Goal: Transaction & Acquisition: Subscribe to service/newsletter

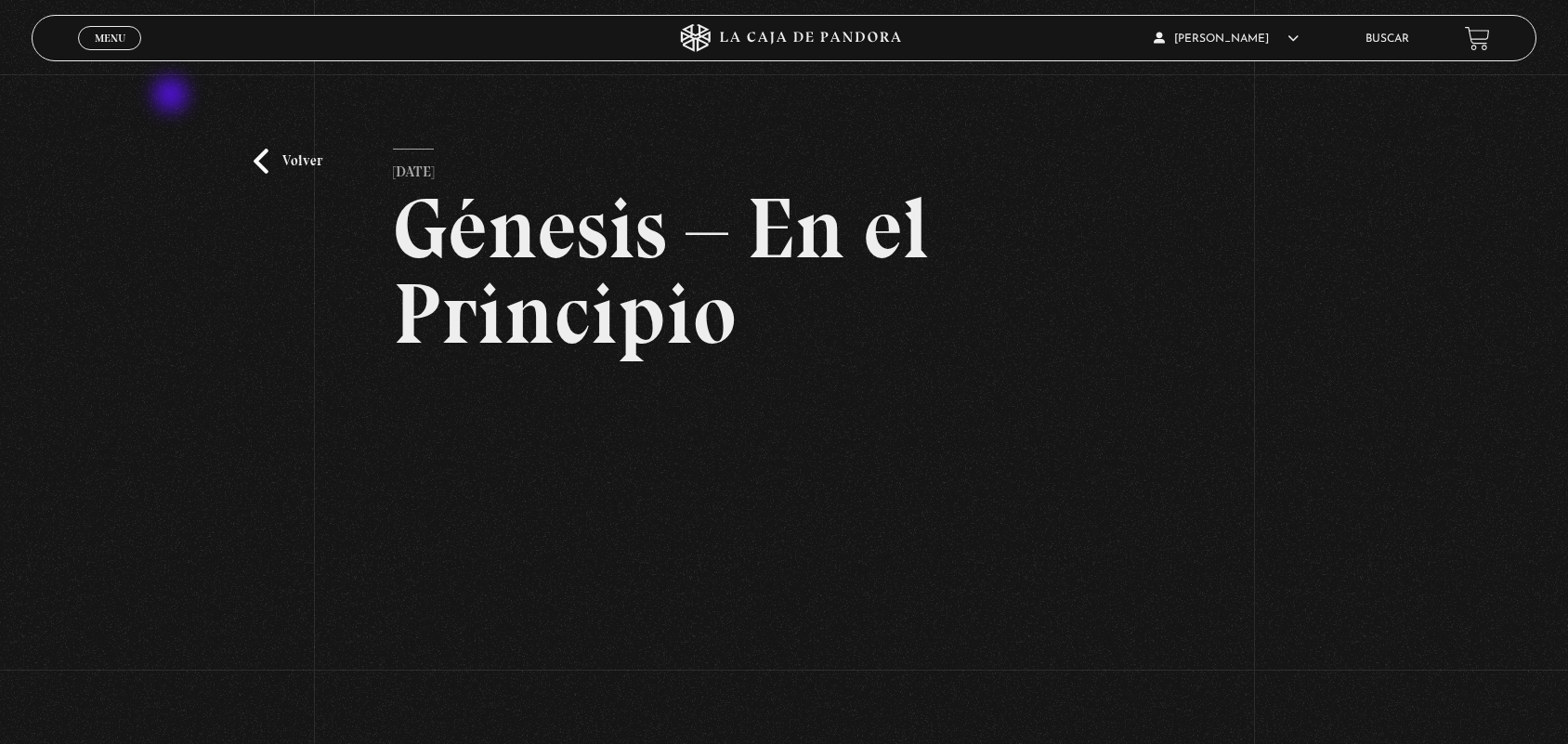
scroll to position [283, 0]
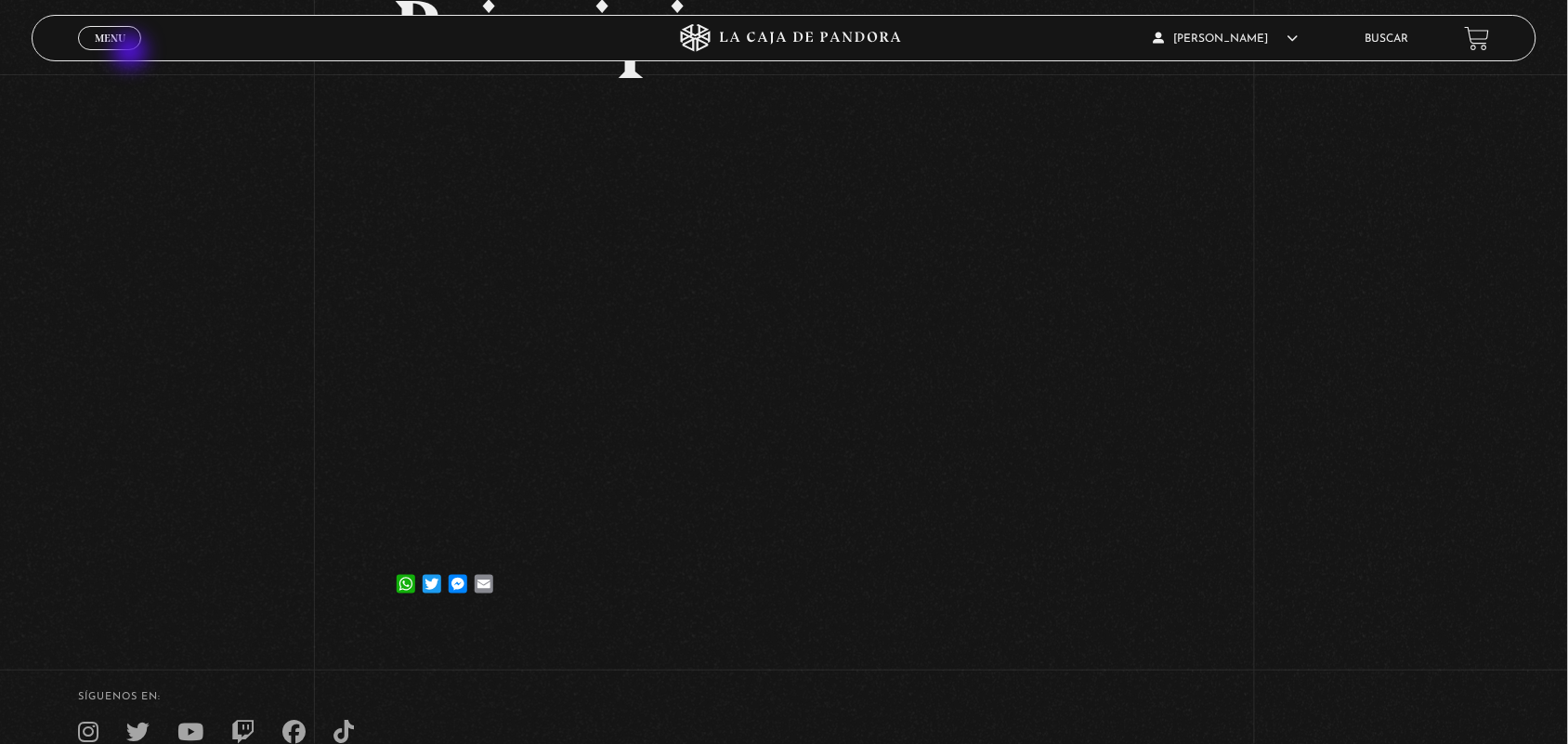
click at [122, 48] on span "Cerrar" at bounding box center [110, 55] width 43 height 13
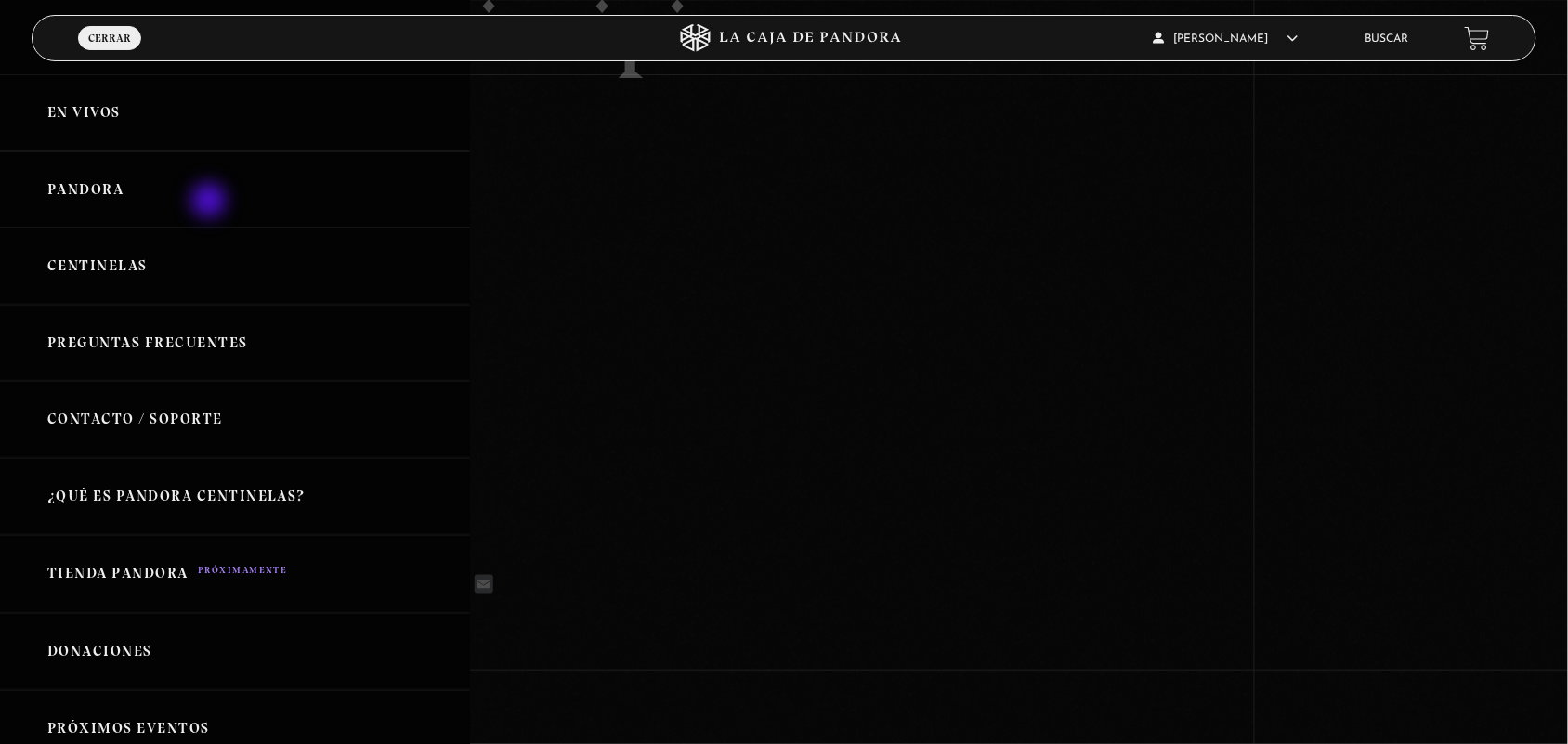
click at [211, 202] on link "Pandora" at bounding box center [235, 190] width 470 height 77
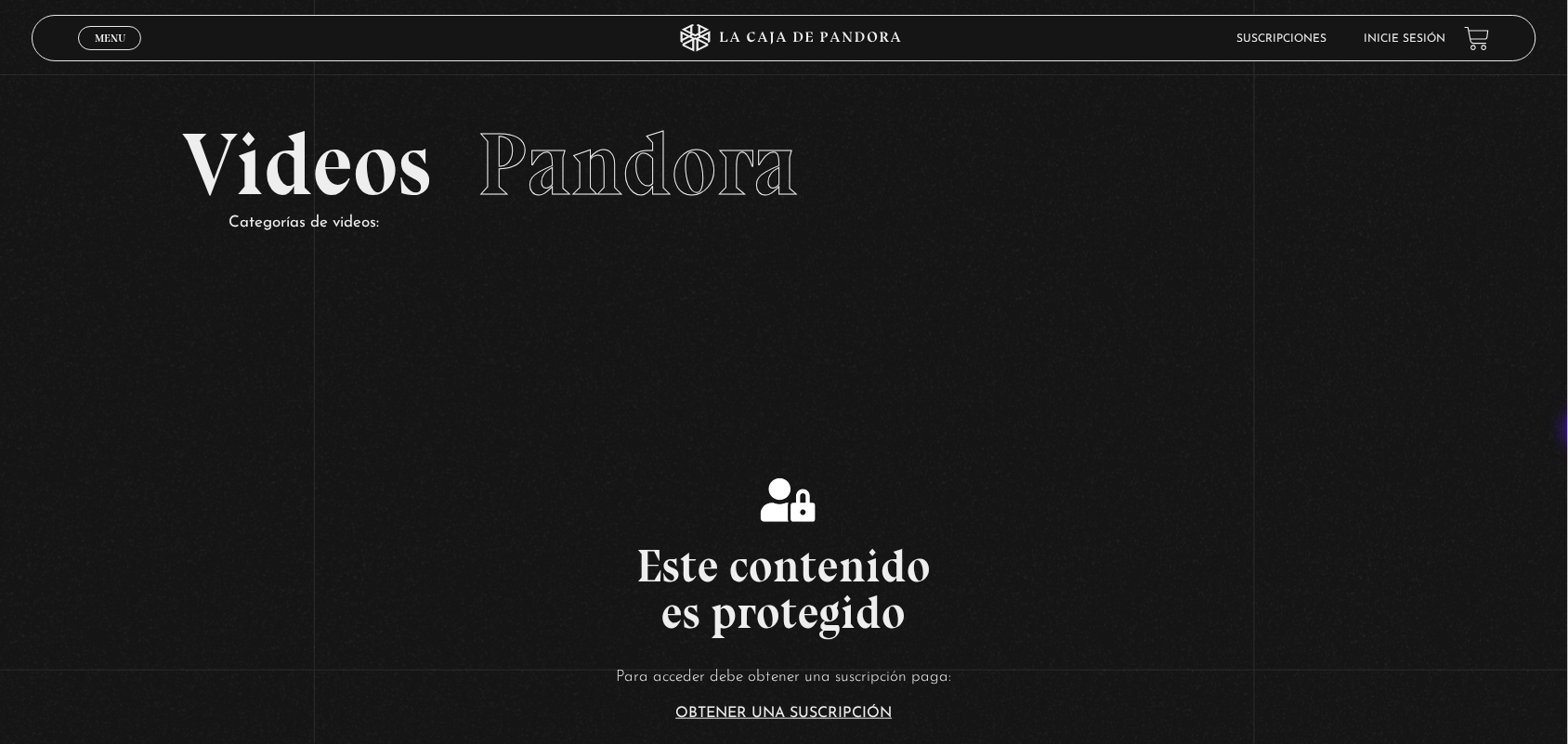
scroll to position [650, 0]
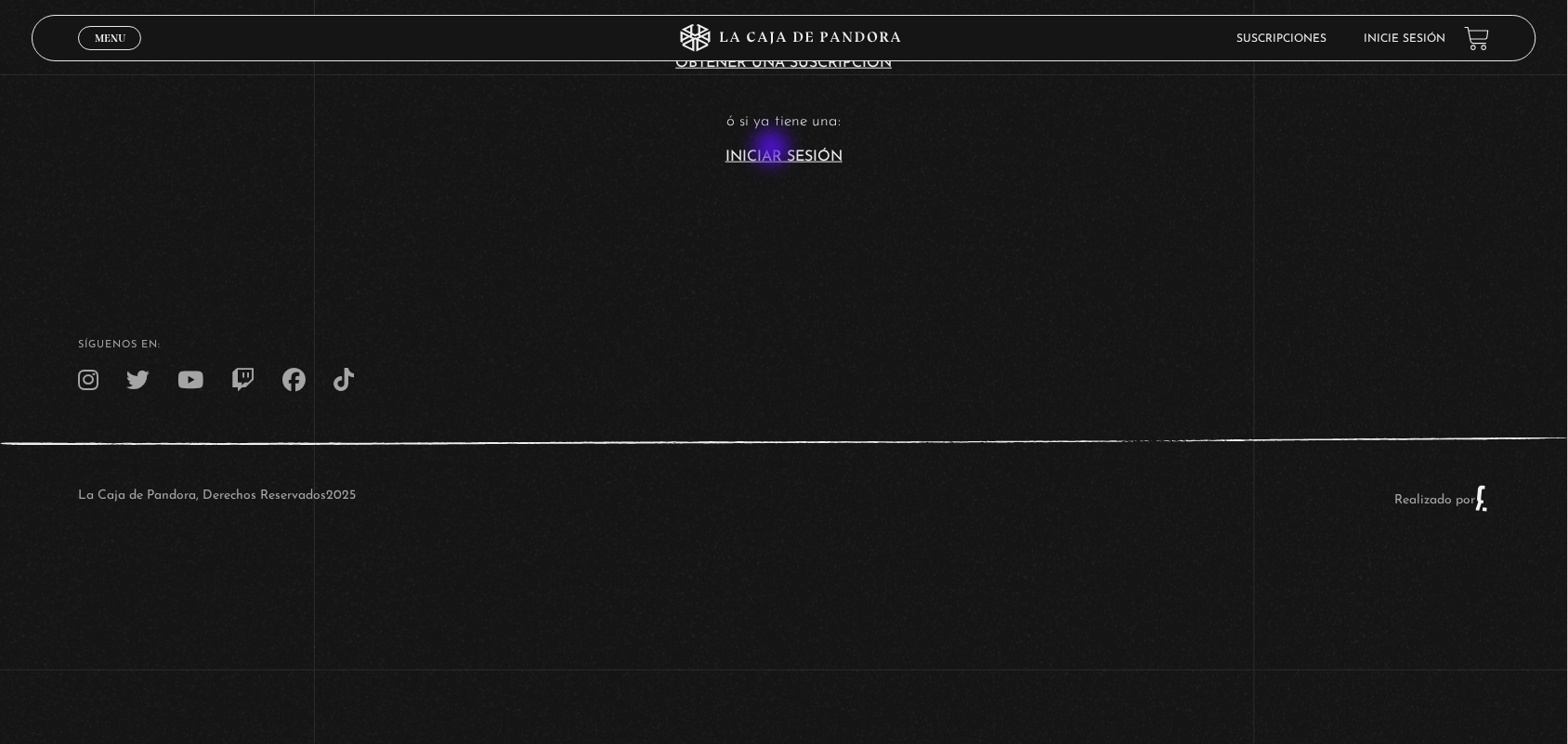
click at [774, 150] on link "Iniciar Sesión" at bounding box center [784, 157] width 117 height 15
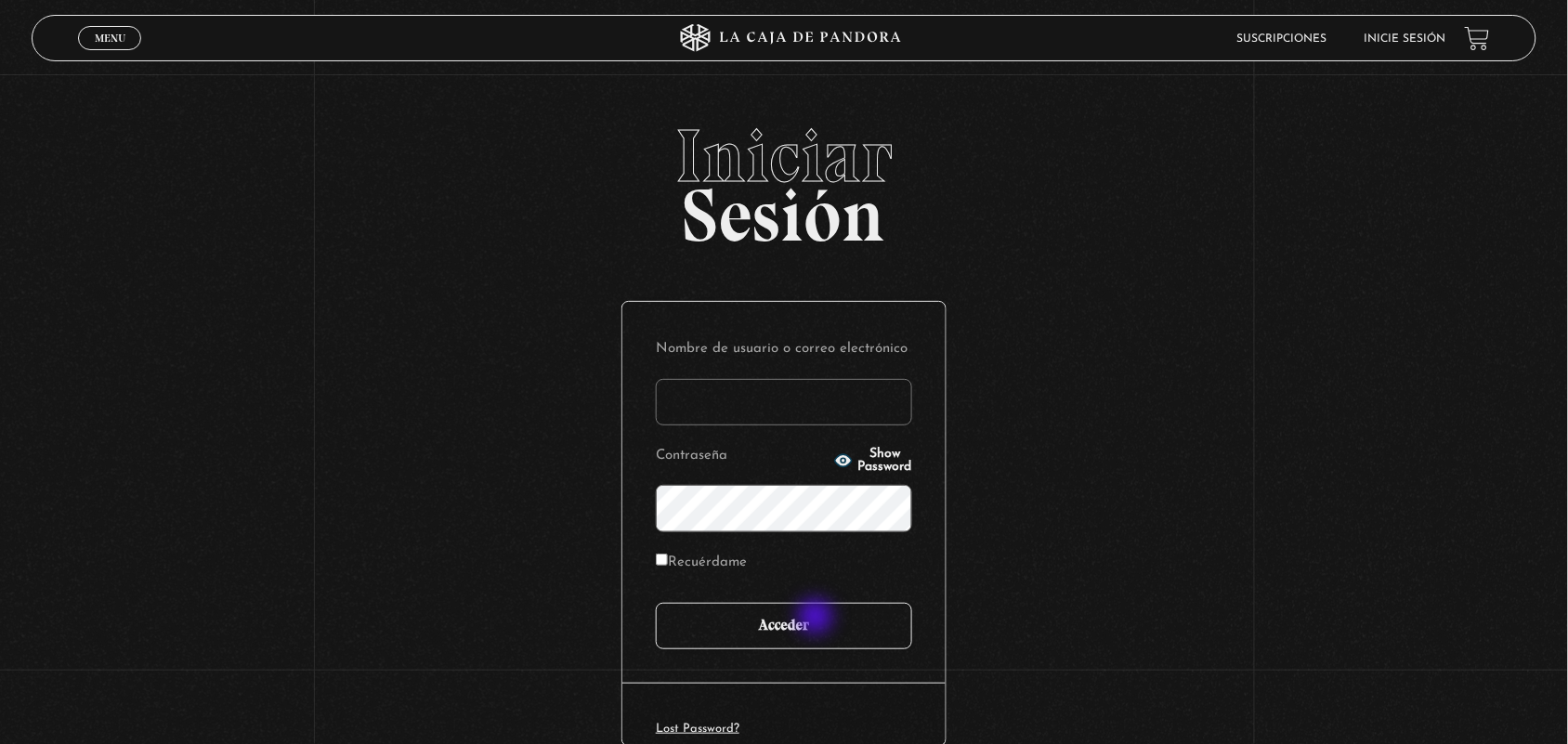
type input "ANGE-LU"
click at [817, 619] on input "Acceder" at bounding box center [784, 625] width 257 height 46
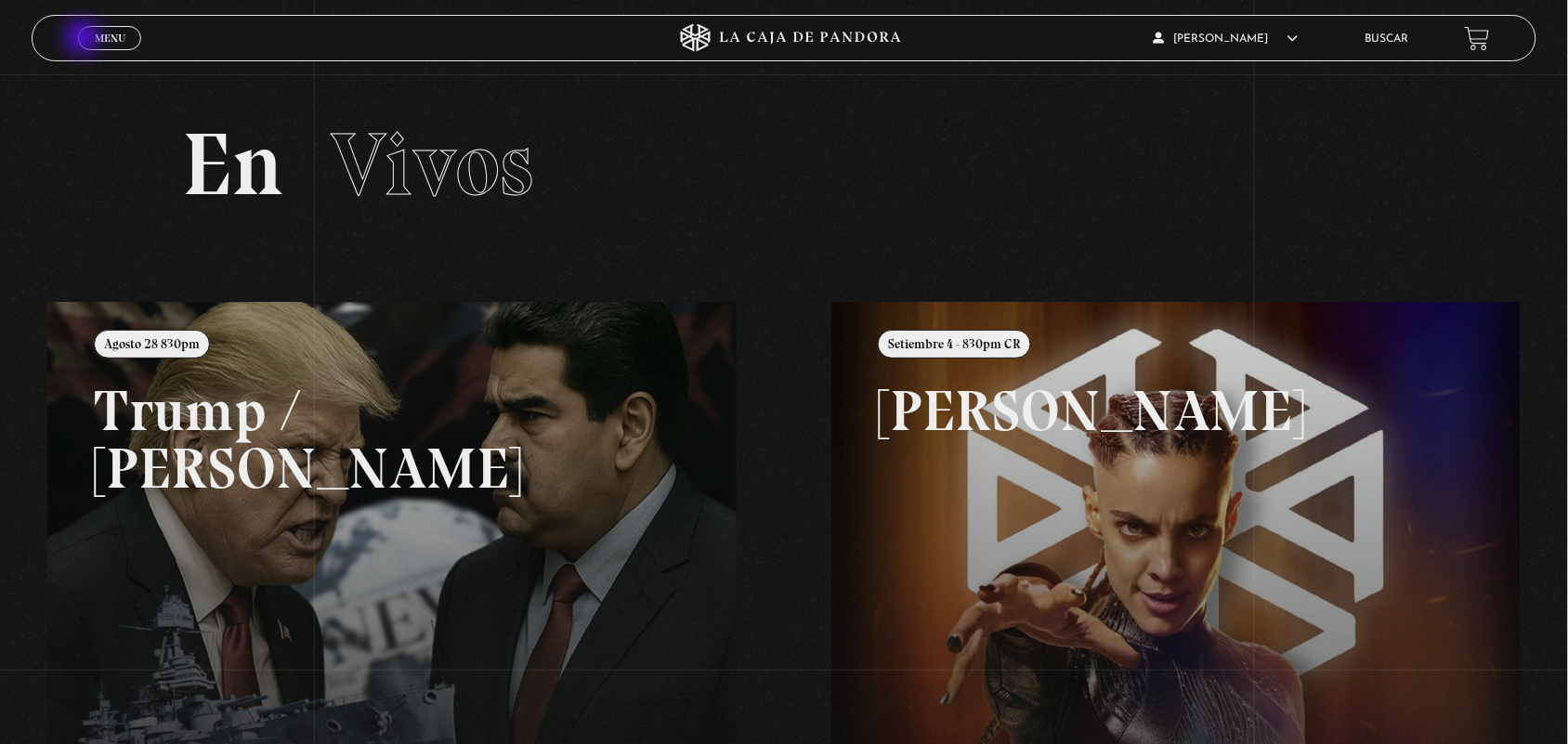
click at [85, 39] on link "Menu Cerrar" at bounding box center [109, 39] width 63 height 24
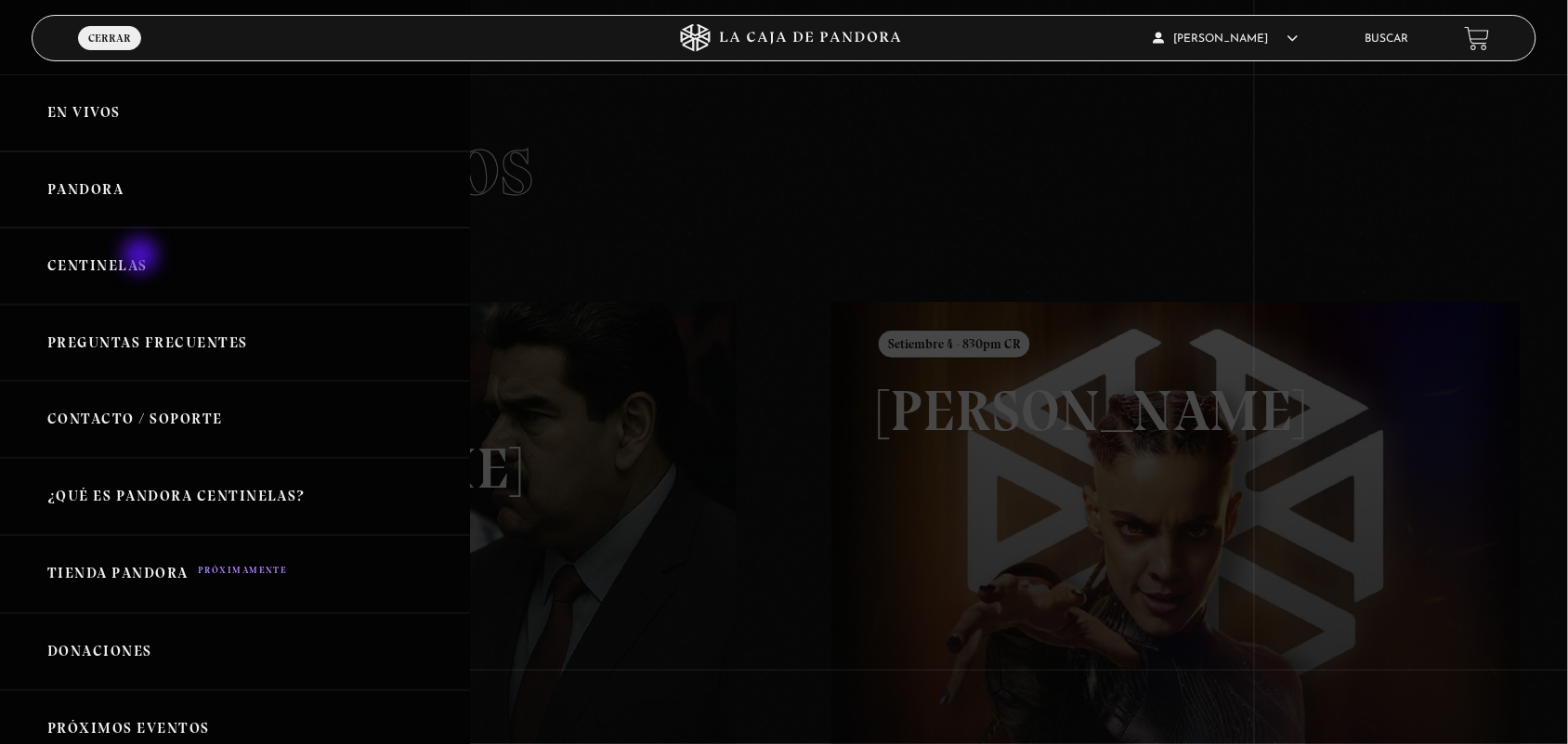
click at [141, 258] on link "Centinelas" at bounding box center [235, 266] width 470 height 77
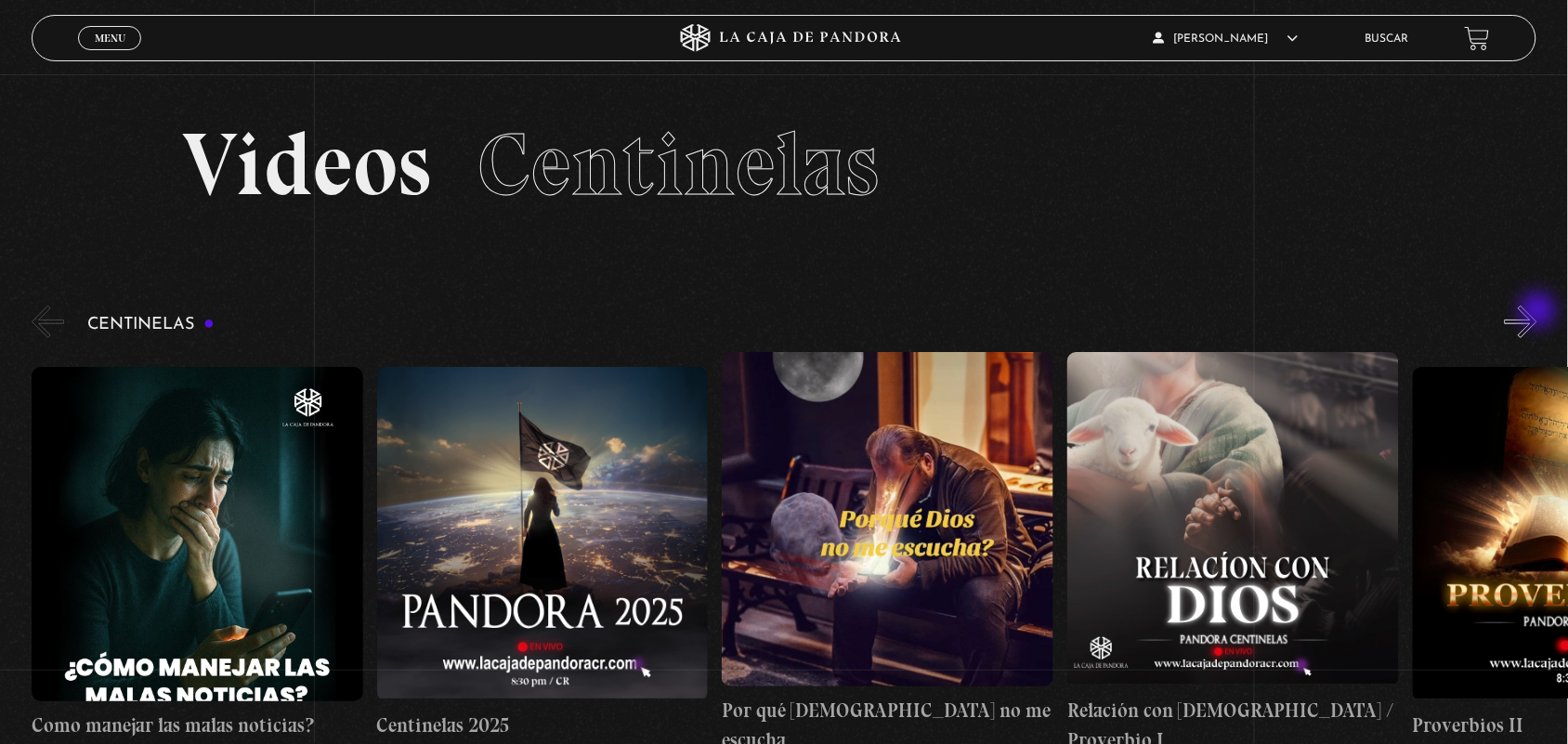
drag, startPoint x: 1526, startPoint y: 276, endPoint x: 1540, endPoint y: 314, distance: 40.5
click at [1540, 314] on div "Menu Cerrar [PERSON_NAME] En vivos Pandora Centinelas Mi cuenta Salir [GEOGRAPH…" at bounding box center [784, 649] width 1568 height 1149
click at [1537, 314] on button "»" at bounding box center [1521, 322] width 33 height 33
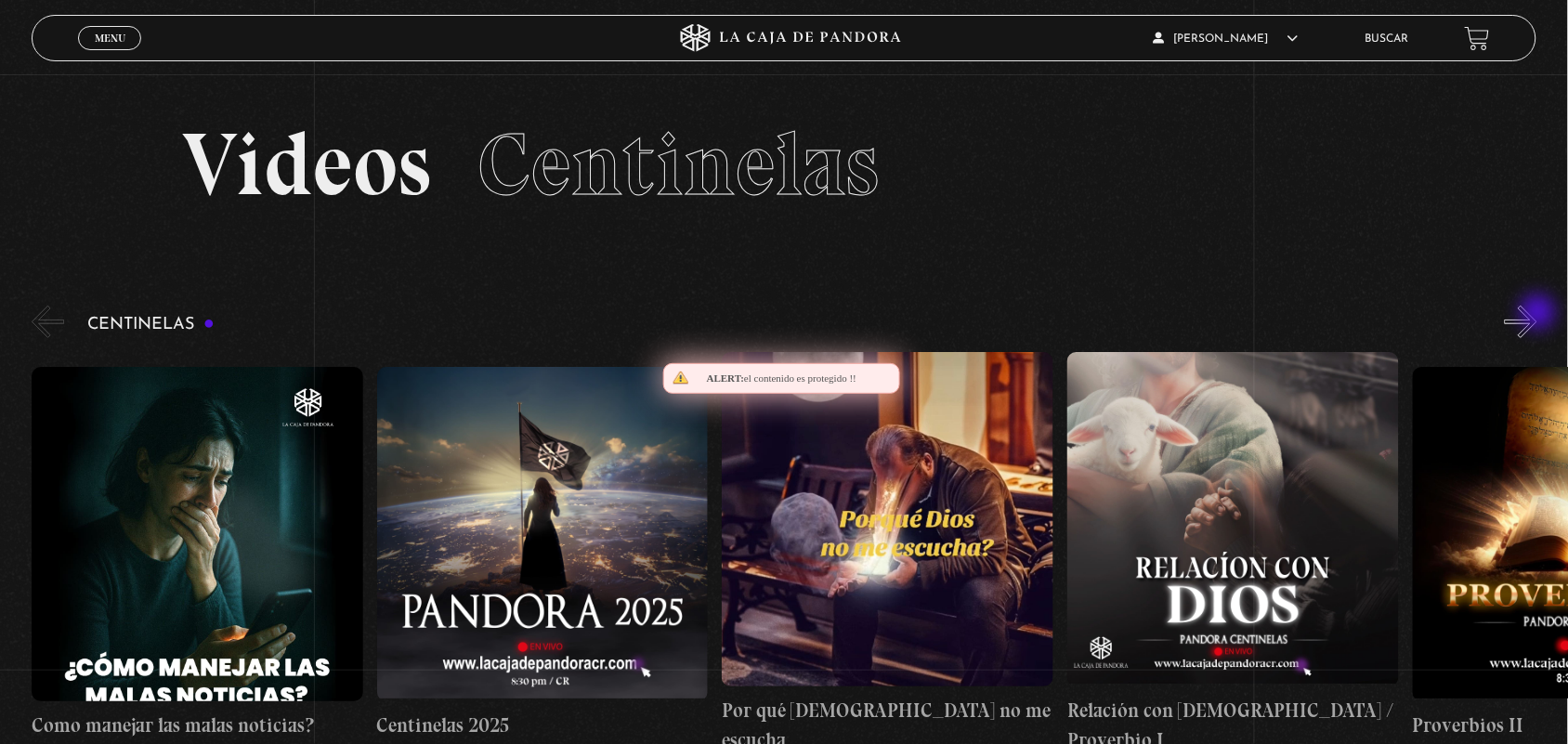
click at [1537, 314] on button "»" at bounding box center [1521, 322] width 33 height 33
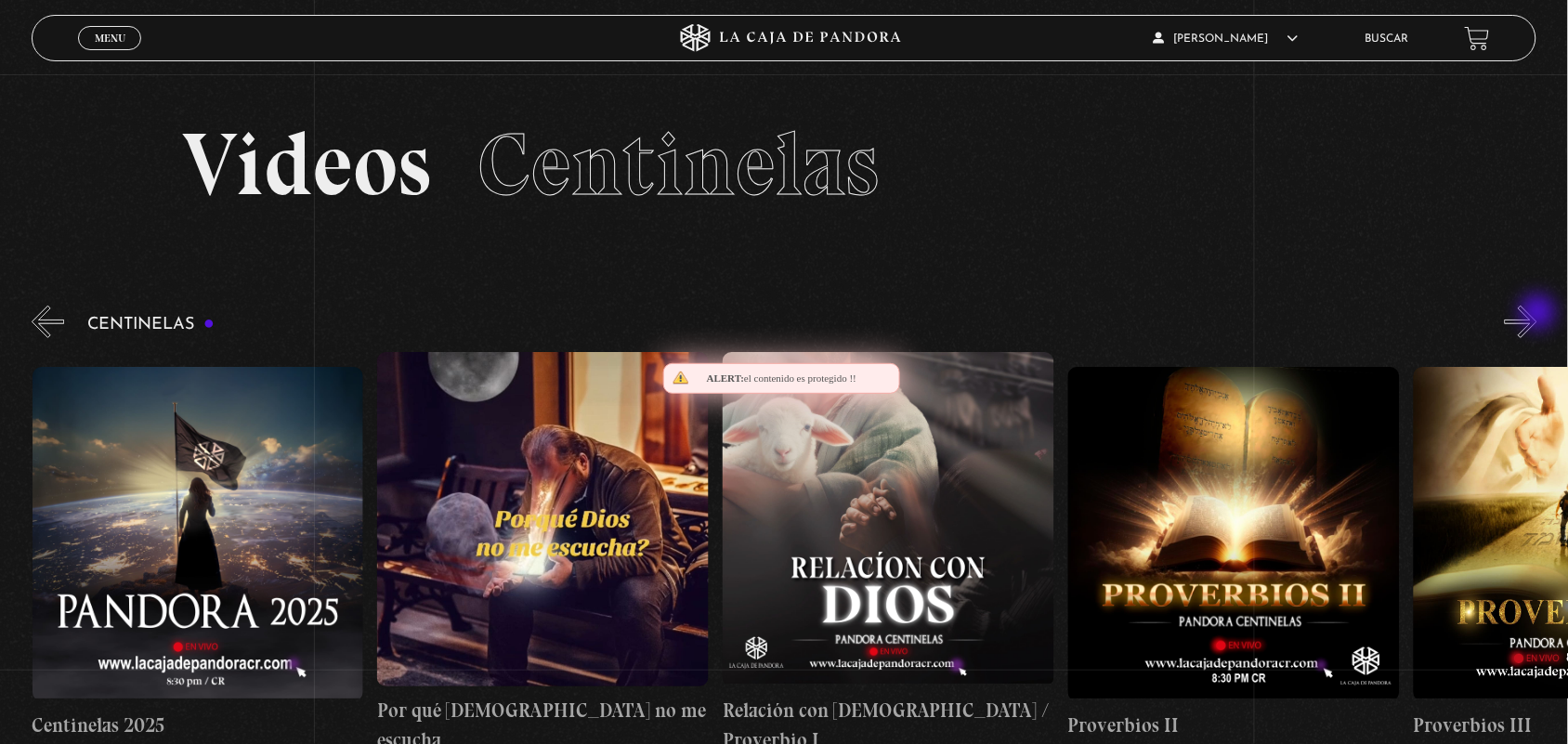
click at [1537, 314] on button "»" at bounding box center [1521, 322] width 33 height 33
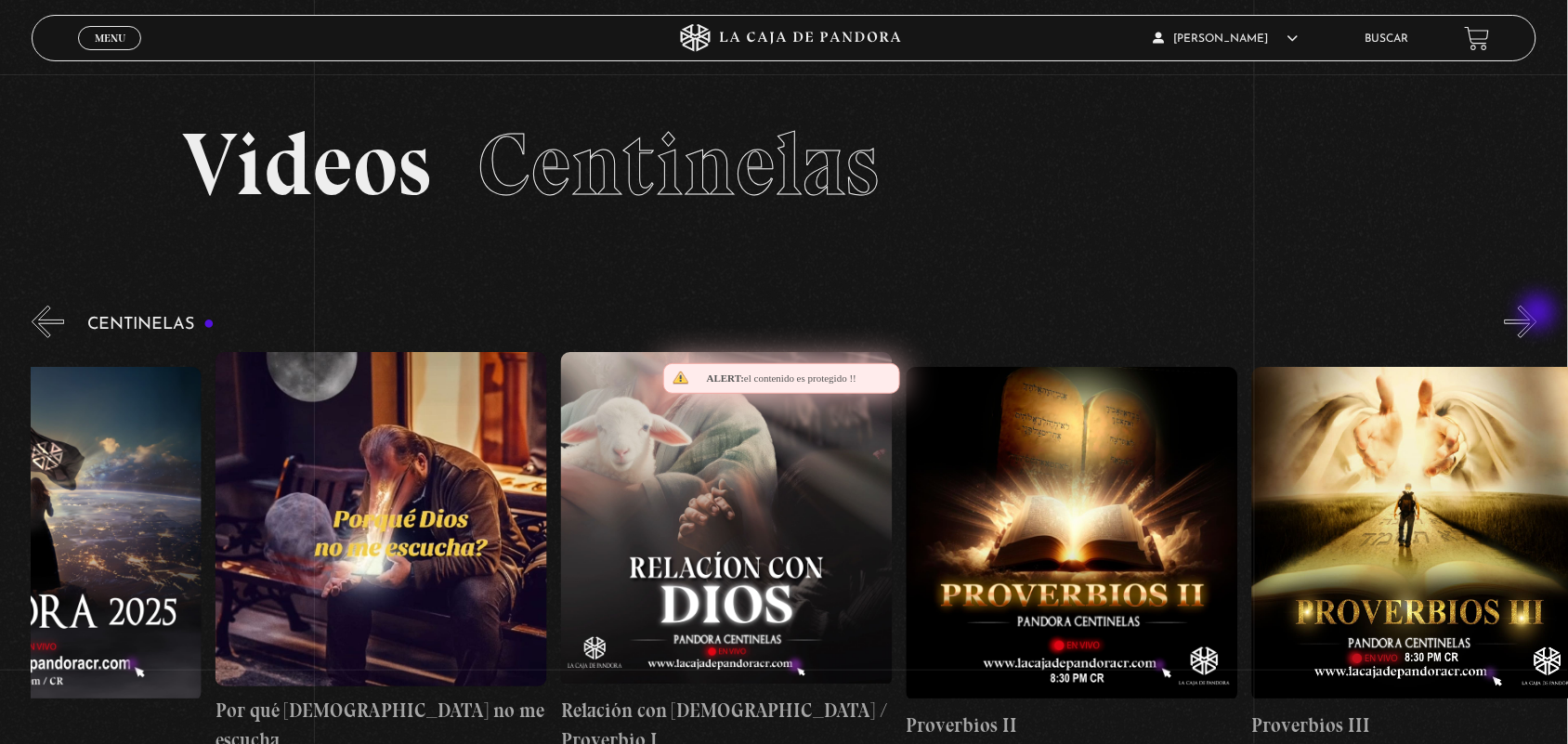
click at [1537, 314] on button "»" at bounding box center [1521, 322] width 33 height 33
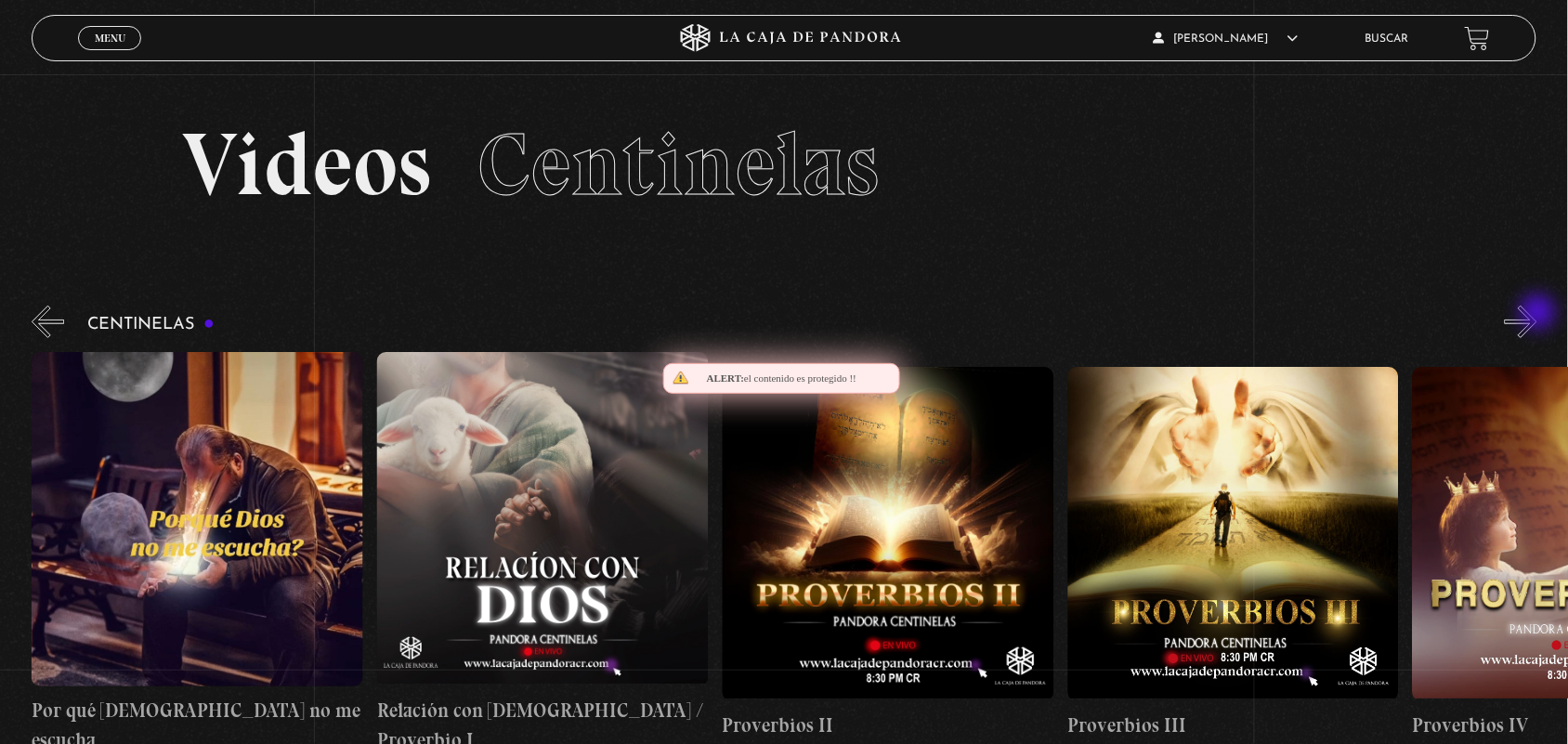
click at [1537, 314] on button "»" at bounding box center [1521, 322] width 33 height 33
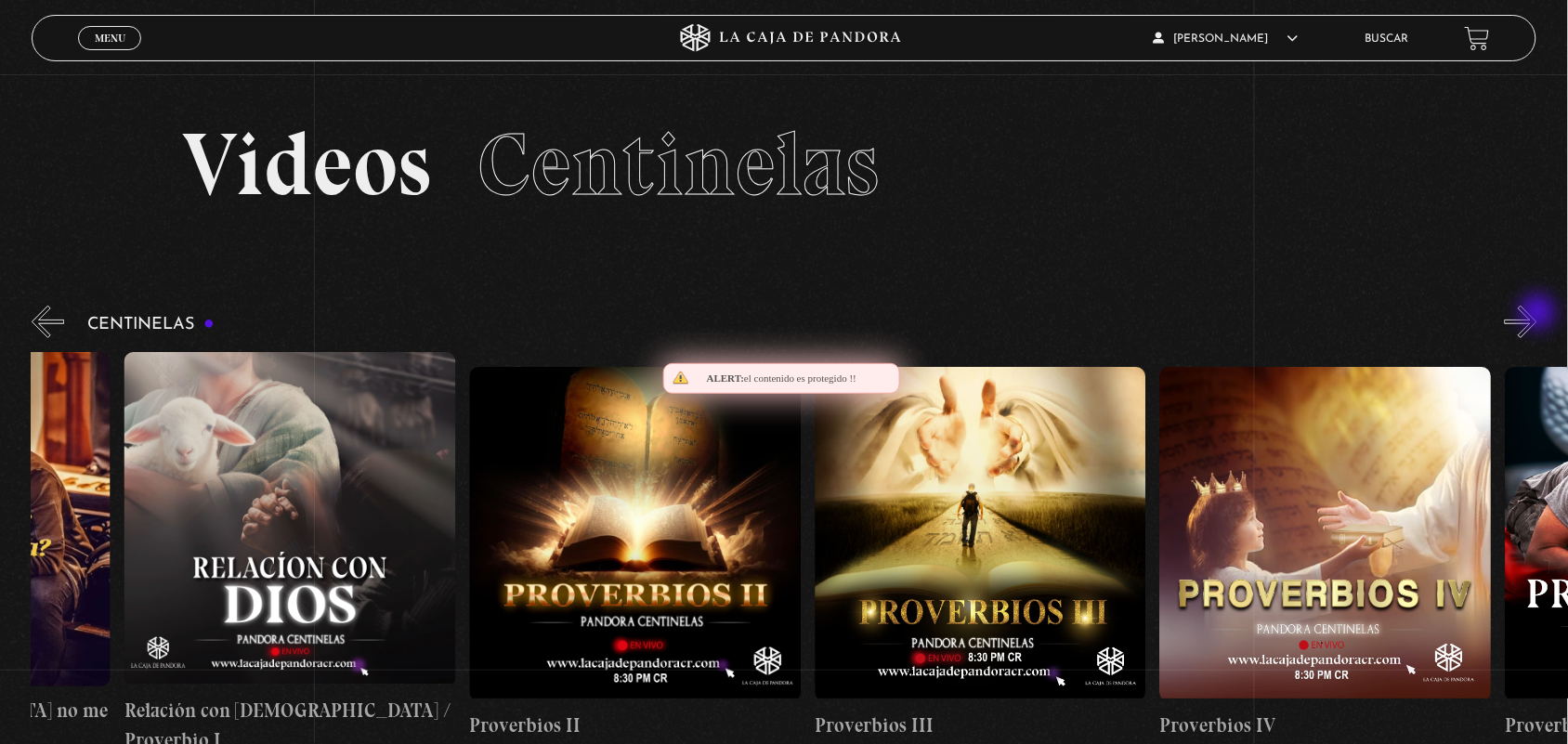
click at [1537, 314] on button "»" at bounding box center [1521, 322] width 33 height 33
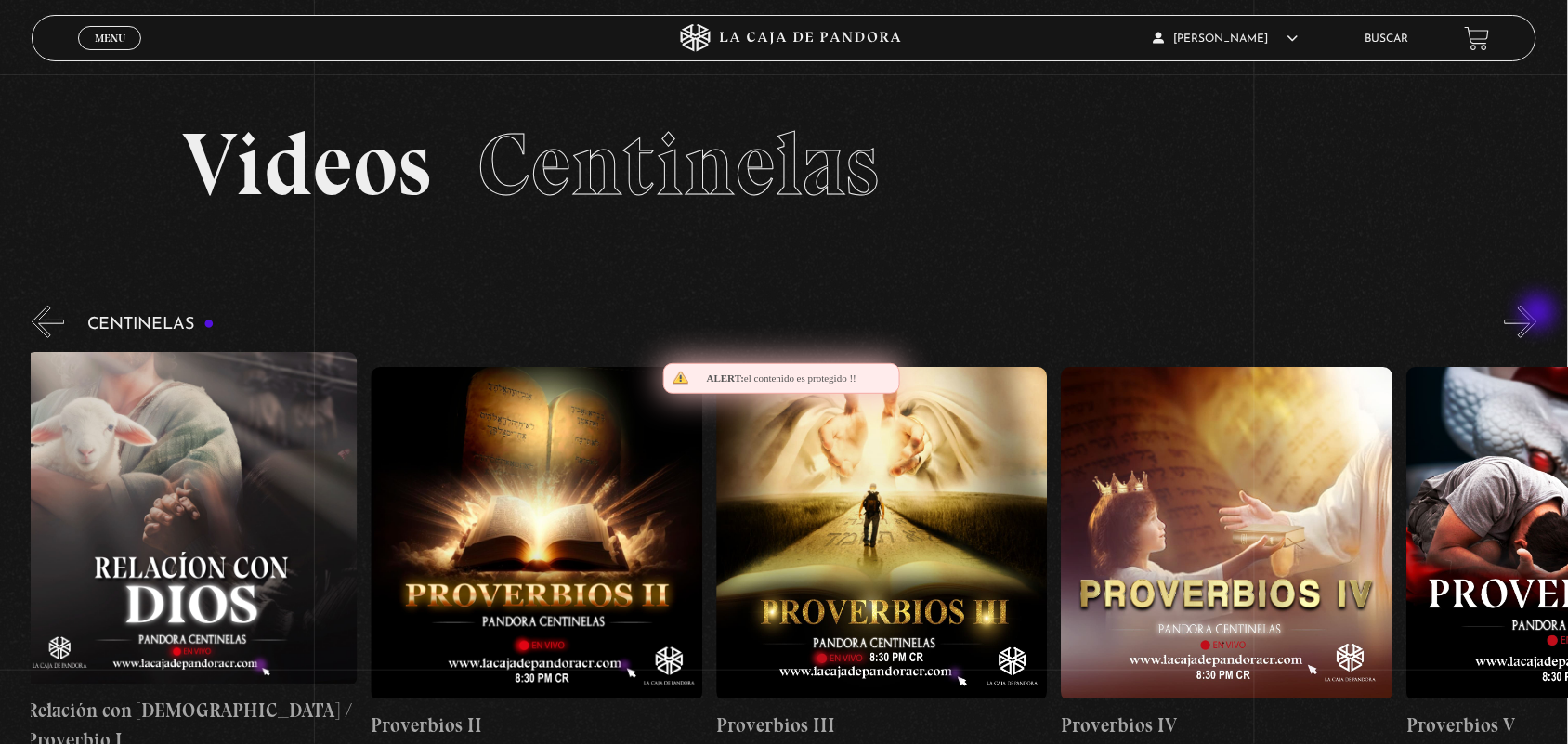
click at [1537, 314] on button "»" at bounding box center [1521, 322] width 33 height 33
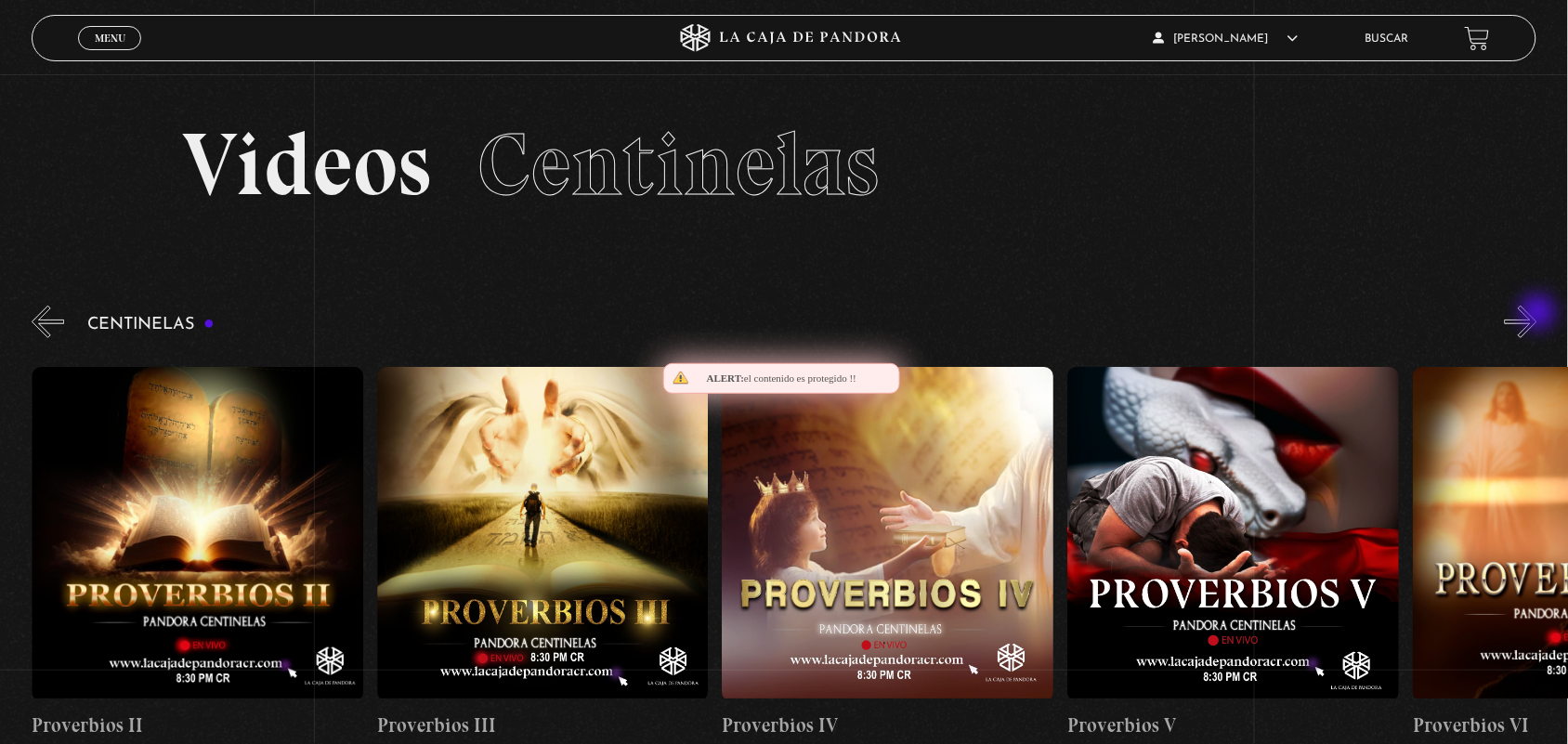
click at [1537, 314] on button "»" at bounding box center [1521, 322] width 33 height 33
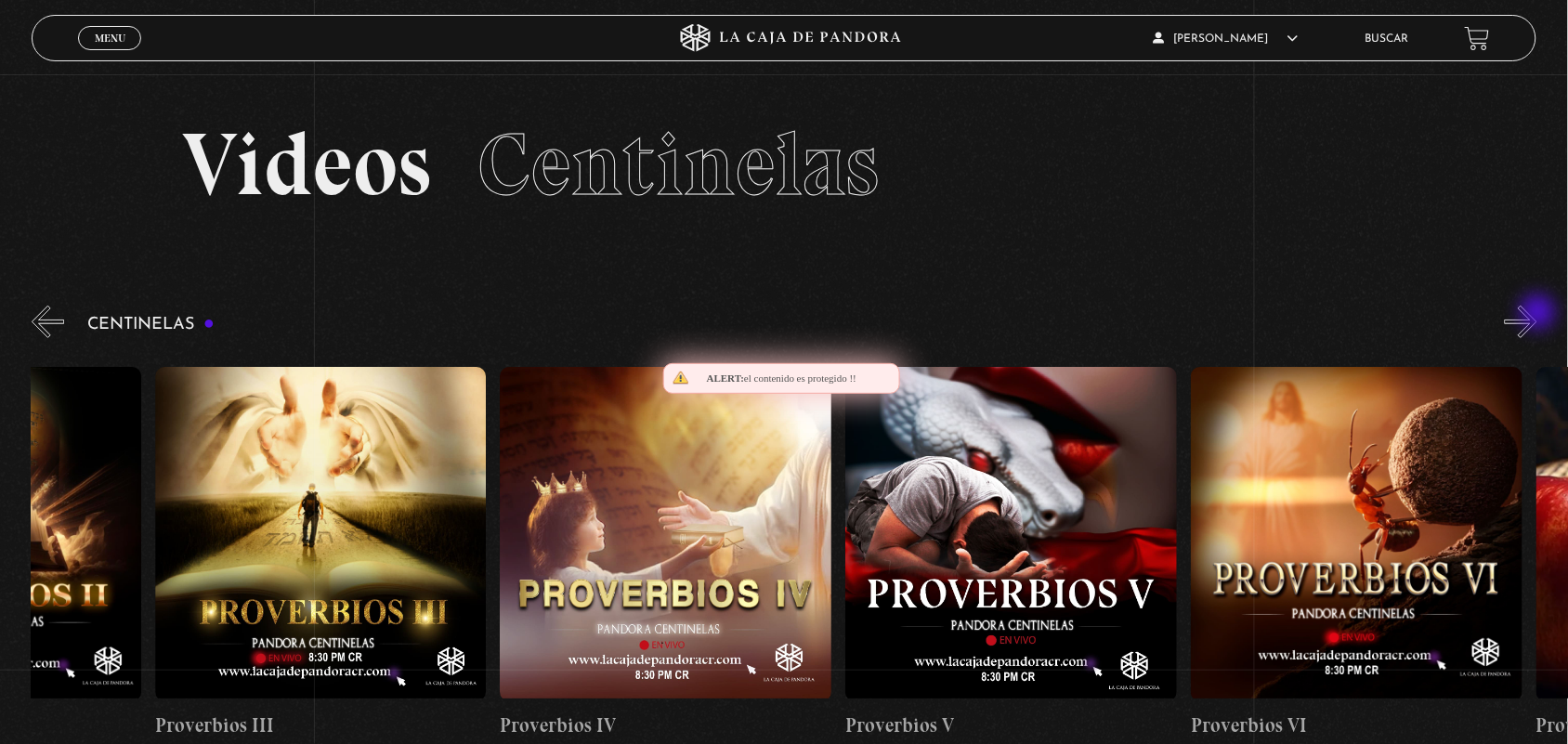
click at [1537, 314] on button "»" at bounding box center [1521, 322] width 33 height 33
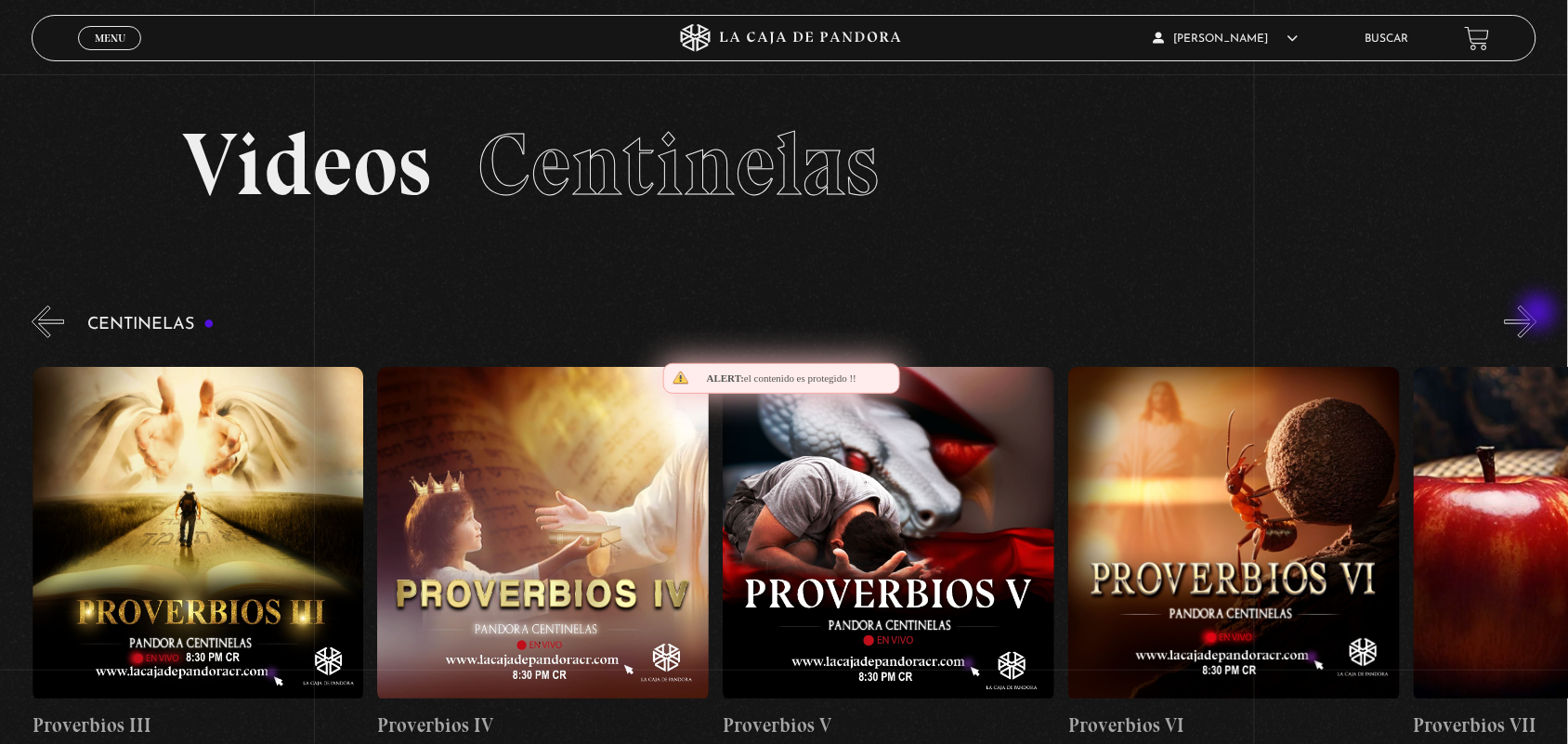
click at [1537, 314] on button "»" at bounding box center [1521, 322] width 33 height 33
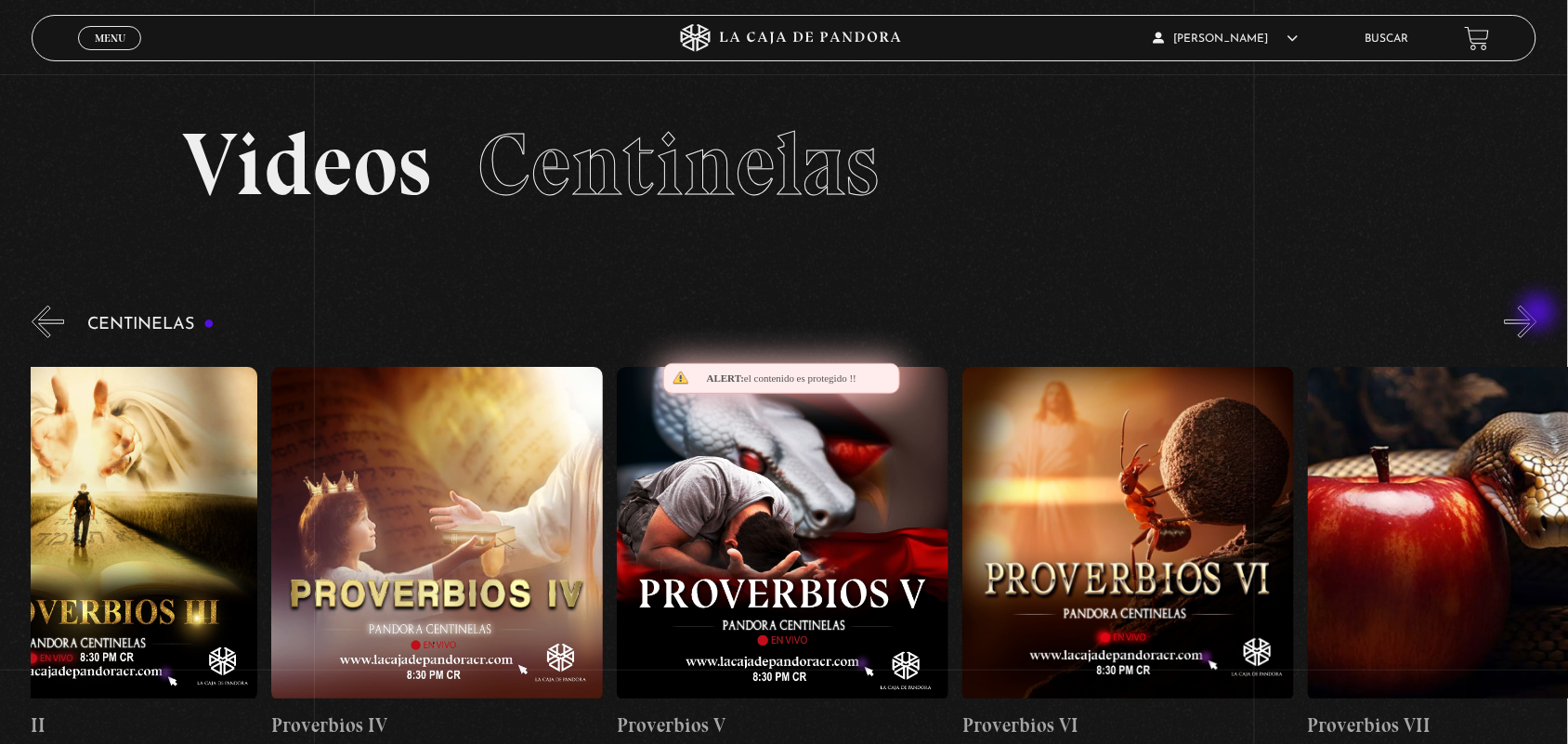
click at [1537, 314] on button "»" at bounding box center [1521, 322] width 33 height 33
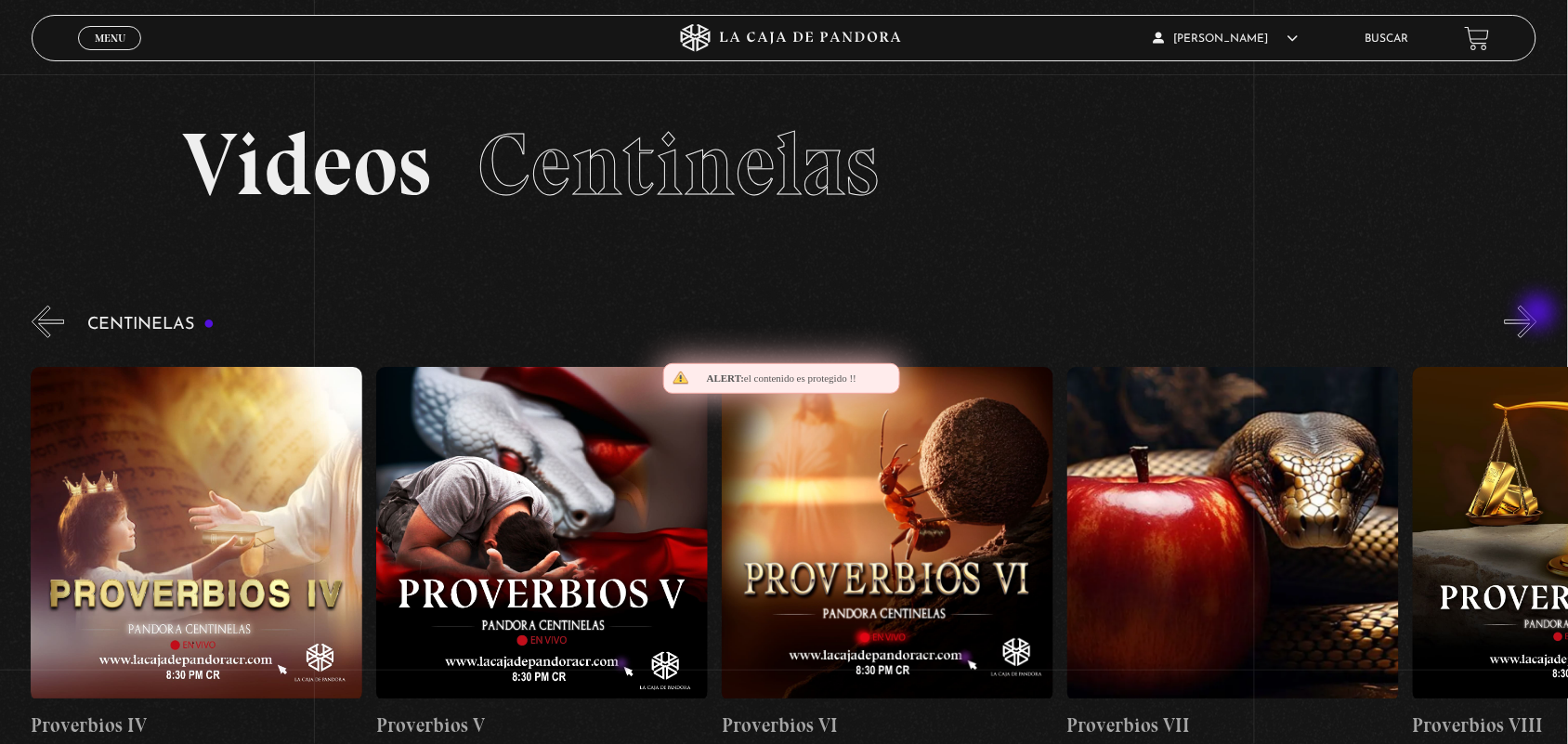
click at [1537, 314] on button "»" at bounding box center [1521, 322] width 33 height 33
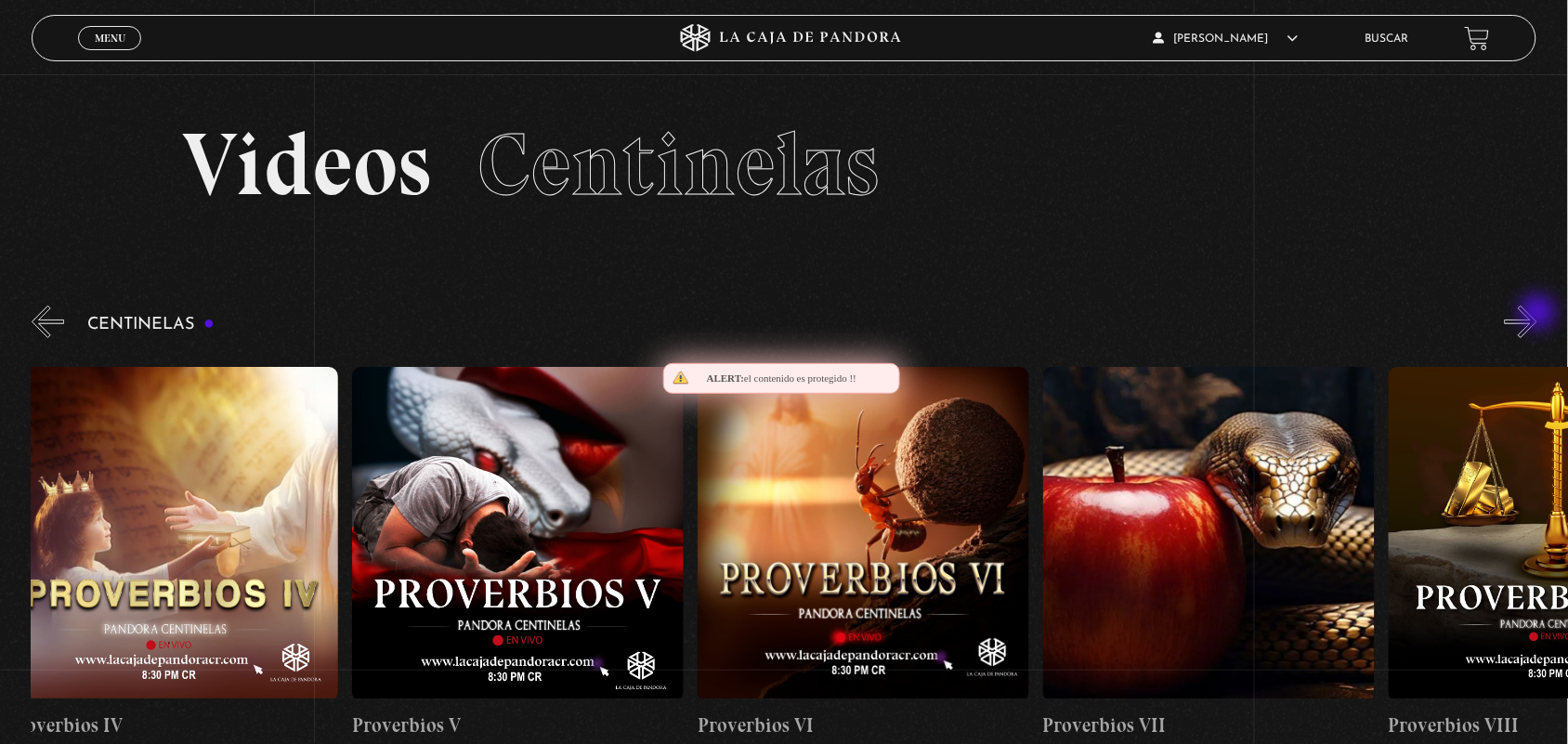
click at [1537, 314] on button "»" at bounding box center [1521, 322] width 33 height 33
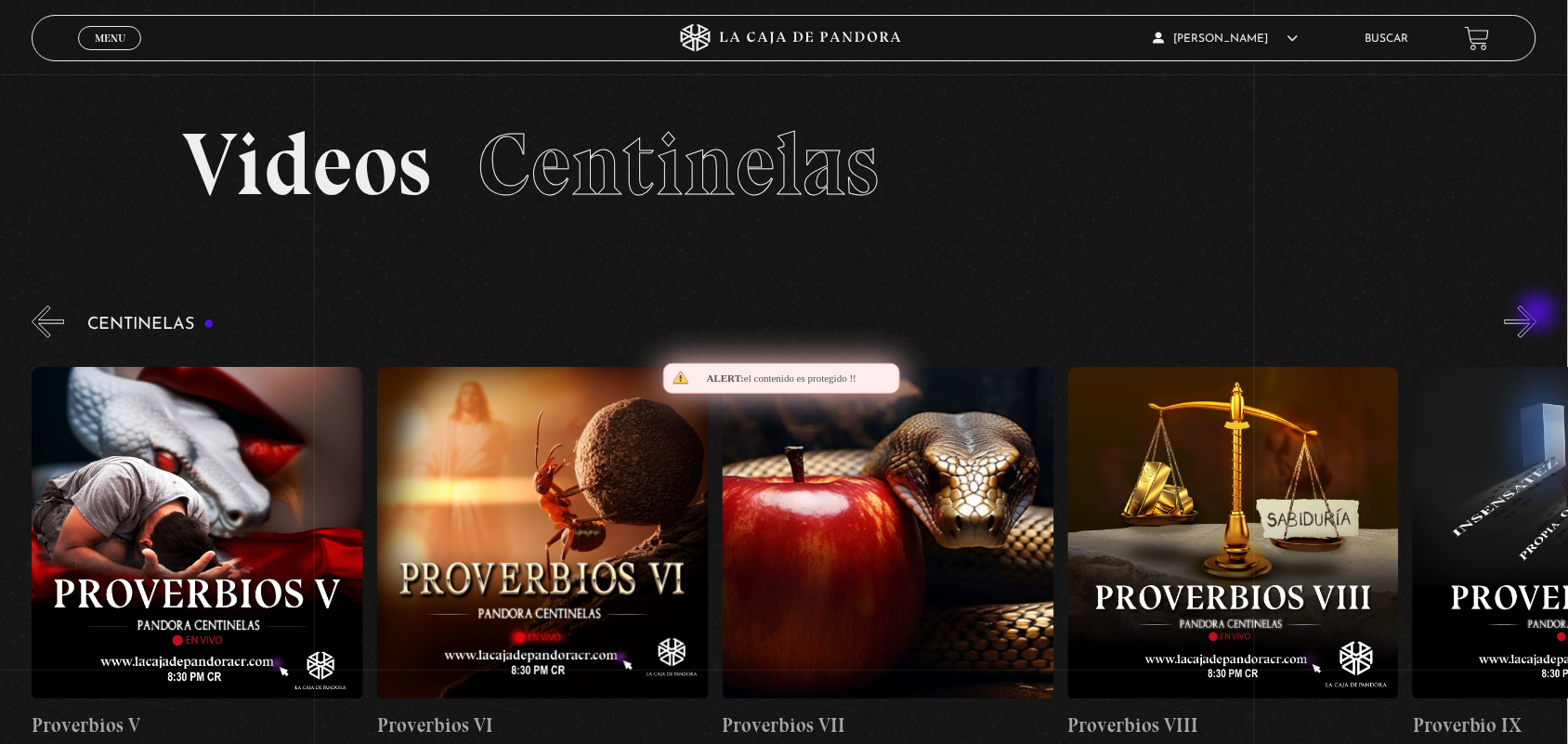
click at [1537, 314] on button "»" at bounding box center [1521, 322] width 33 height 33
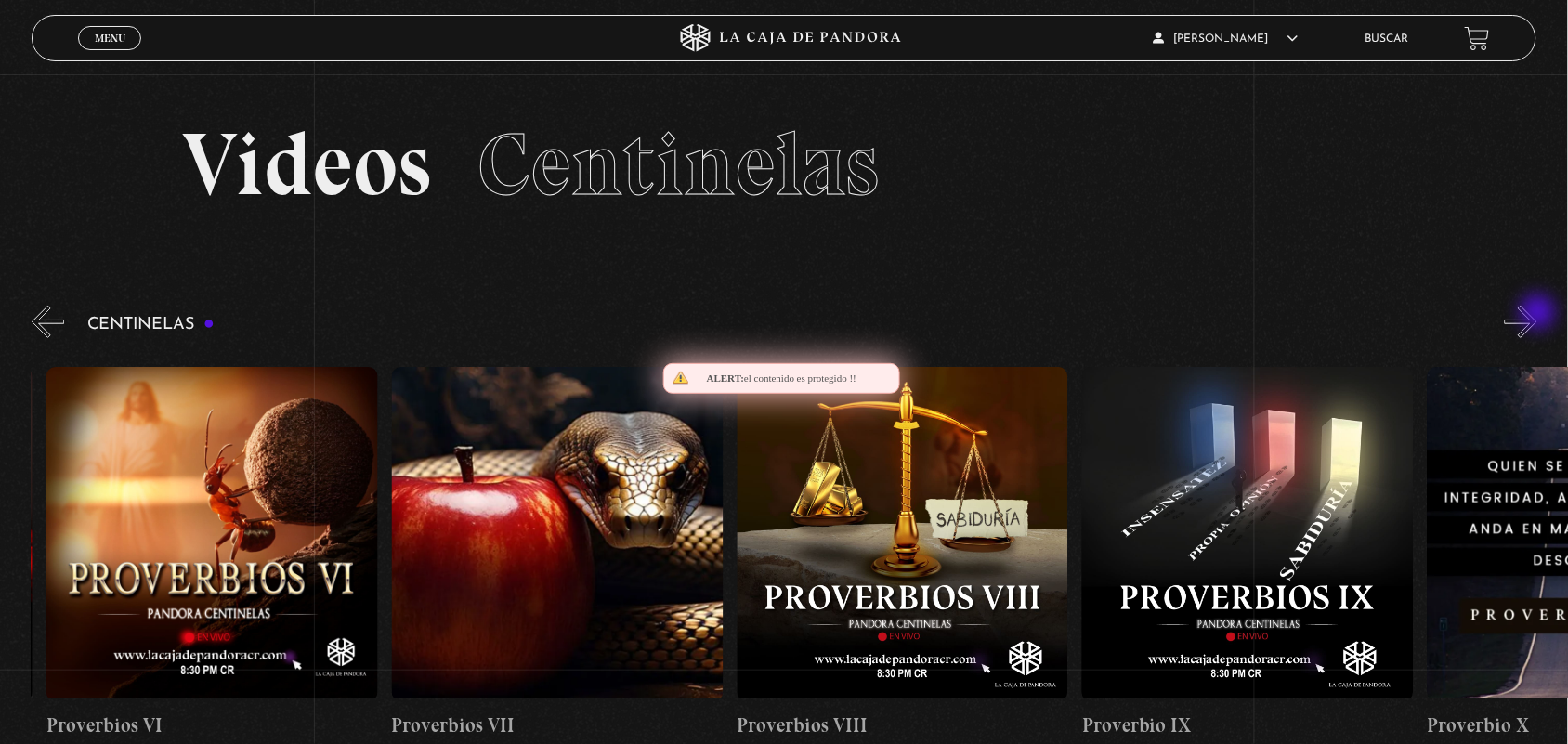
click at [1537, 314] on button "»" at bounding box center [1521, 322] width 33 height 33
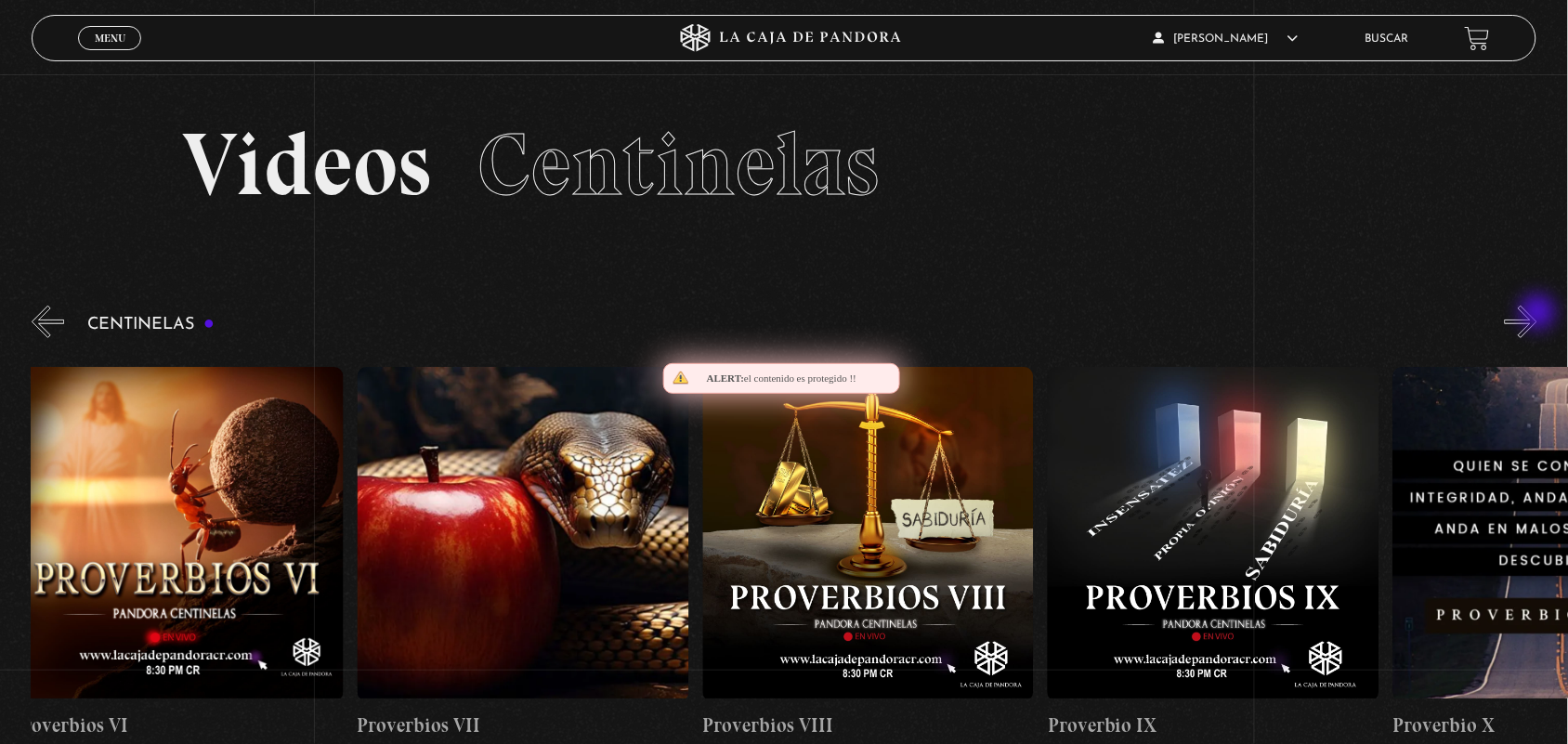
click at [1537, 314] on button "»" at bounding box center [1521, 322] width 33 height 33
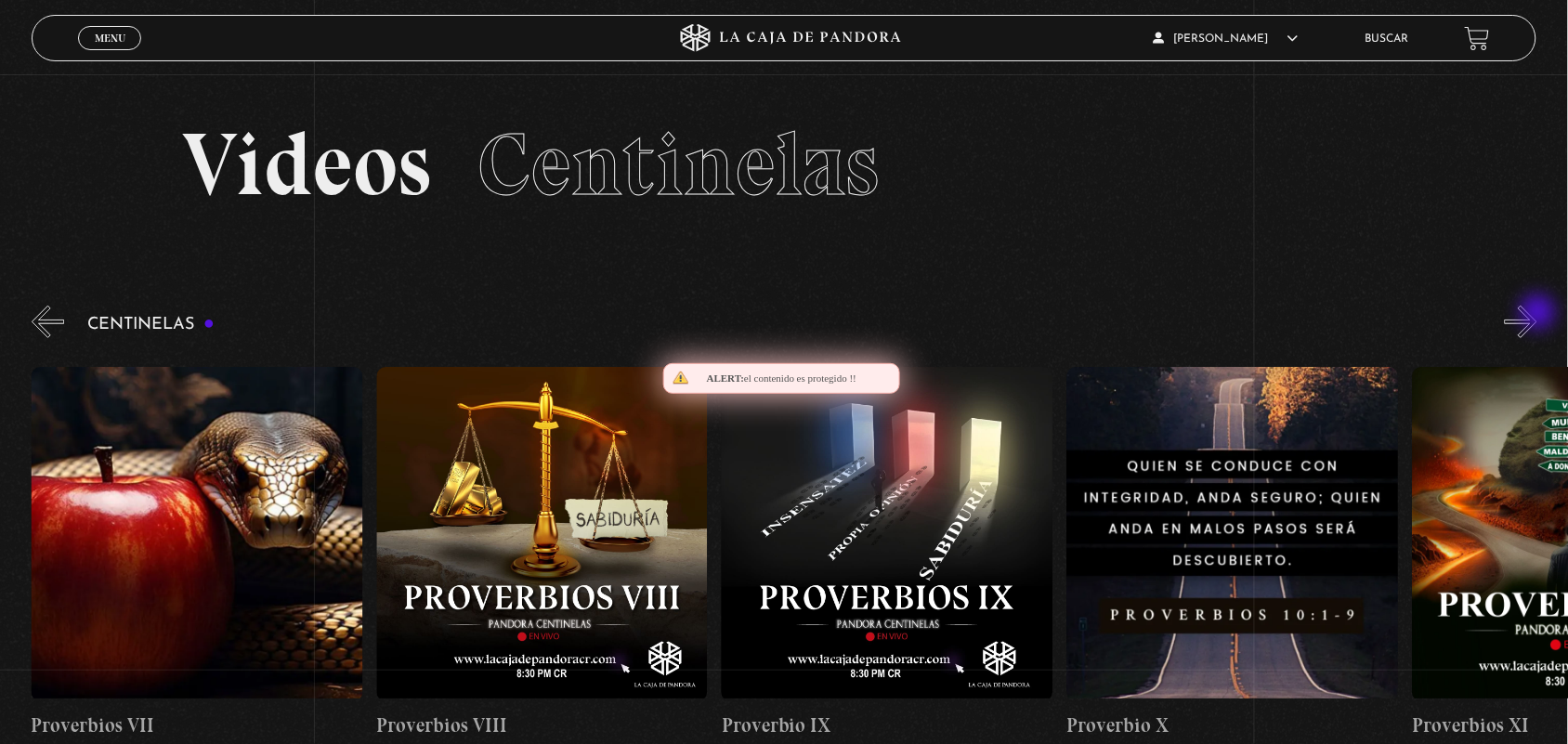
click at [1537, 314] on button "»" at bounding box center [1521, 322] width 33 height 33
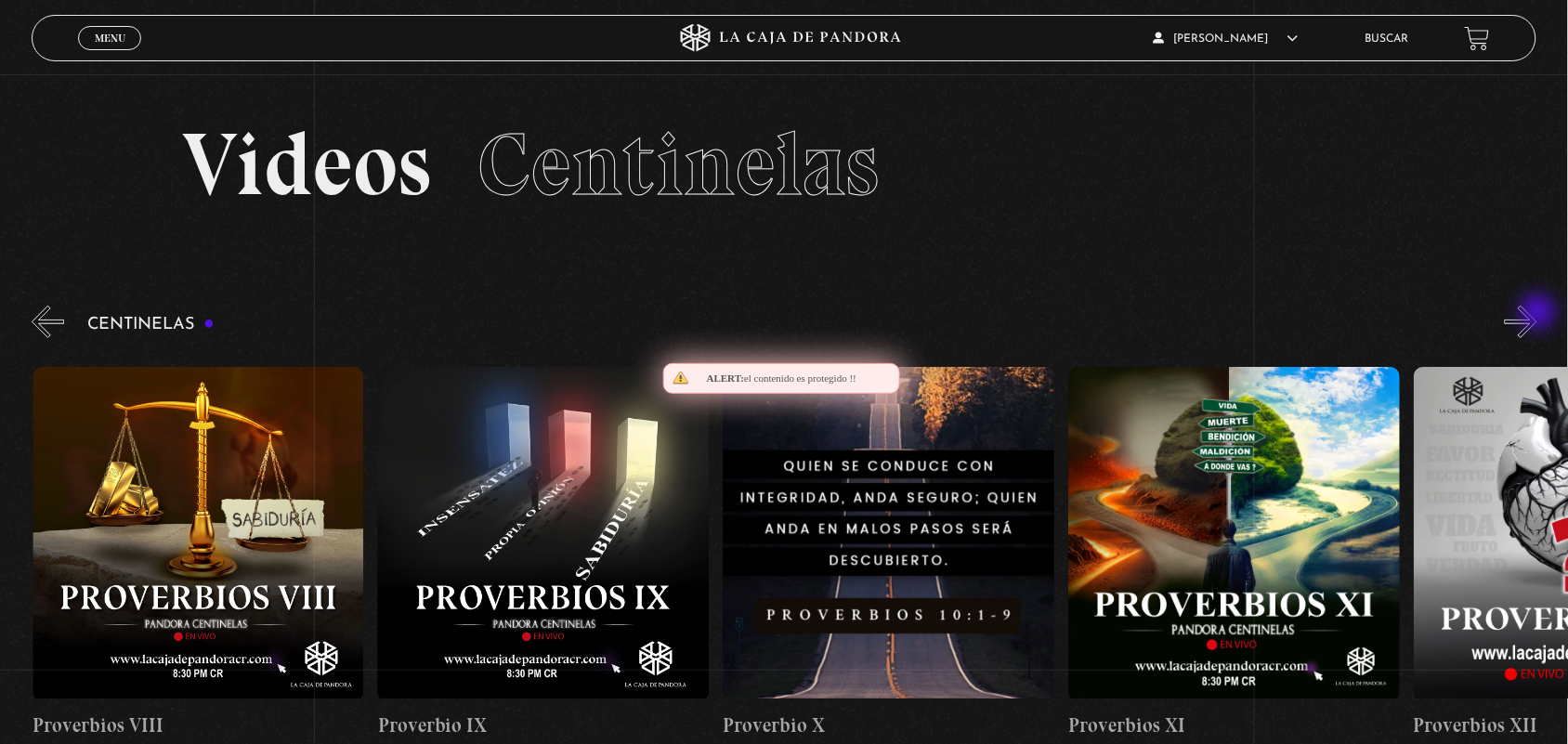
click at [1537, 314] on button "»" at bounding box center [1521, 322] width 33 height 33
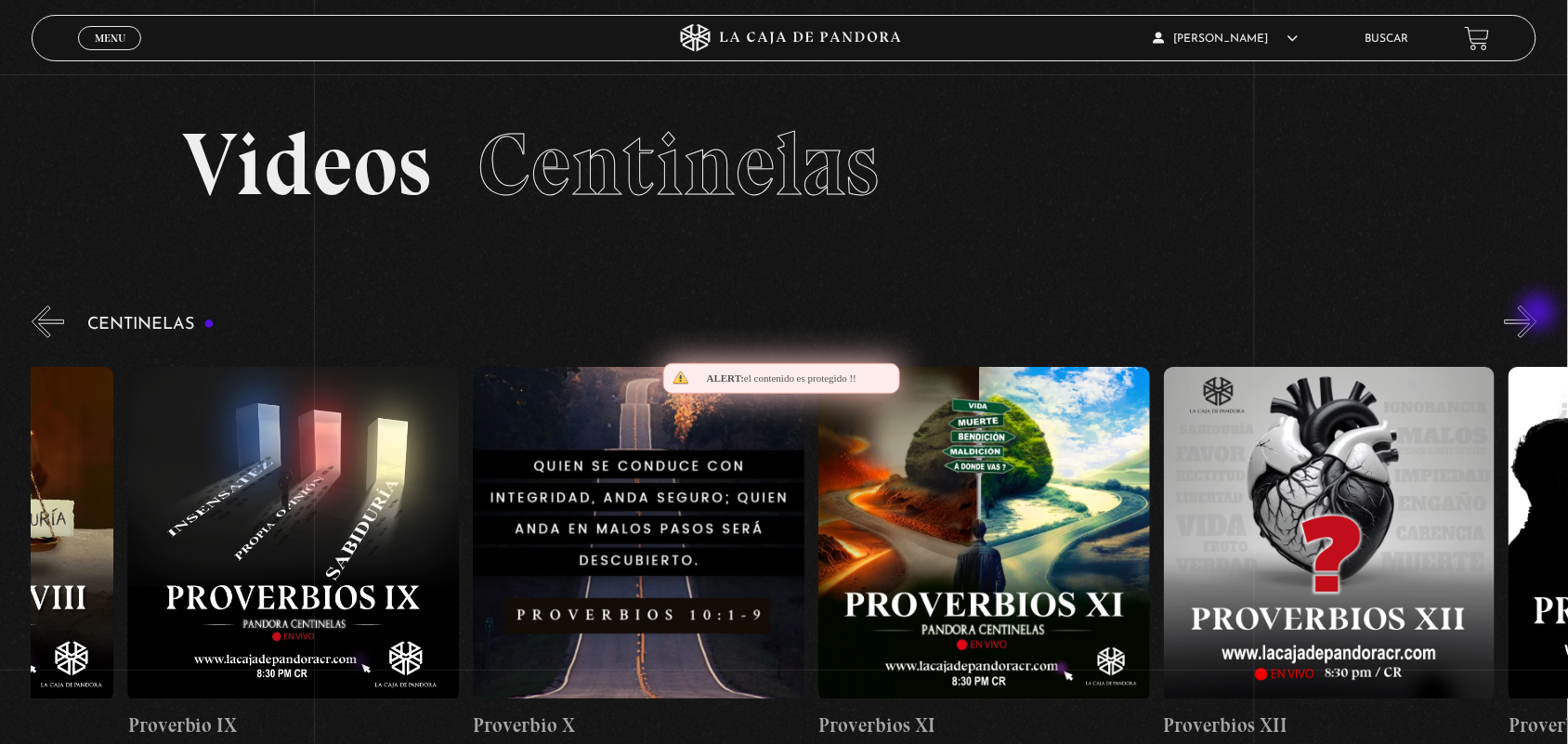
click at [1537, 314] on button "»" at bounding box center [1521, 322] width 33 height 33
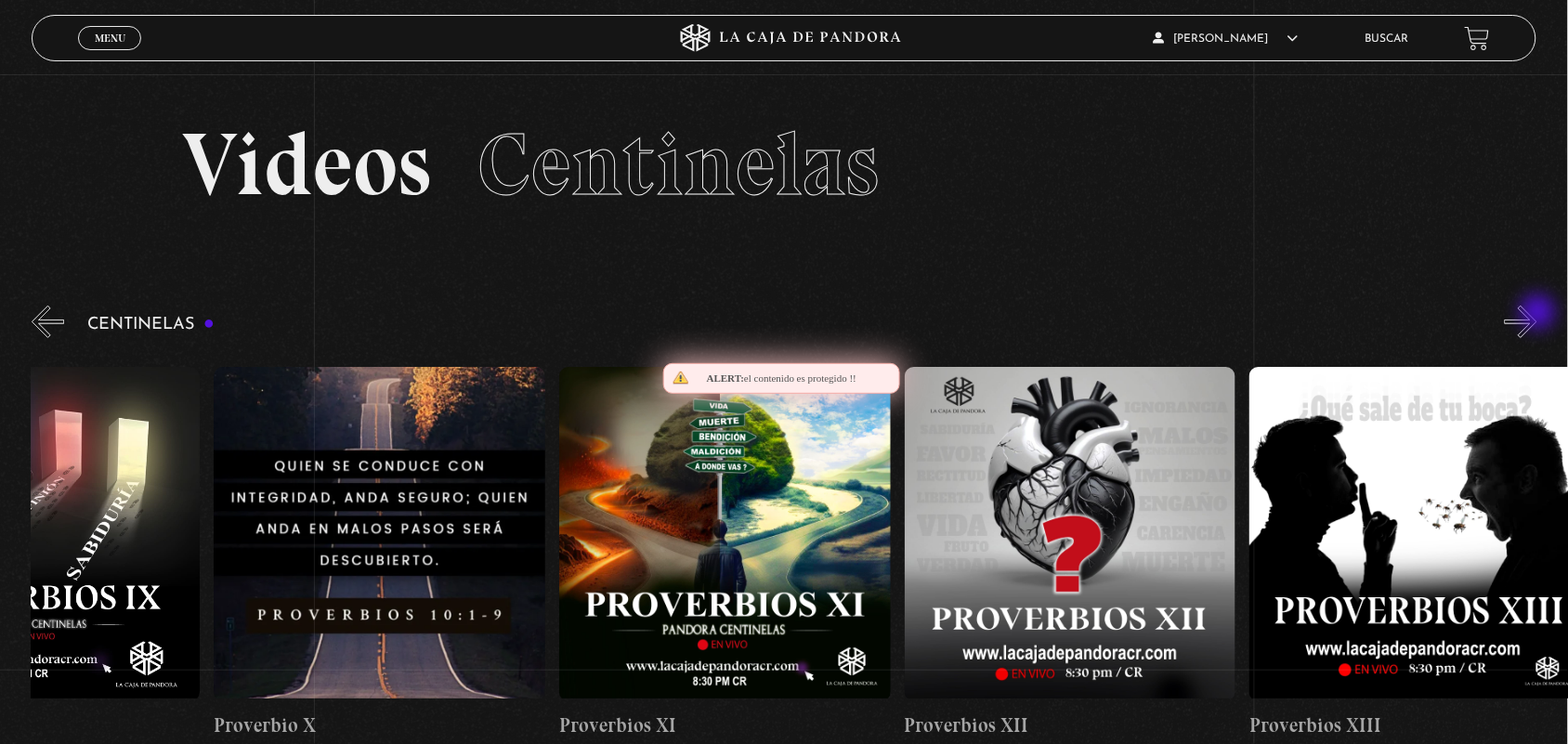
click at [1537, 314] on button "»" at bounding box center [1521, 322] width 33 height 33
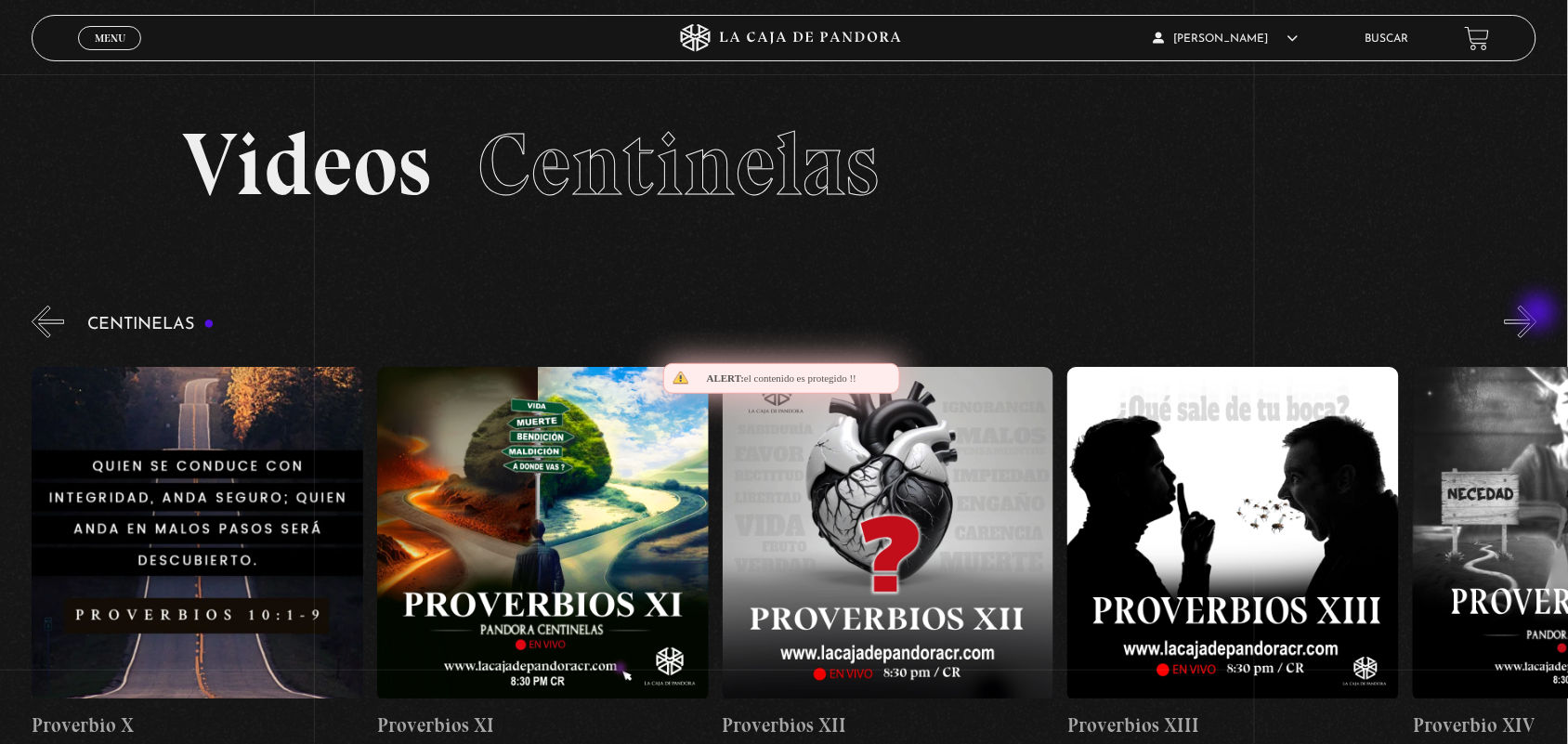
click at [1537, 314] on button "»" at bounding box center [1521, 322] width 33 height 33
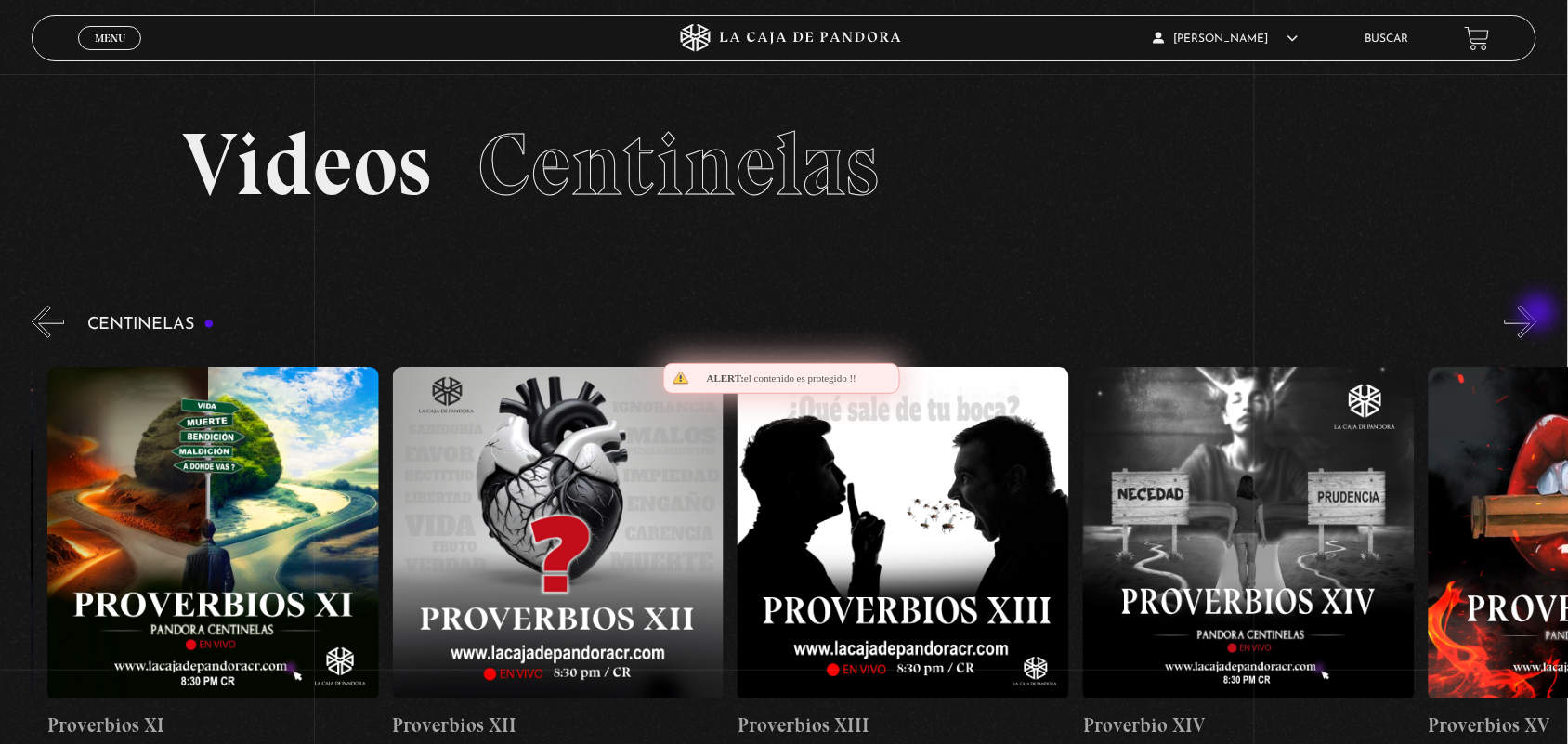
click at [1537, 314] on button "»" at bounding box center [1521, 322] width 33 height 33
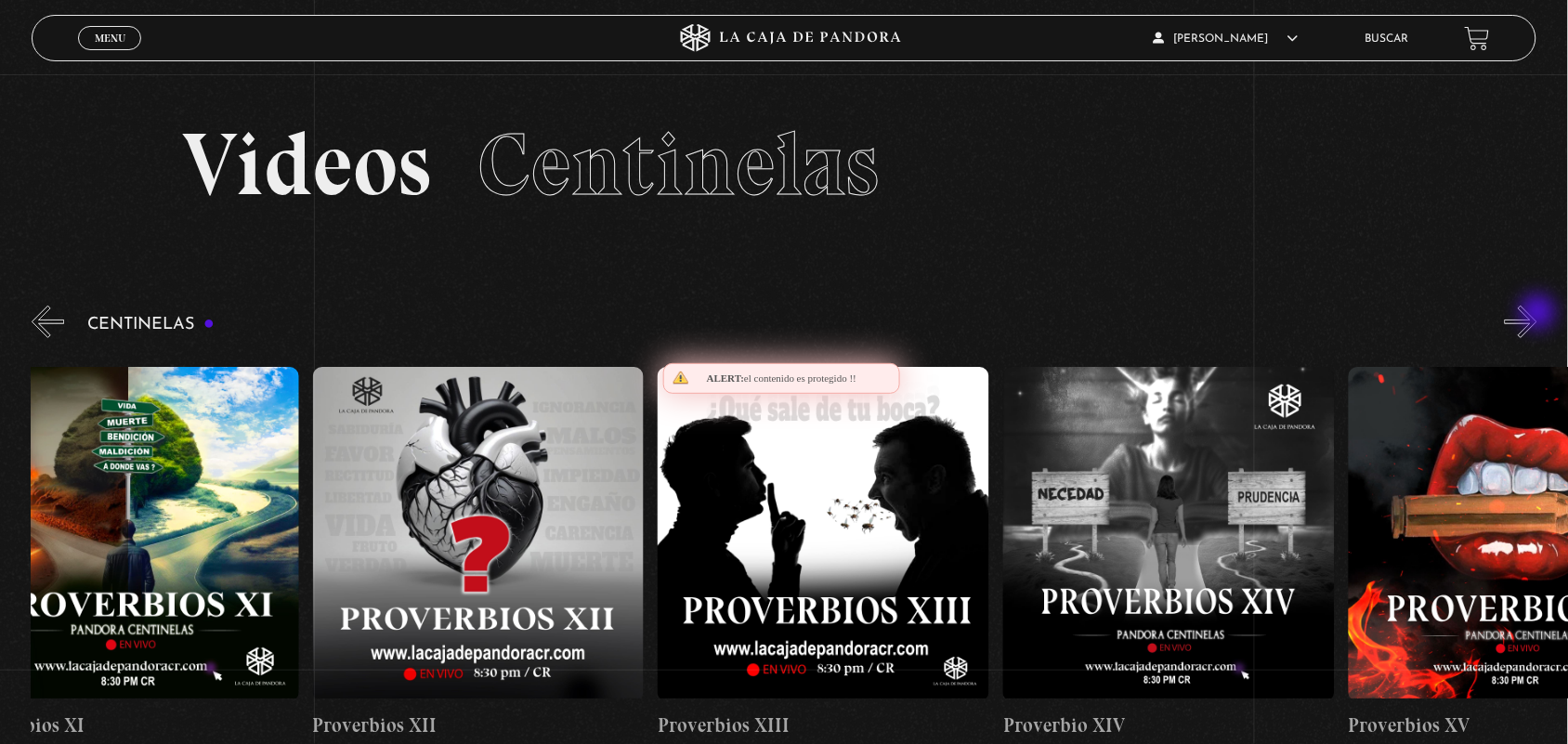
click at [1537, 314] on button "»" at bounding box center [1521, 322] width 33 height 33
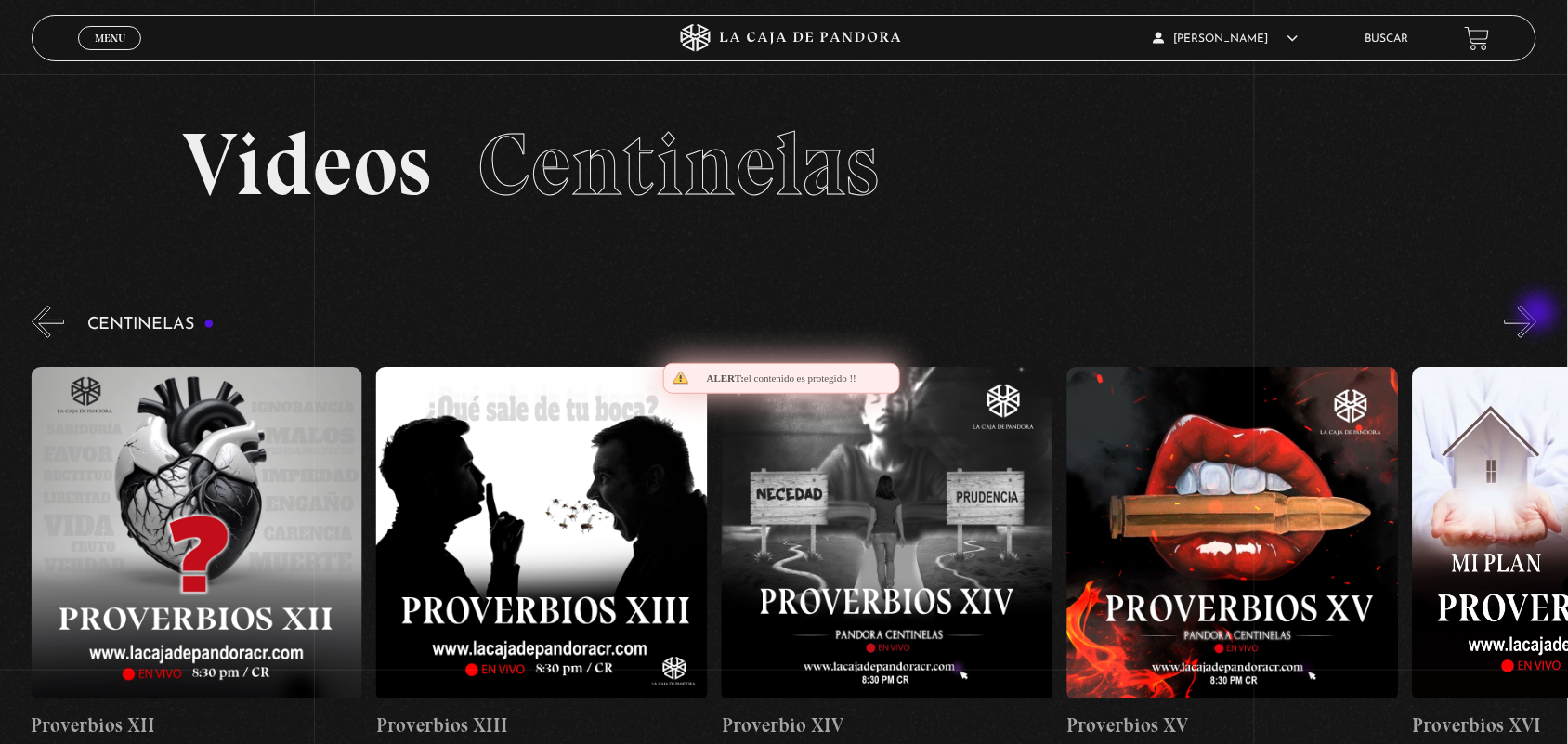
click at [1537, 314] on button "»" at bounding box center [1521, 322] width 33 height 33
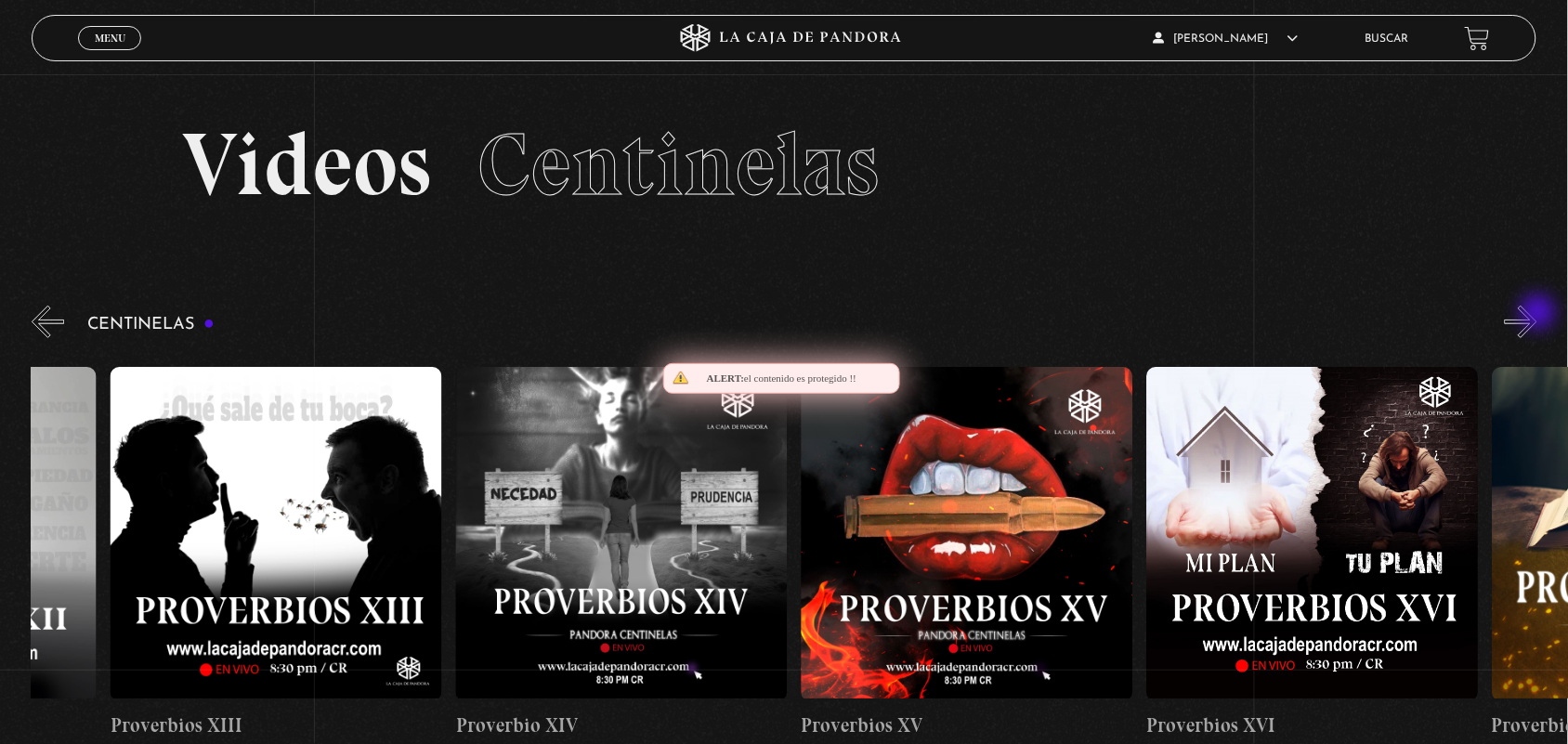
click at [1537, 314] on button "»" at bounding box center [1521, 322] width 33 height 33
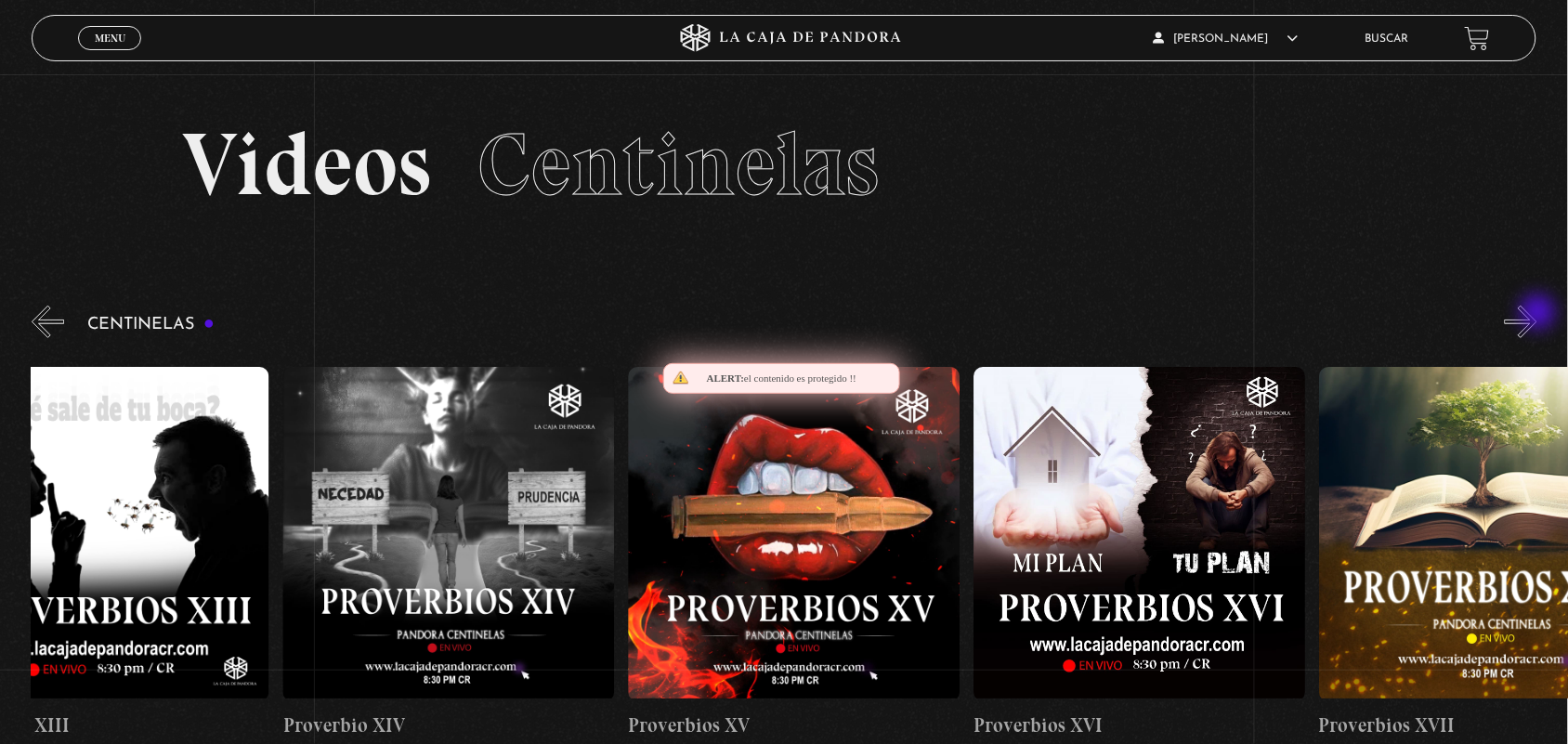
click at [1537, 314] on button "»" at bounding box center [1521, 322] width 33 height 33
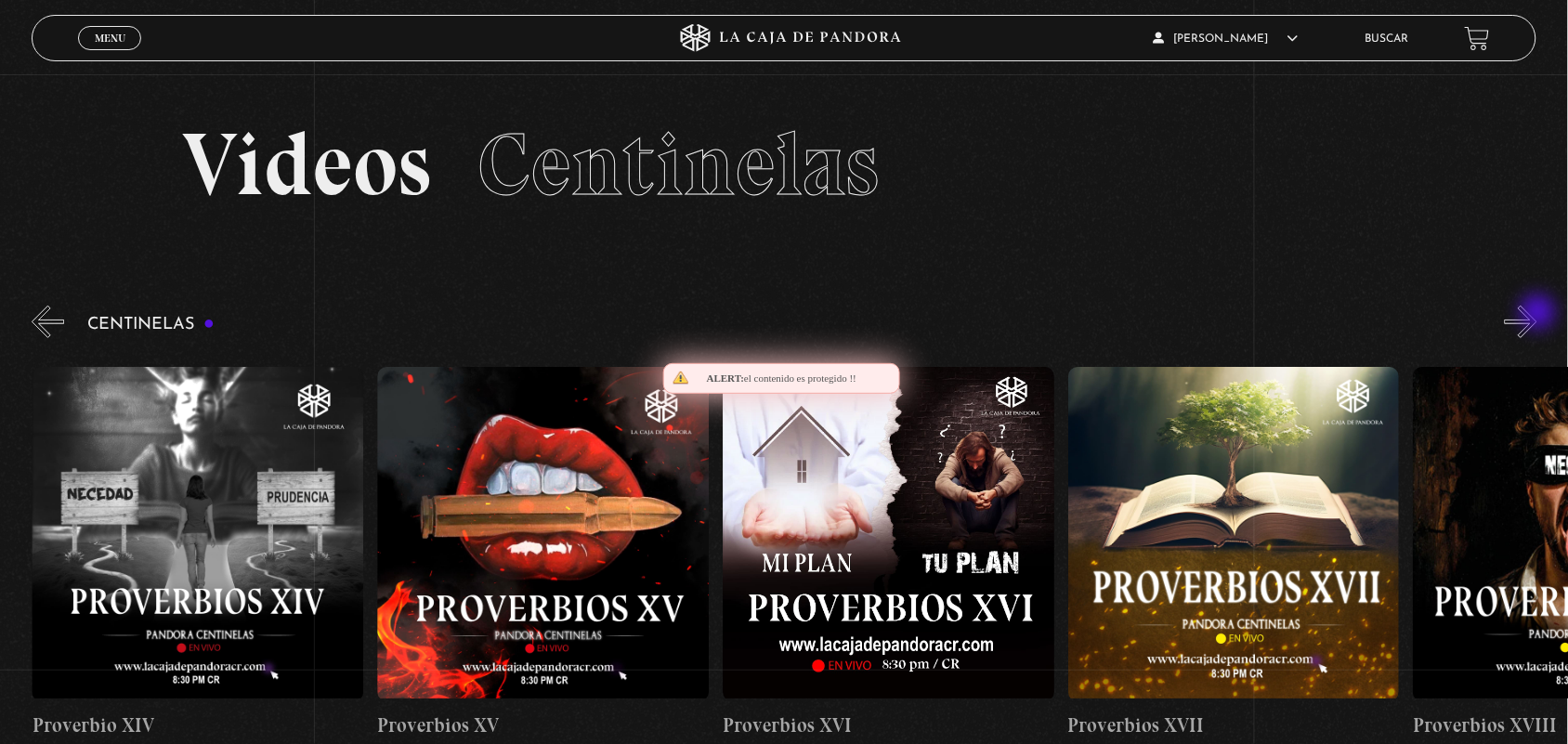
click at [1537, 314] on button "»" at bounding box center [1521, 322] width 33 height 33
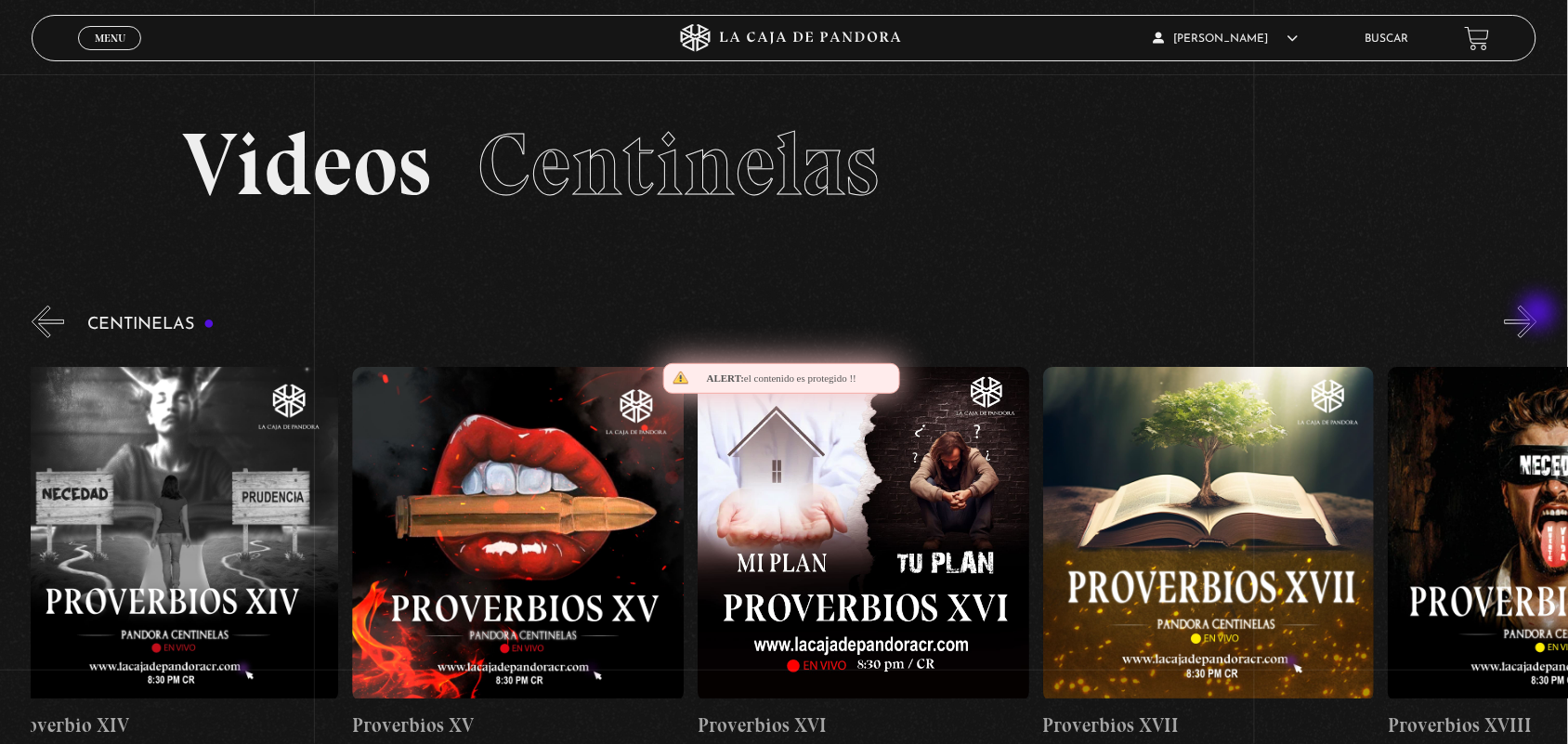
click at [1537, 314] on button "»" at bounding box center [1521, 322] width 33 height 33
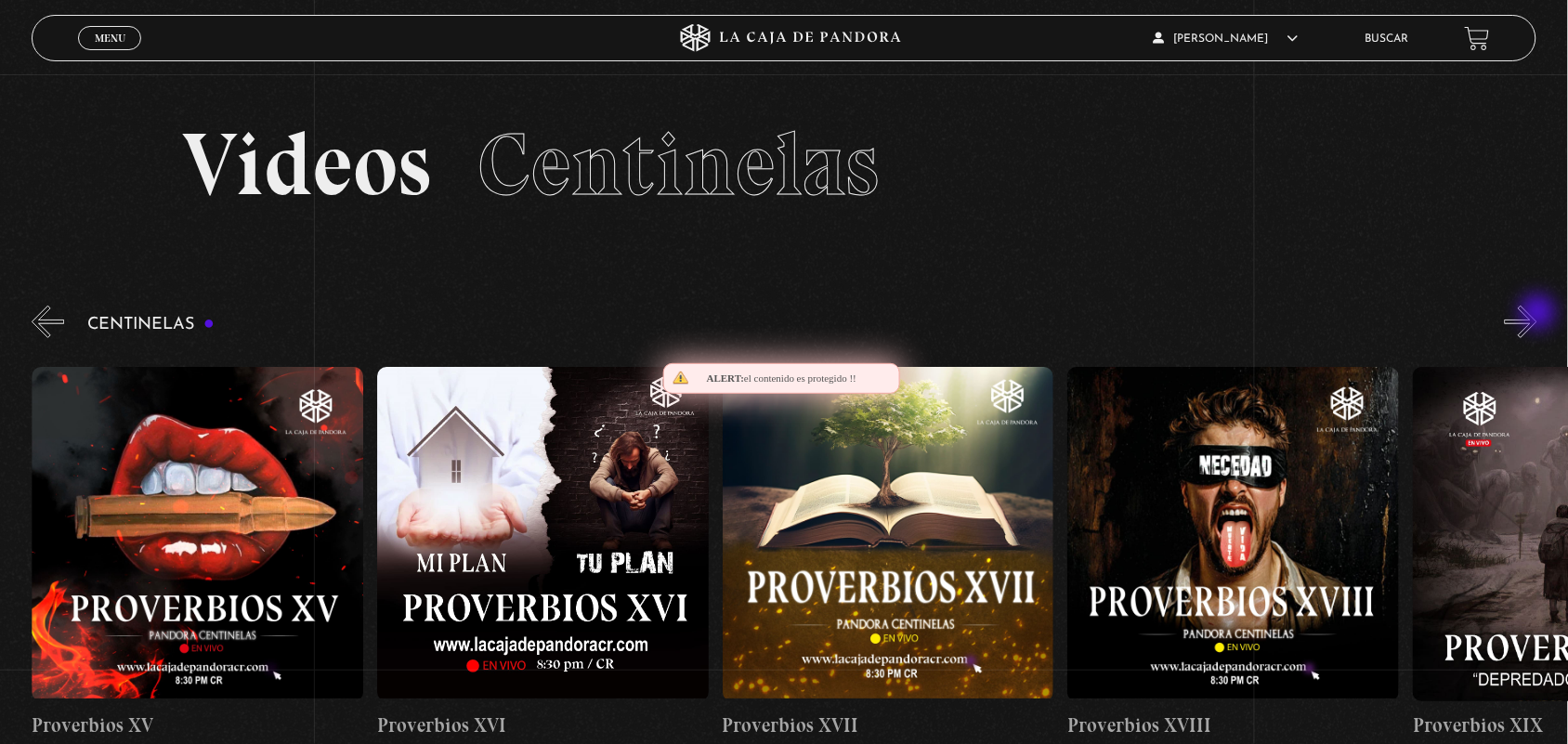
click at [1537, 314] on button "»" at bounding box center [1521, 322] width 33 height 33
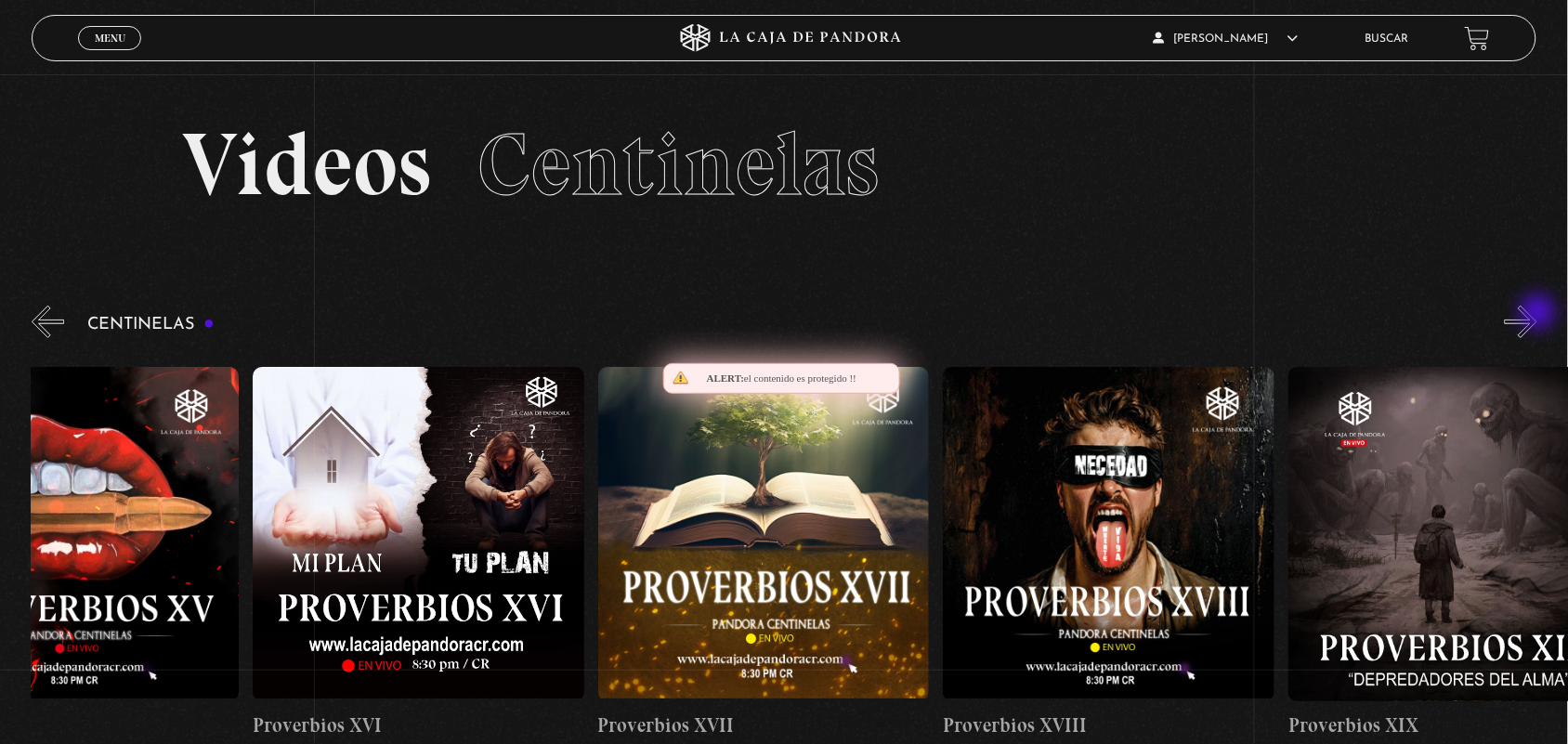
click at [1537, 314] on button "»" at bounding box center [1521, 322] width 33 height 33
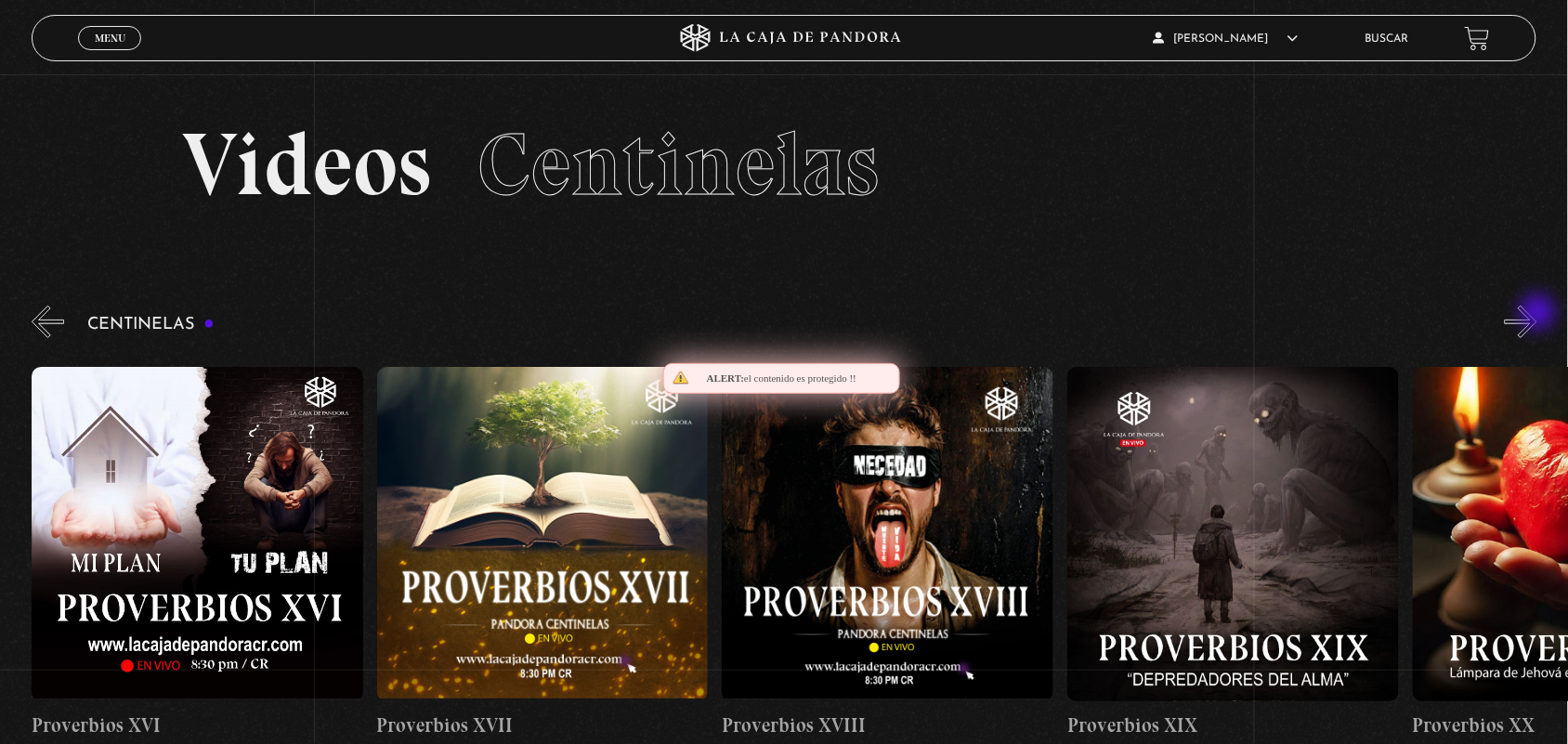
click at [1537, 314] on button "»" at bounding box center [1521, 322] width 33 height 33
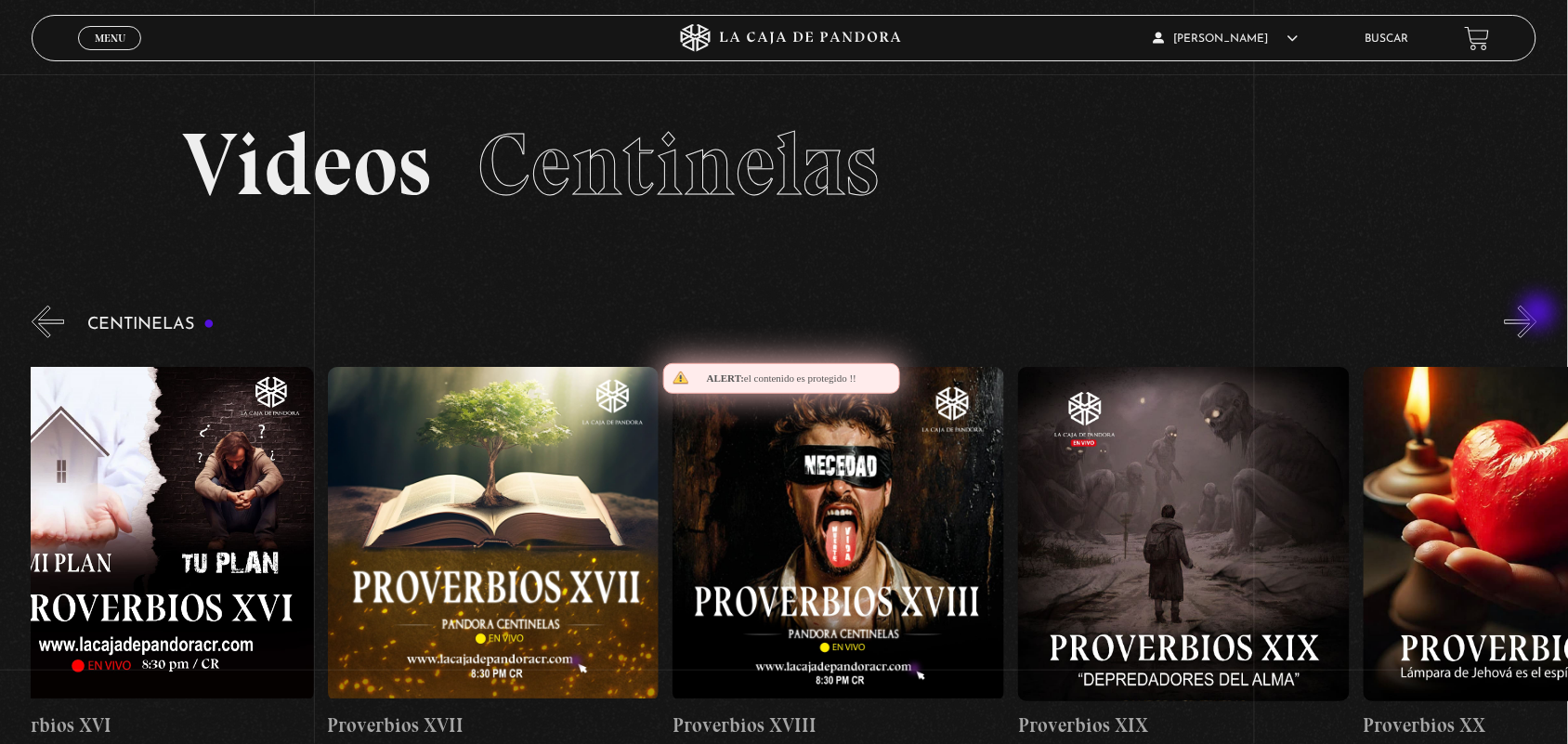
click at [1537, 314] on button "»" at bounding box center [1521, 322] width 33 height 33
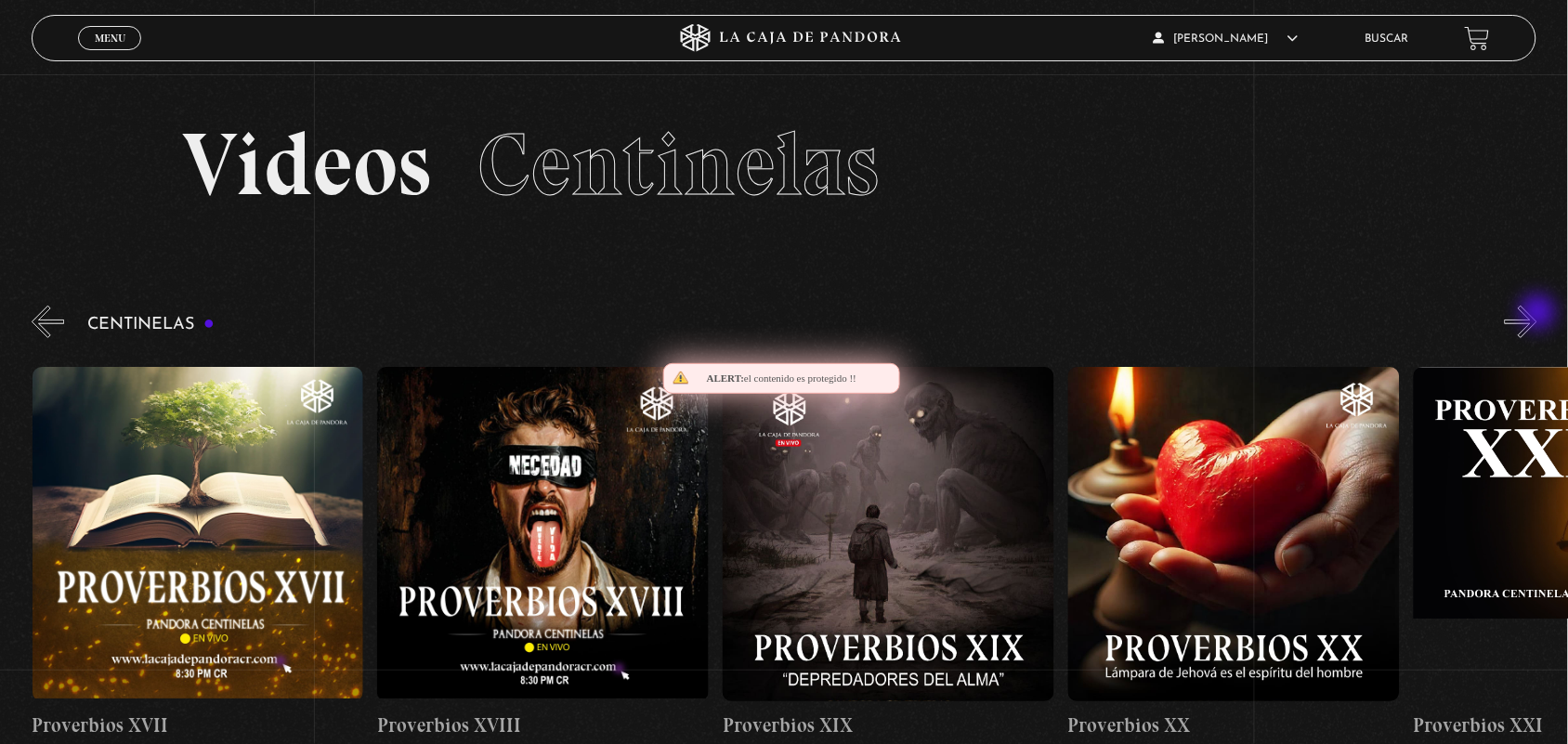
click at [1537, 314] on button "»" at bounding box center [1521, 322] width 33 height 33
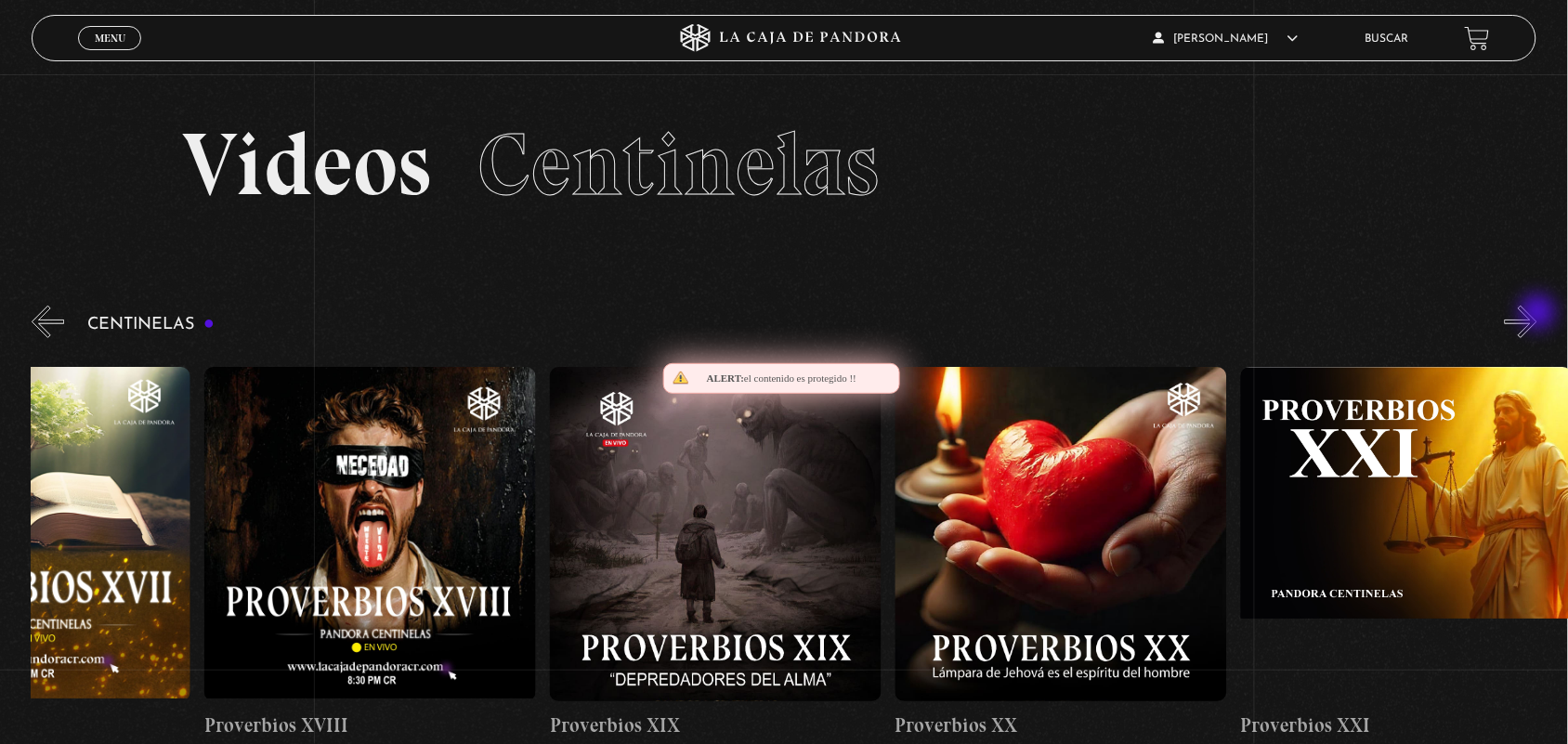
click at [1537, 314] on button "»" at bounding box center [1521, 322] width 33 height 33
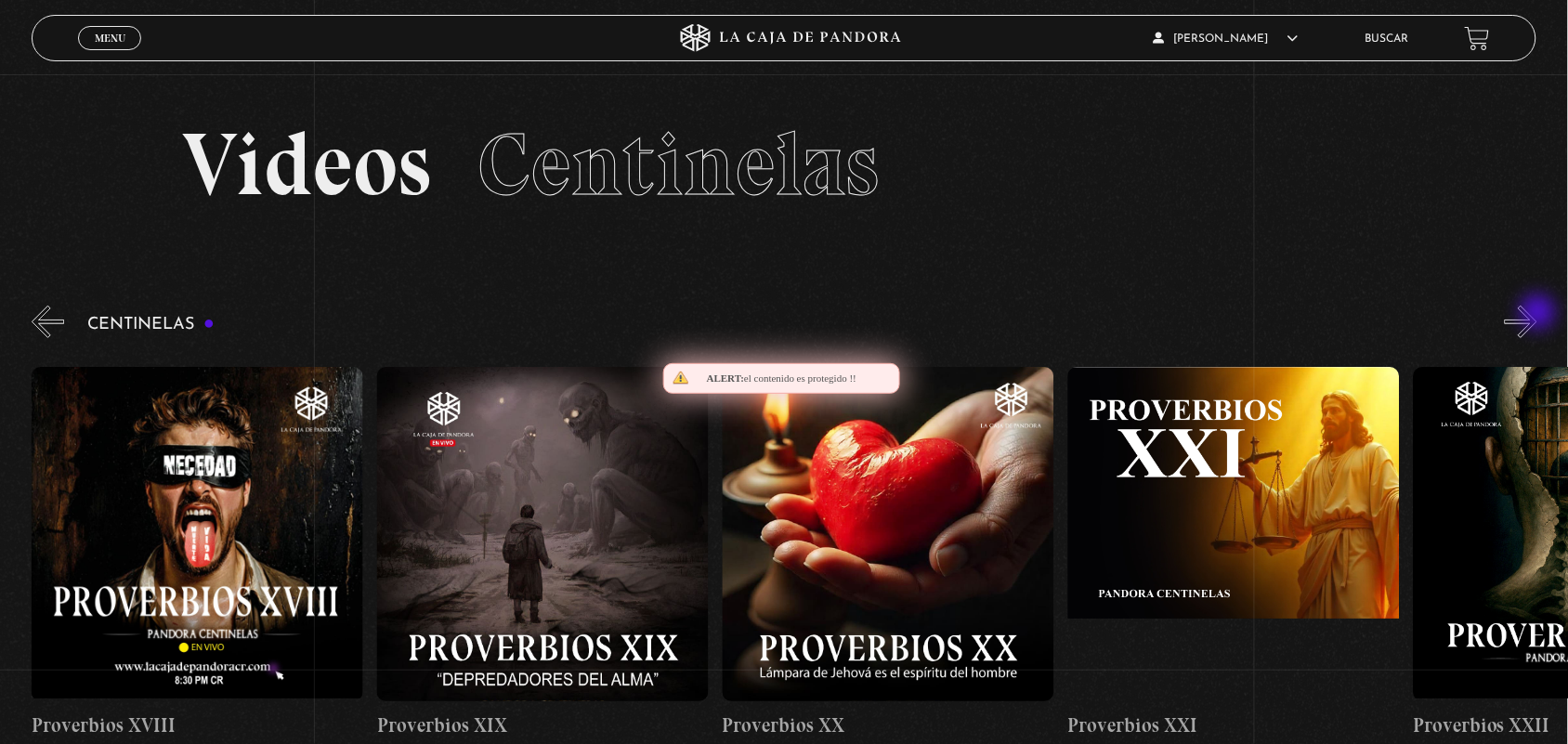
click at [1537, 314] on button "»" at bounding box center [1521, 322] width 33 height 33
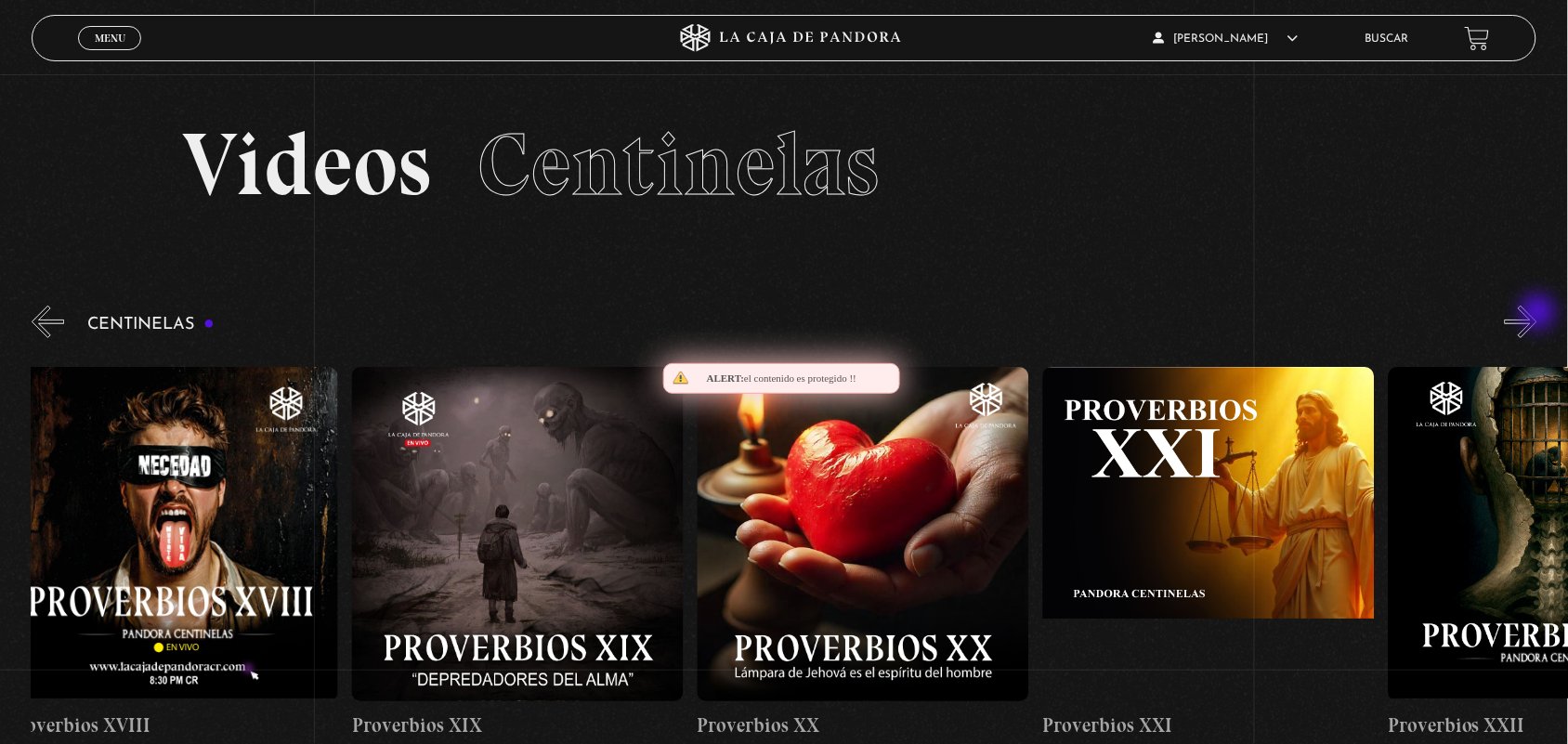
click at [1537, 314] on button "»" at bounding box center [1521, 322] width 33 height 33
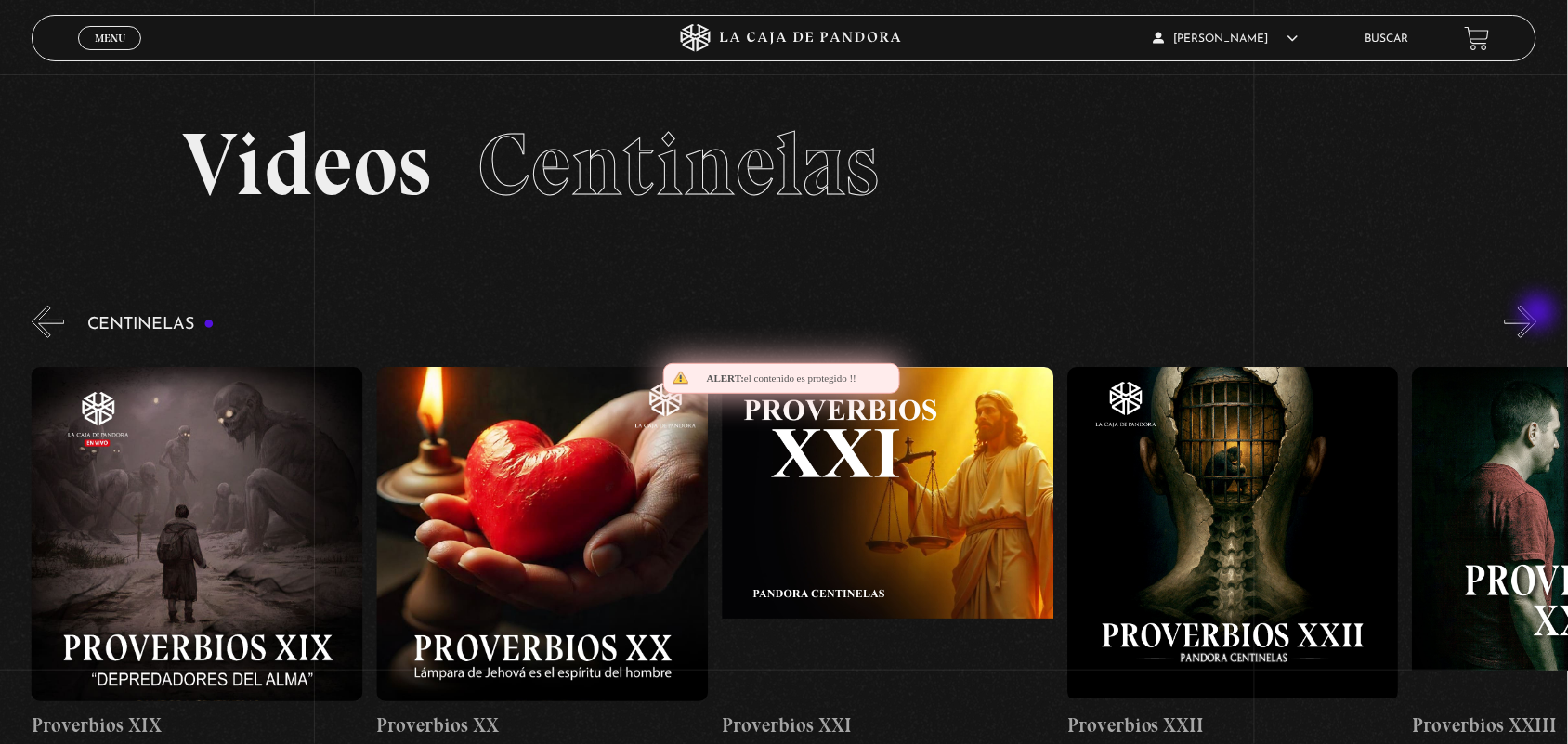
click at [1537, 314] on button "»" at bounding box center [1521, 322] width 33 height 33
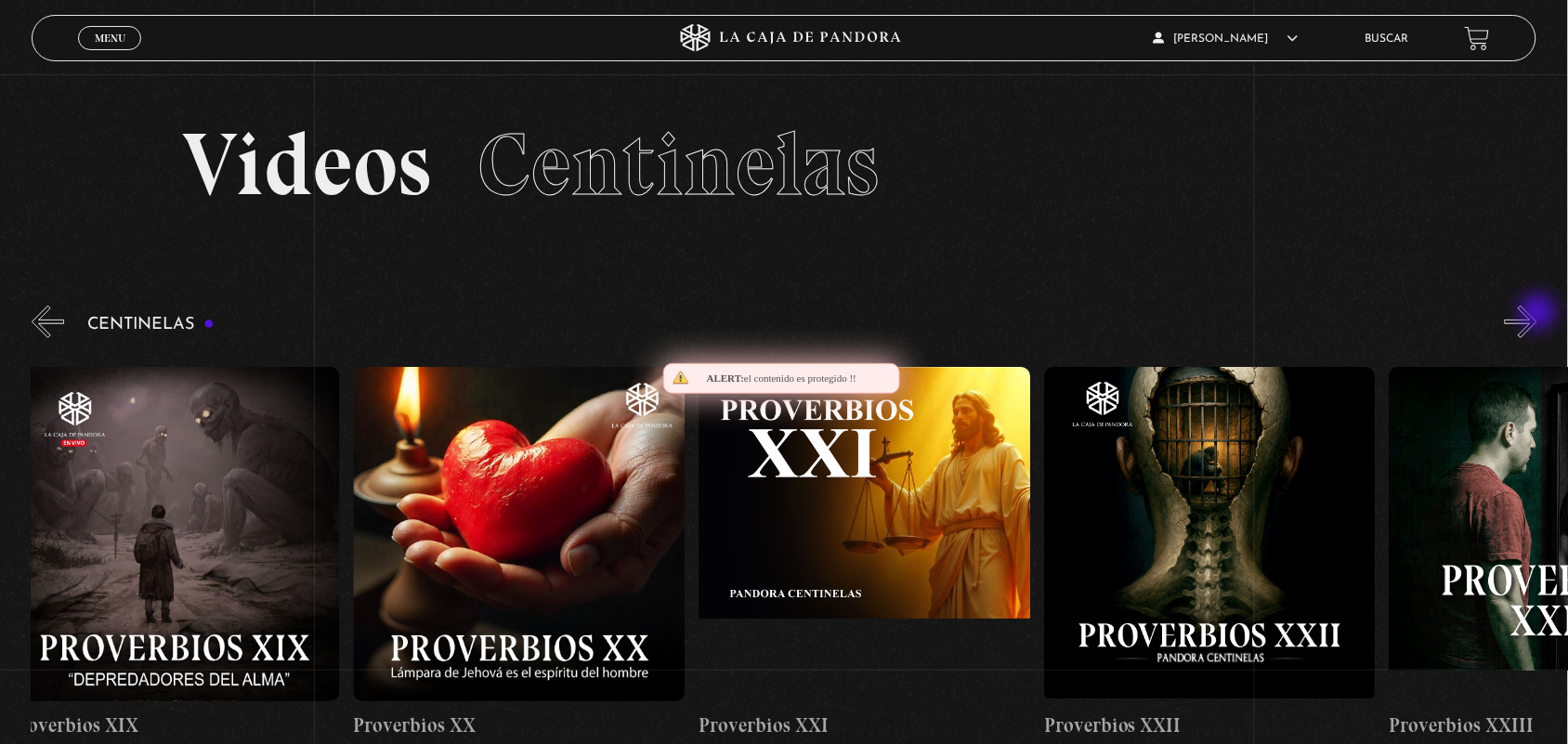
click at [1537, 314] on button "»" at bounding box center [1521, 322] width 33 height 33
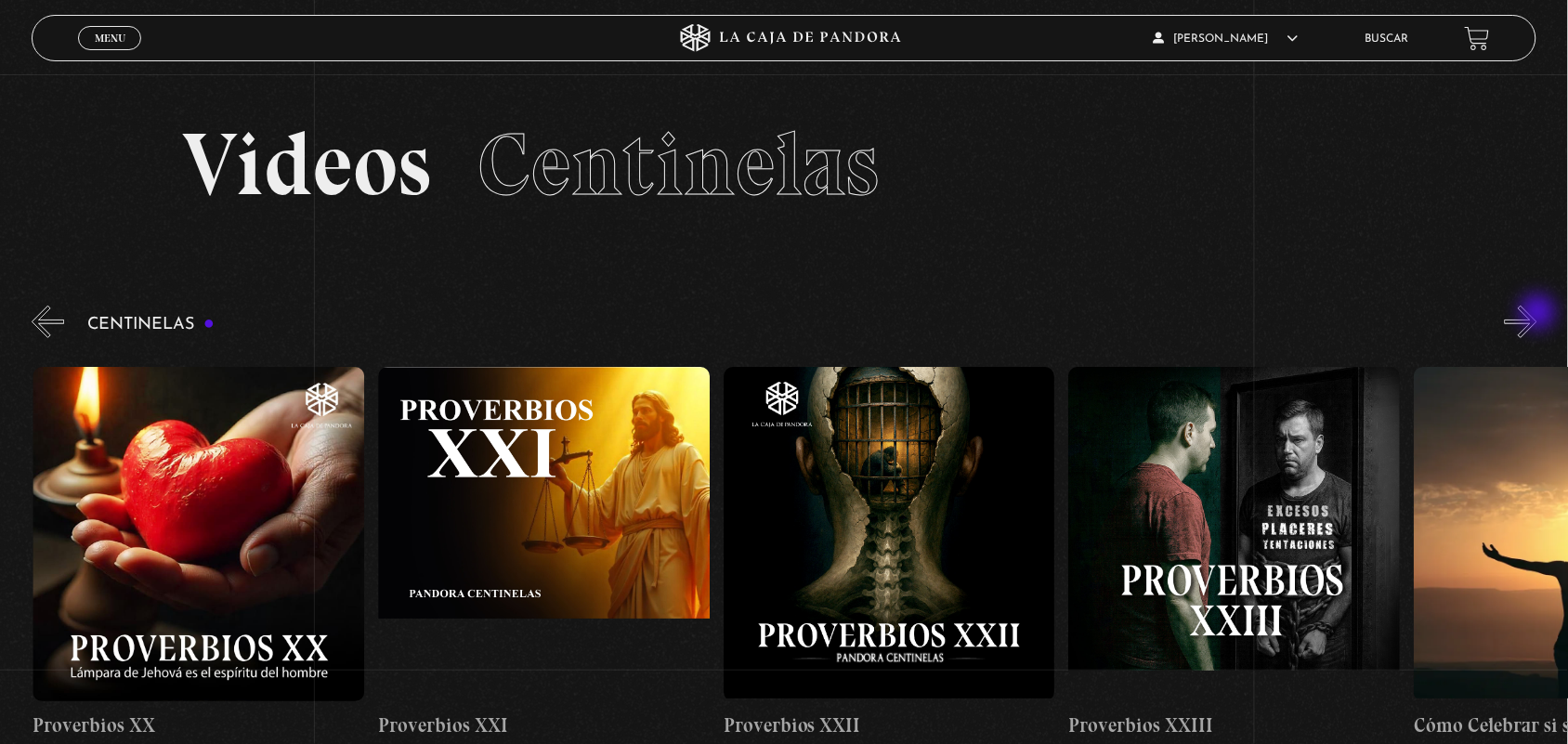
click at [1537, 314] on button "»" at bounding box center [1521, 322] width 33 height 33
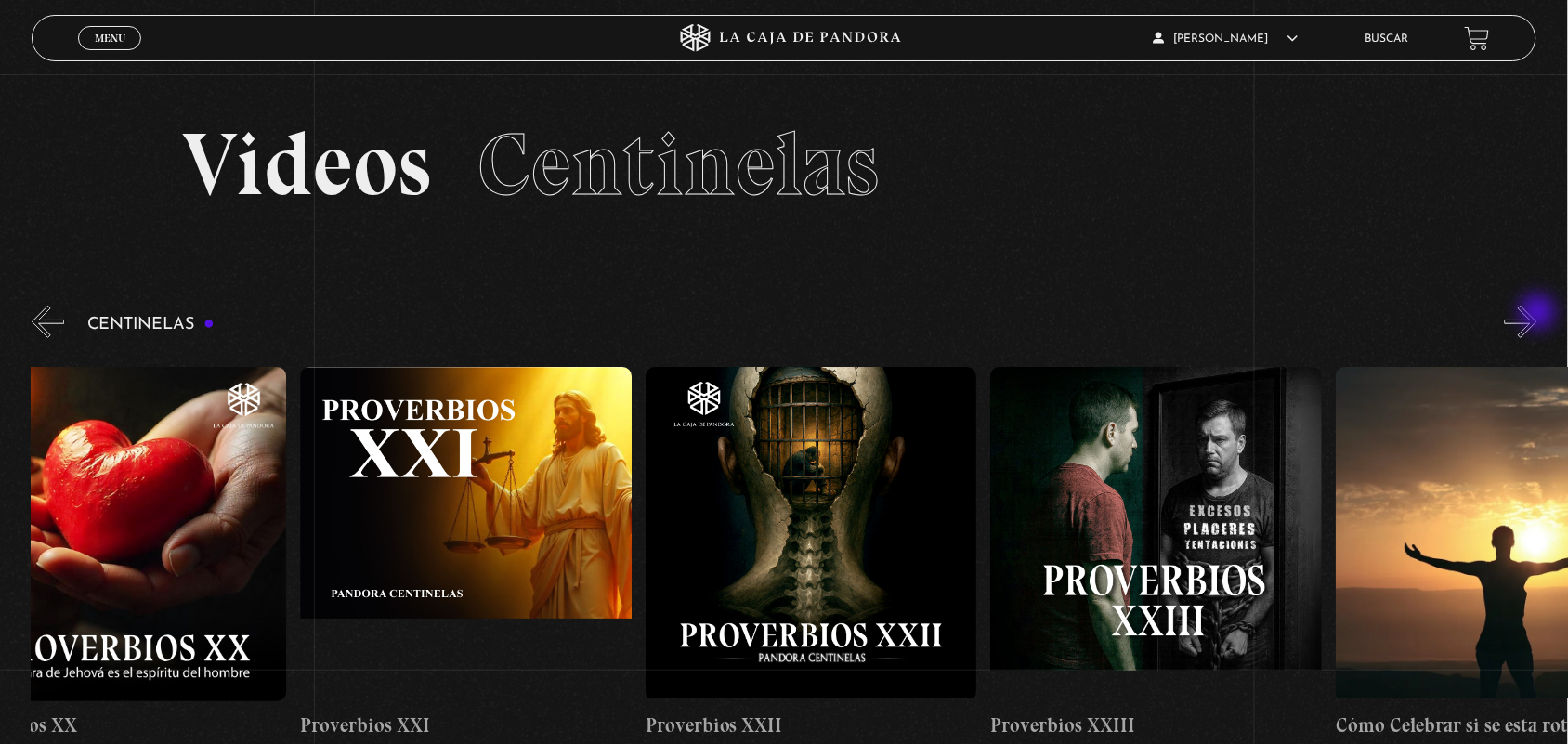
click at [1537, 314] on button "»" at bounding box center [1521, 322] width 33 height 33
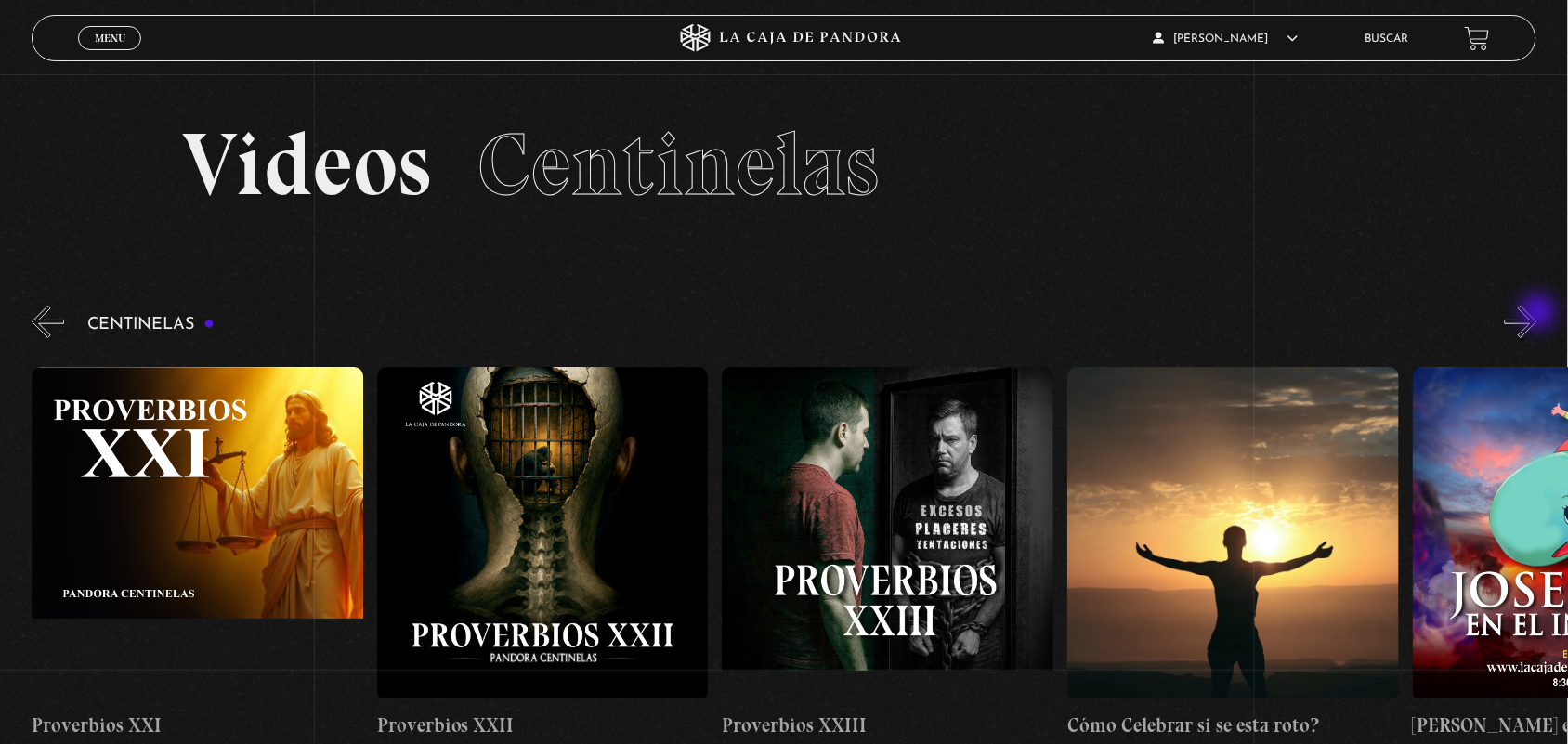
click at [1537, 314] on button "»" at bounding box center [1521, 322] width 33 height 33
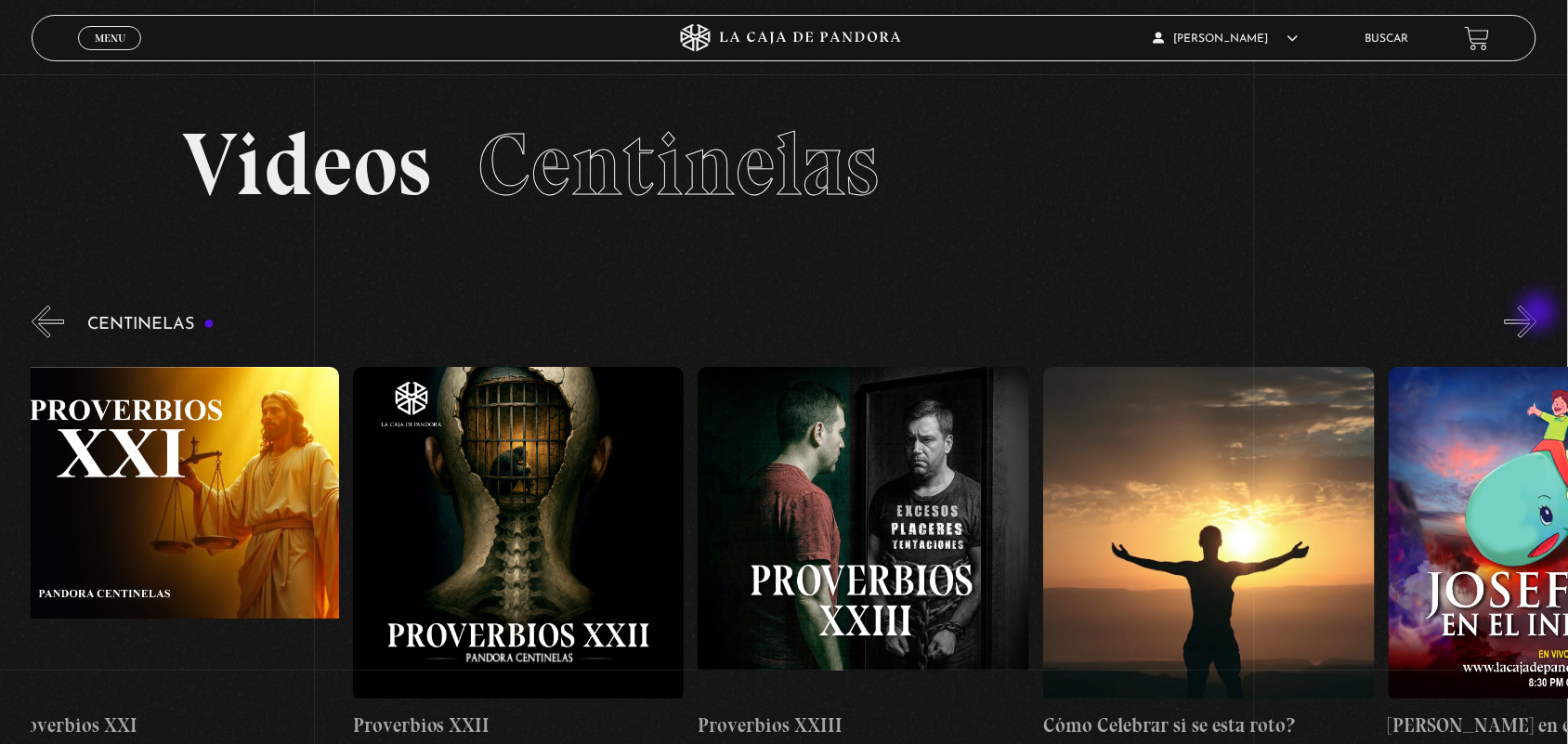
click at [1537, 314] on button "»" at bounding box center [1521, 322] width 33 height 33
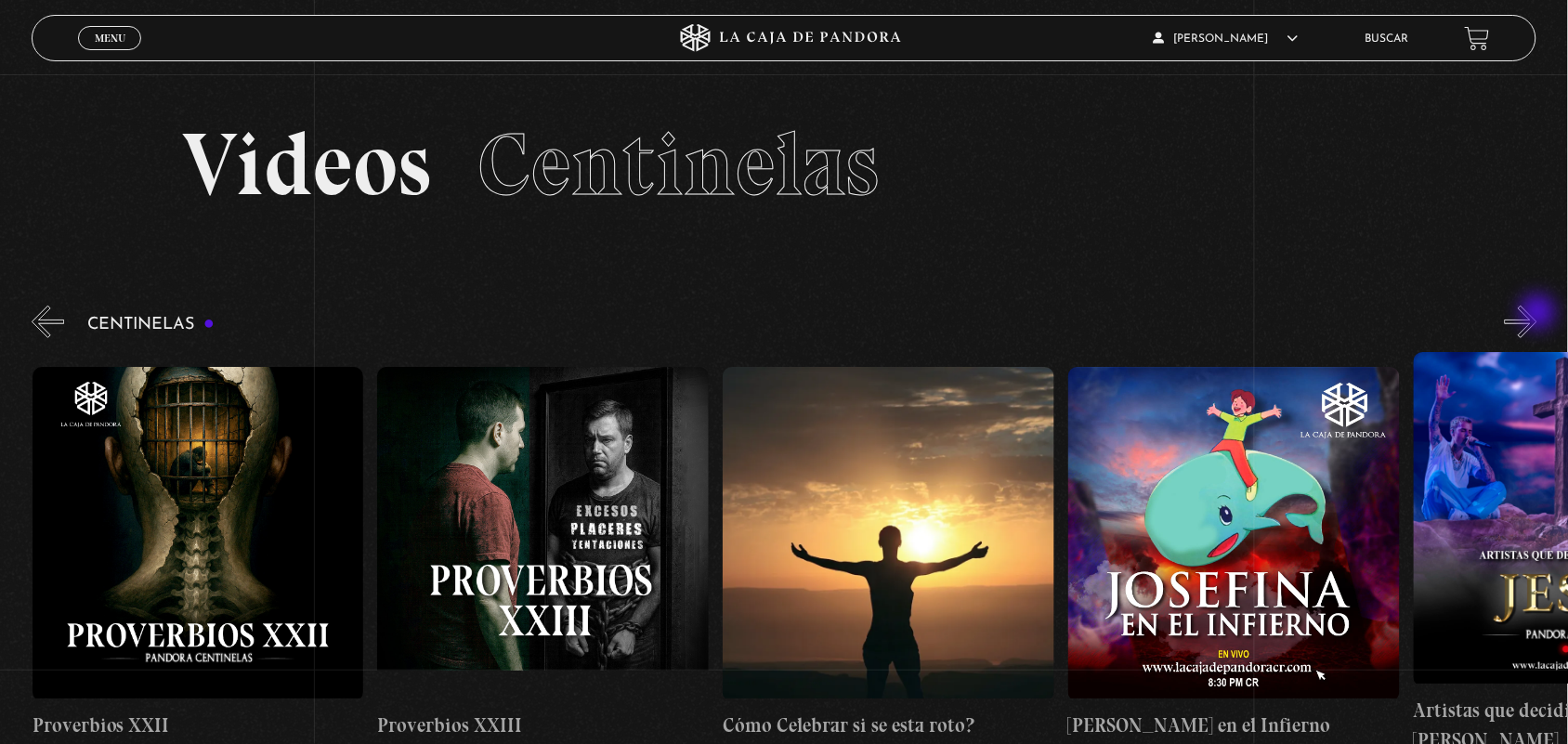
click at [1537, 314] on button "»" at bounding box center [1521, 322] width 33 height 33
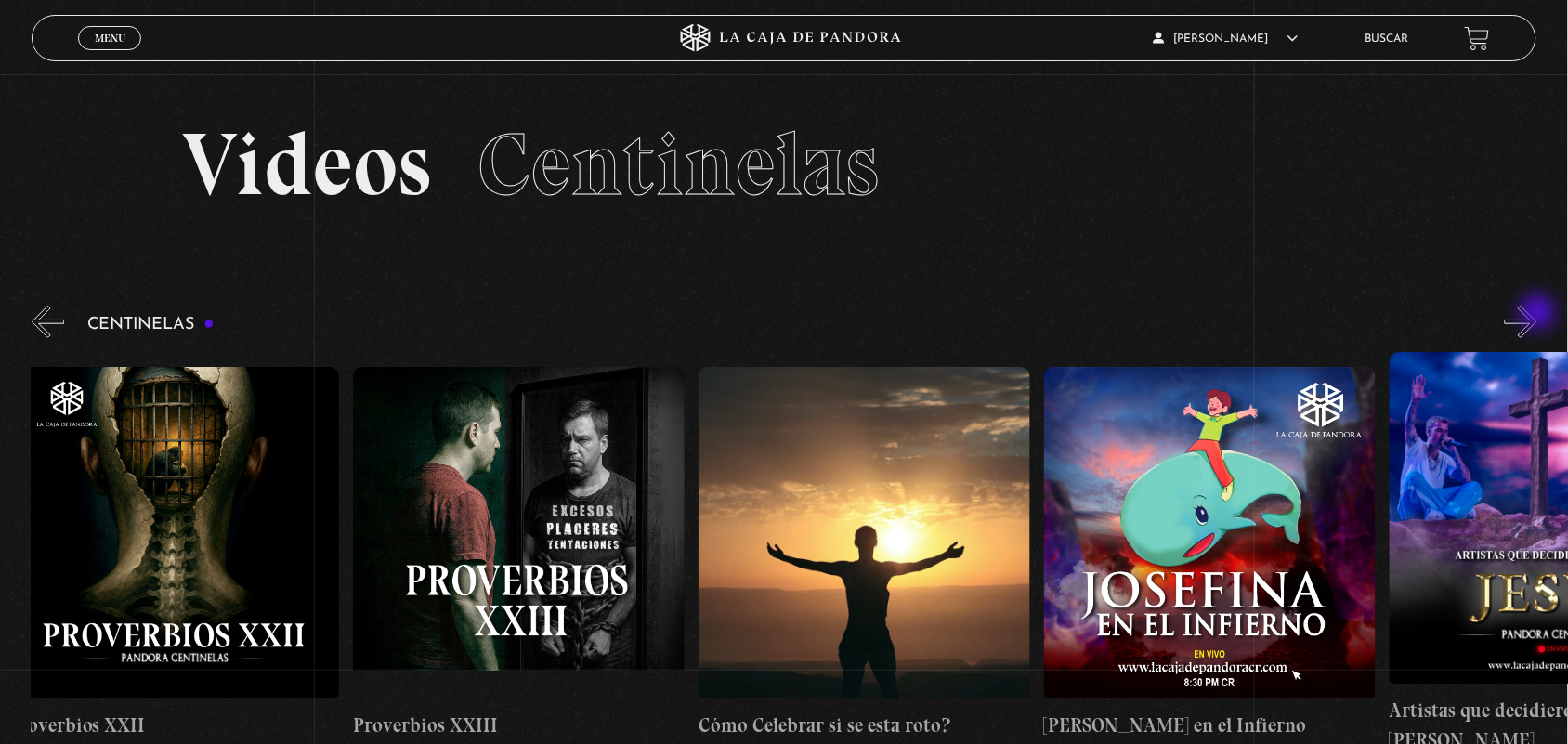
click at [1537, 314] on button "»" at bounding box center [1521, 322] width 33 height 33
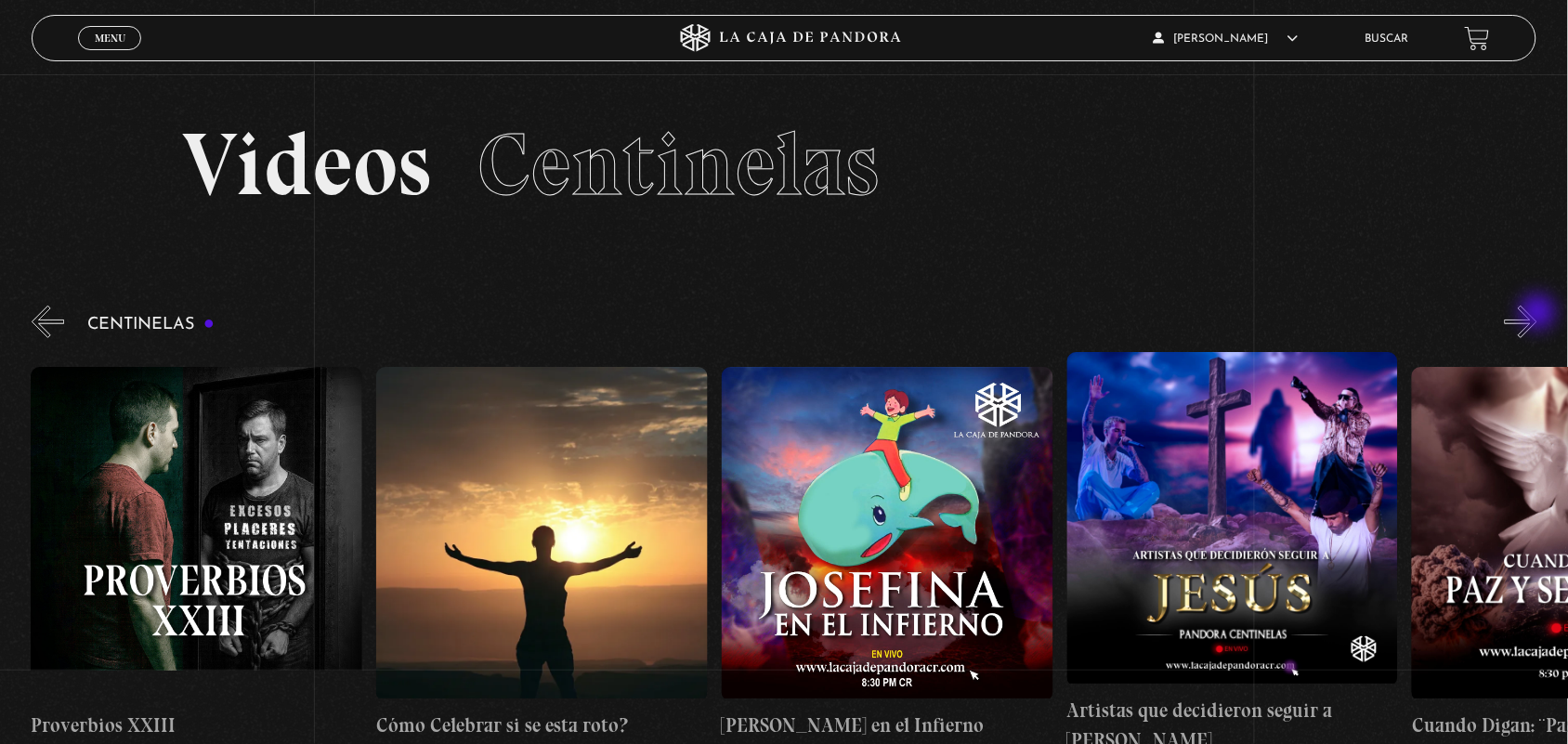
click at [1537, 314] on button "»" at bounding box center [1521, 322] width 33 height 33
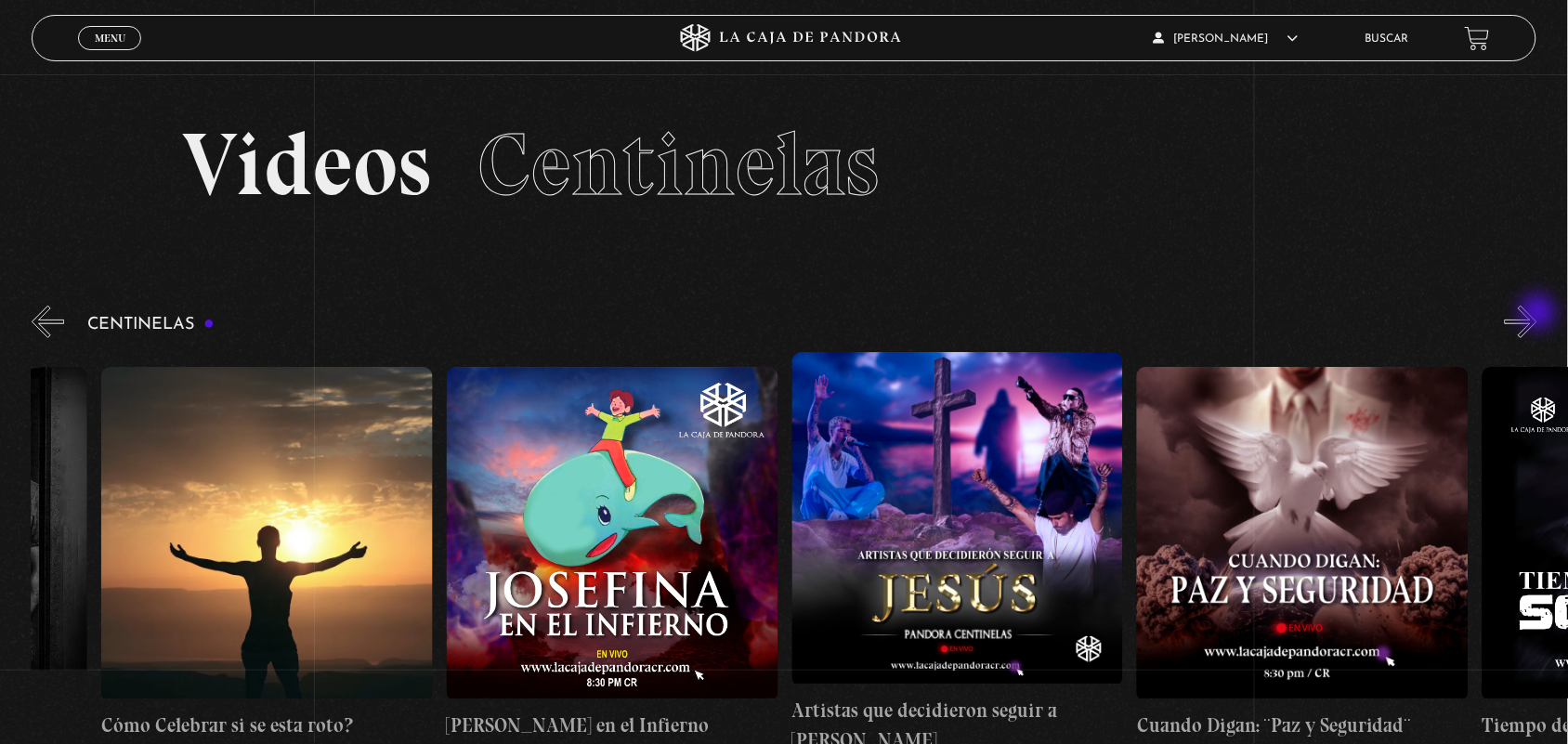
click at [1537, 314] on button "»" at bounding box center [1521, 322] width 33 height 33
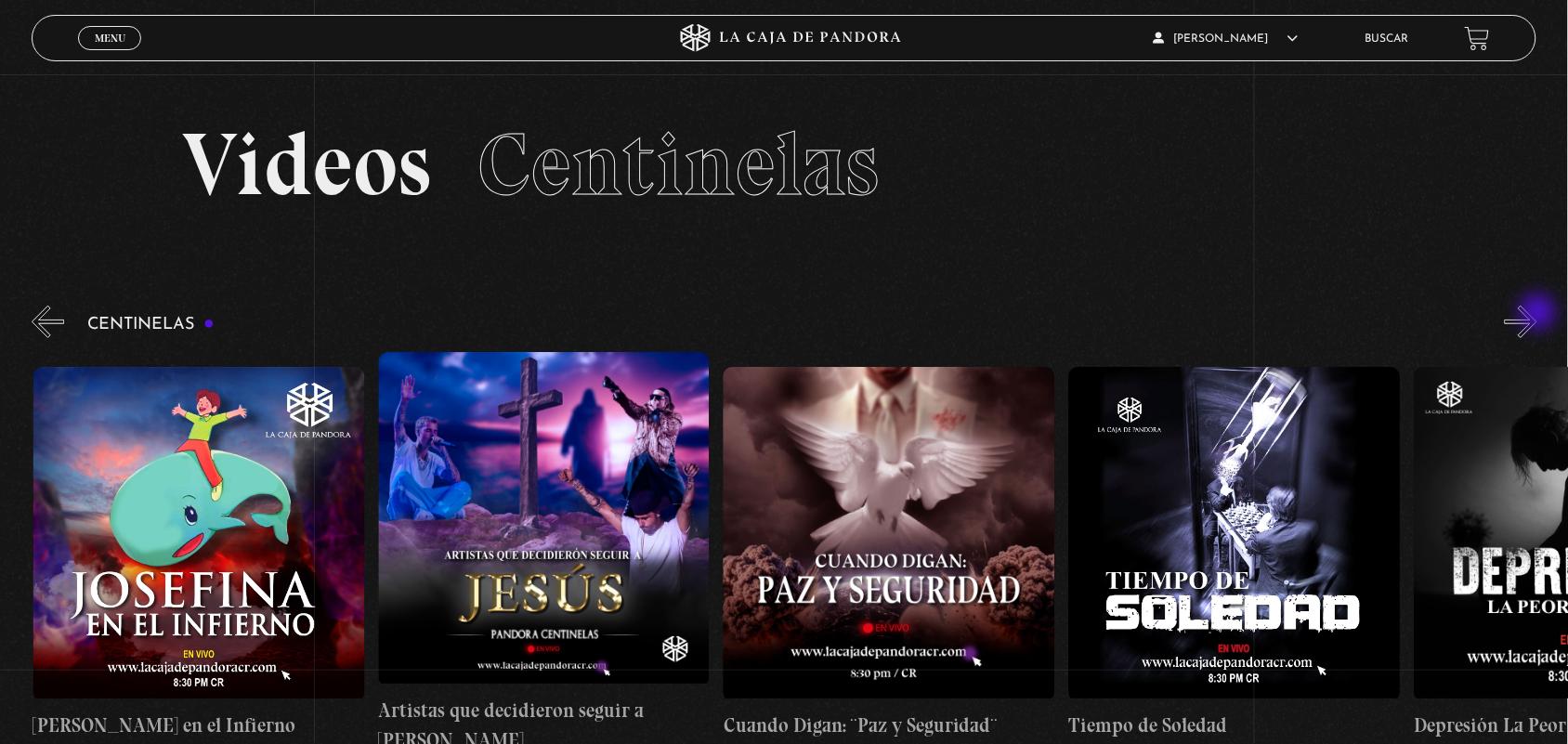
scroll to position [0, 9322]
click at [1537, 314] on button "»" at bounding box center [1521, 322] width 33 height 33
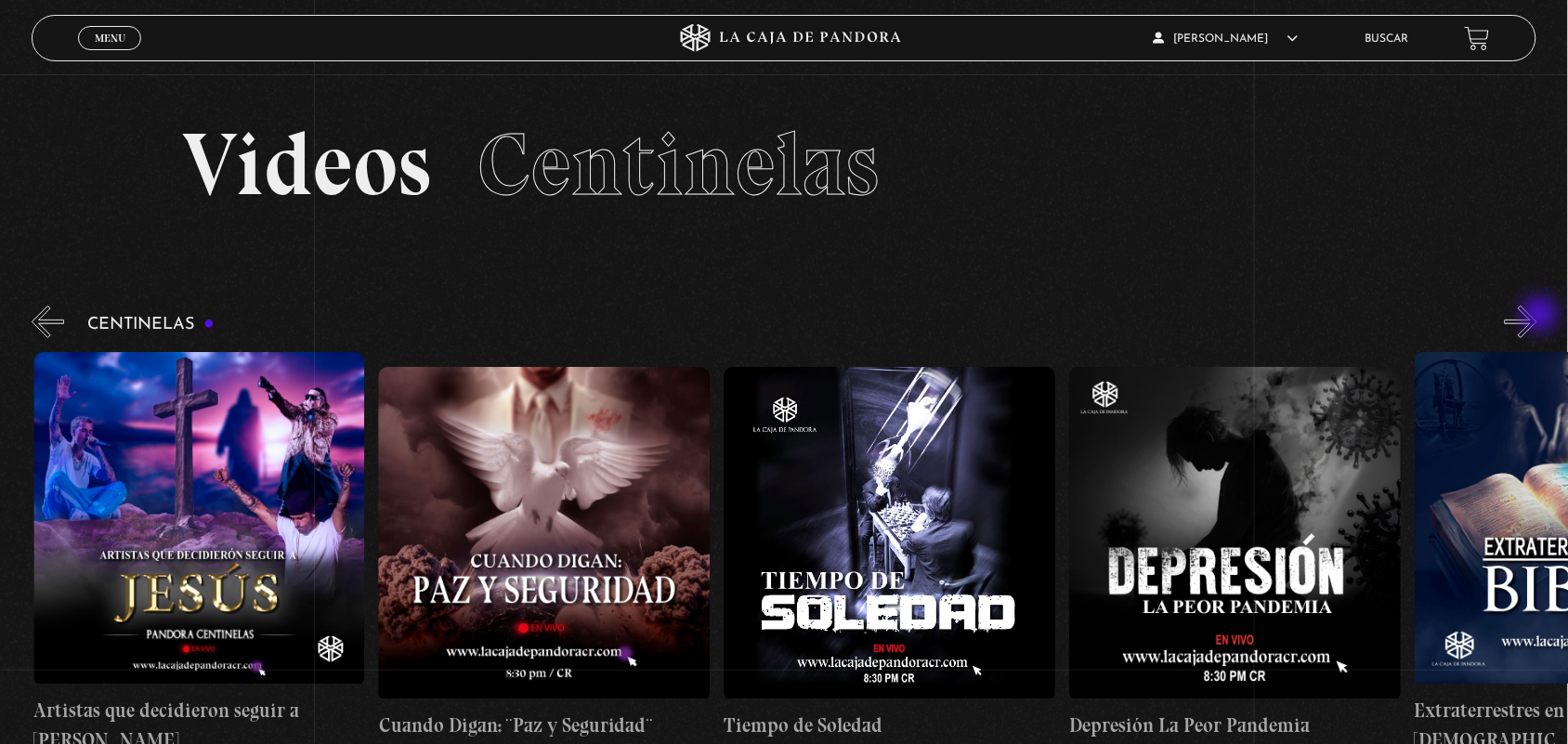
click at [1537, 316] on button "»" at bounding box center [1521, 322] width 33 height 33
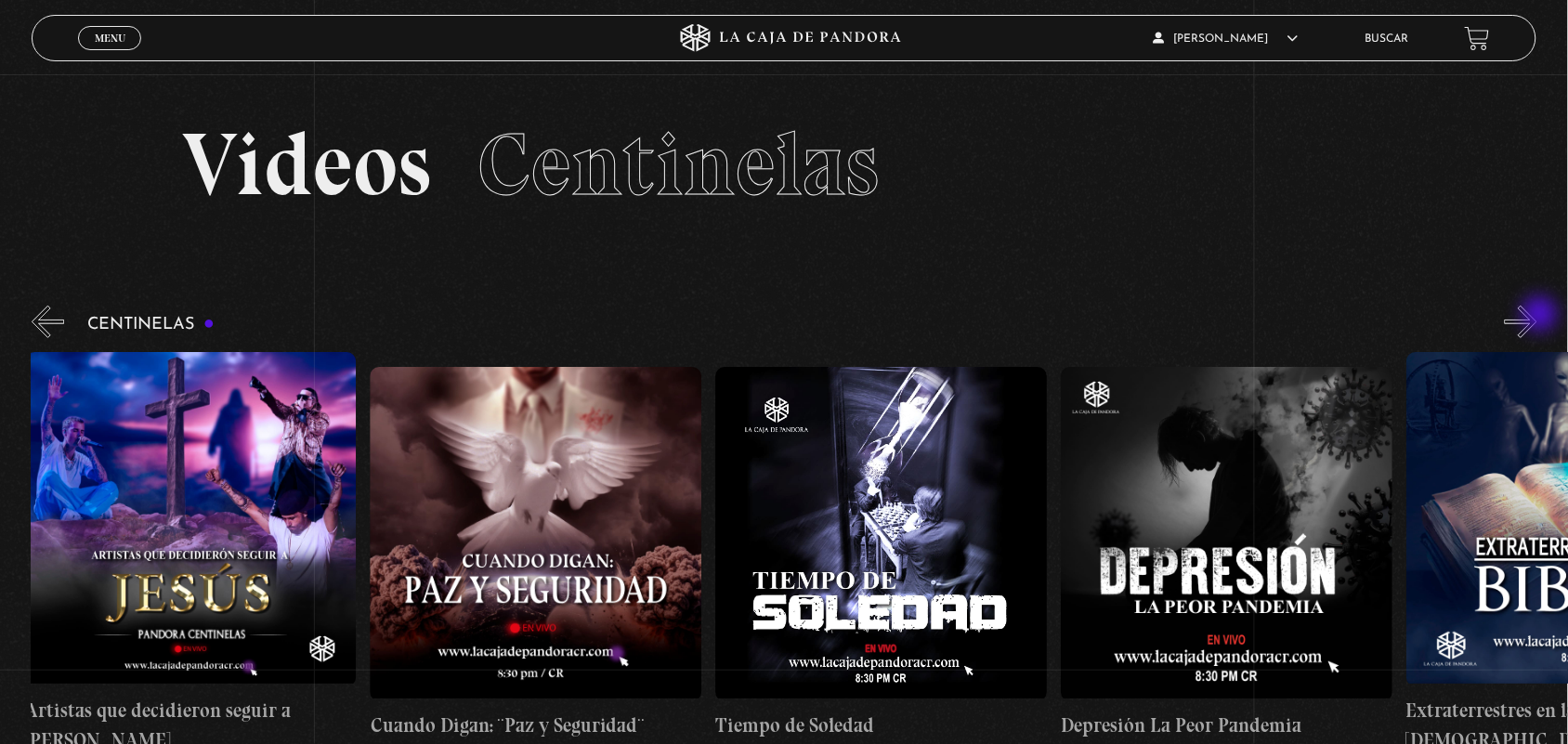
click at [1537, 316] on button "»" at bounding box center [1521, 322] width 33 height 33
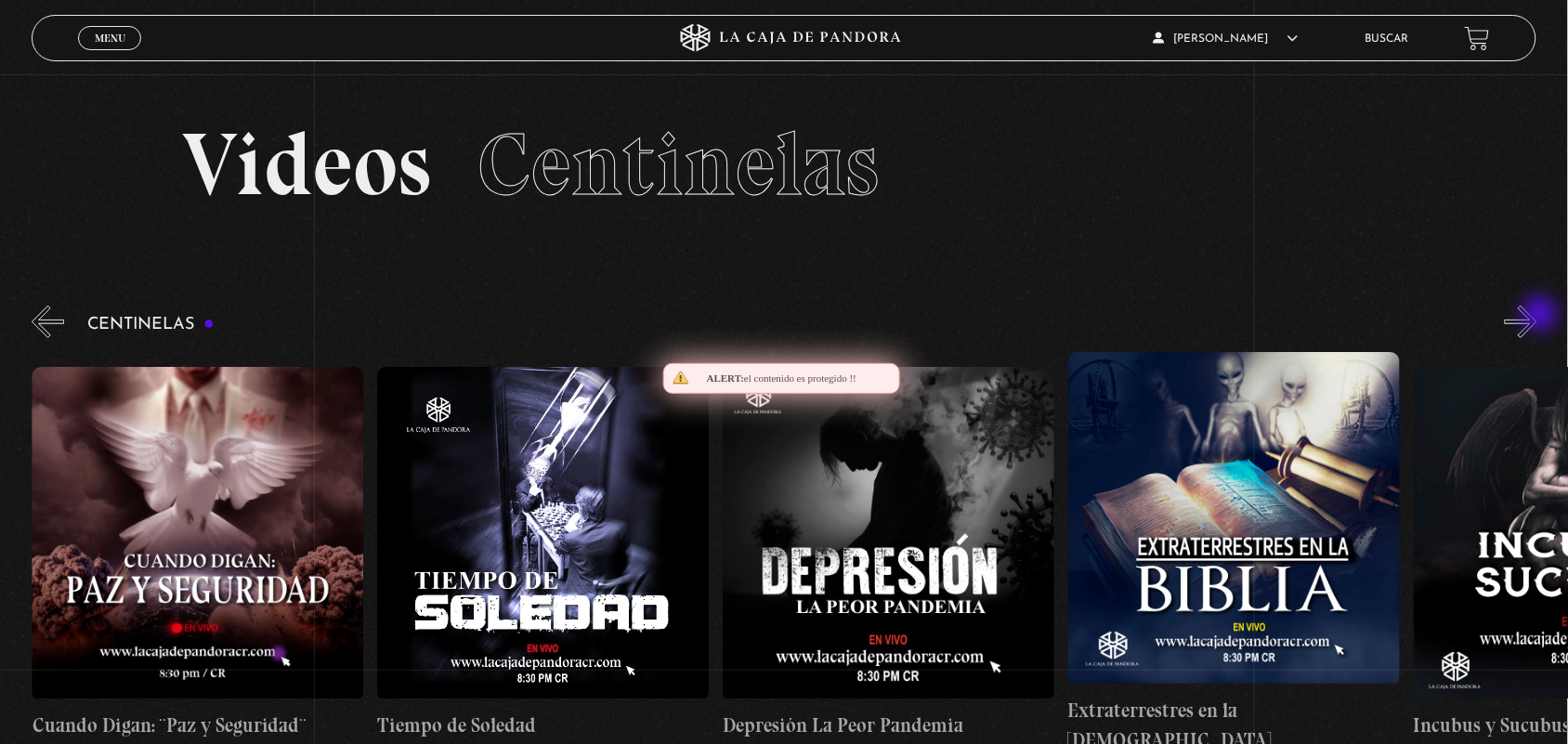
click at [1537, 316] on button "»" at bounding box center [1521, 322] width 33 height 33
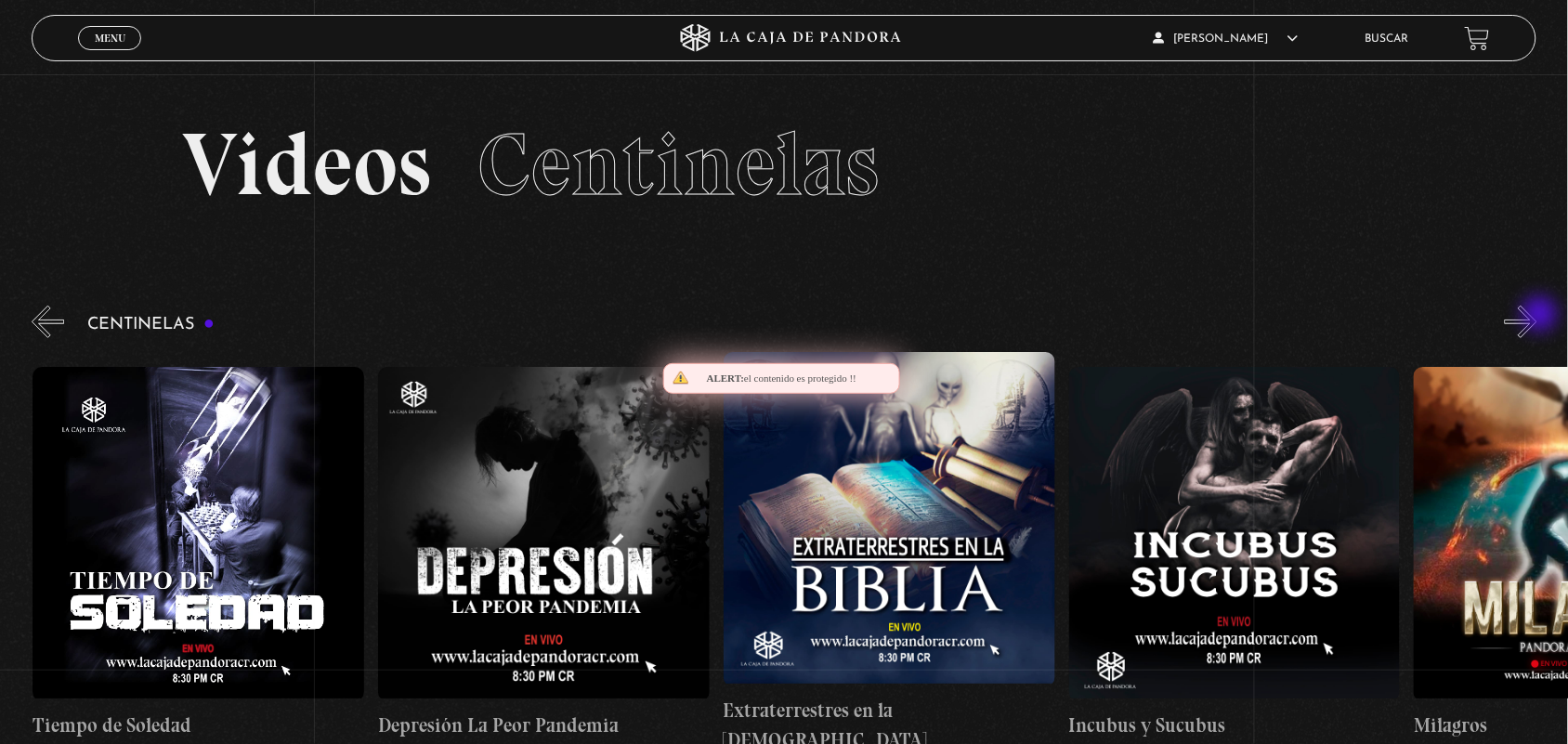
click at [1537, 316] on button "»" at bounding box center [1521, 322] width 33 height 33
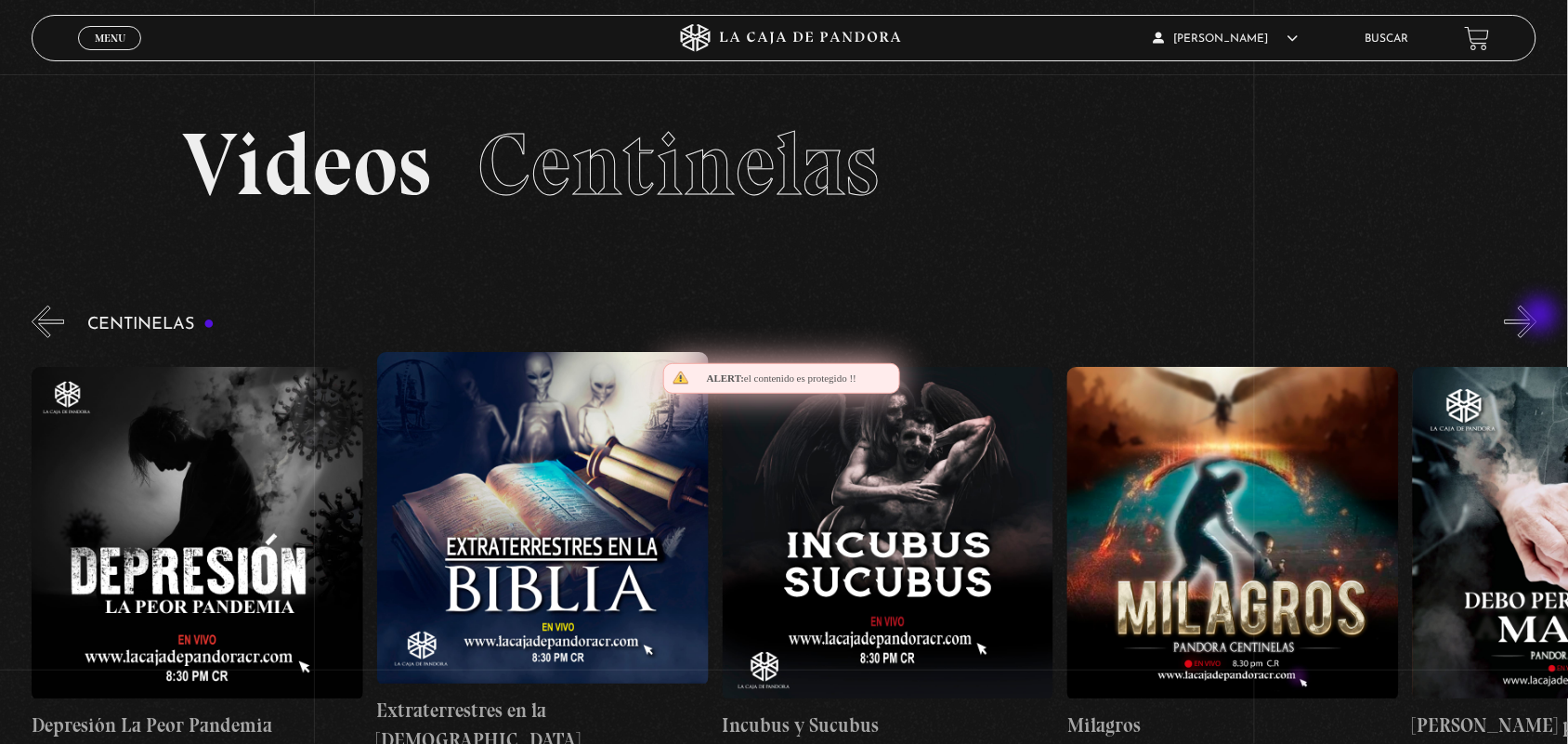
click at [1537, 317] on button "»" at bounding box center [1521, 322] width 33 height 33
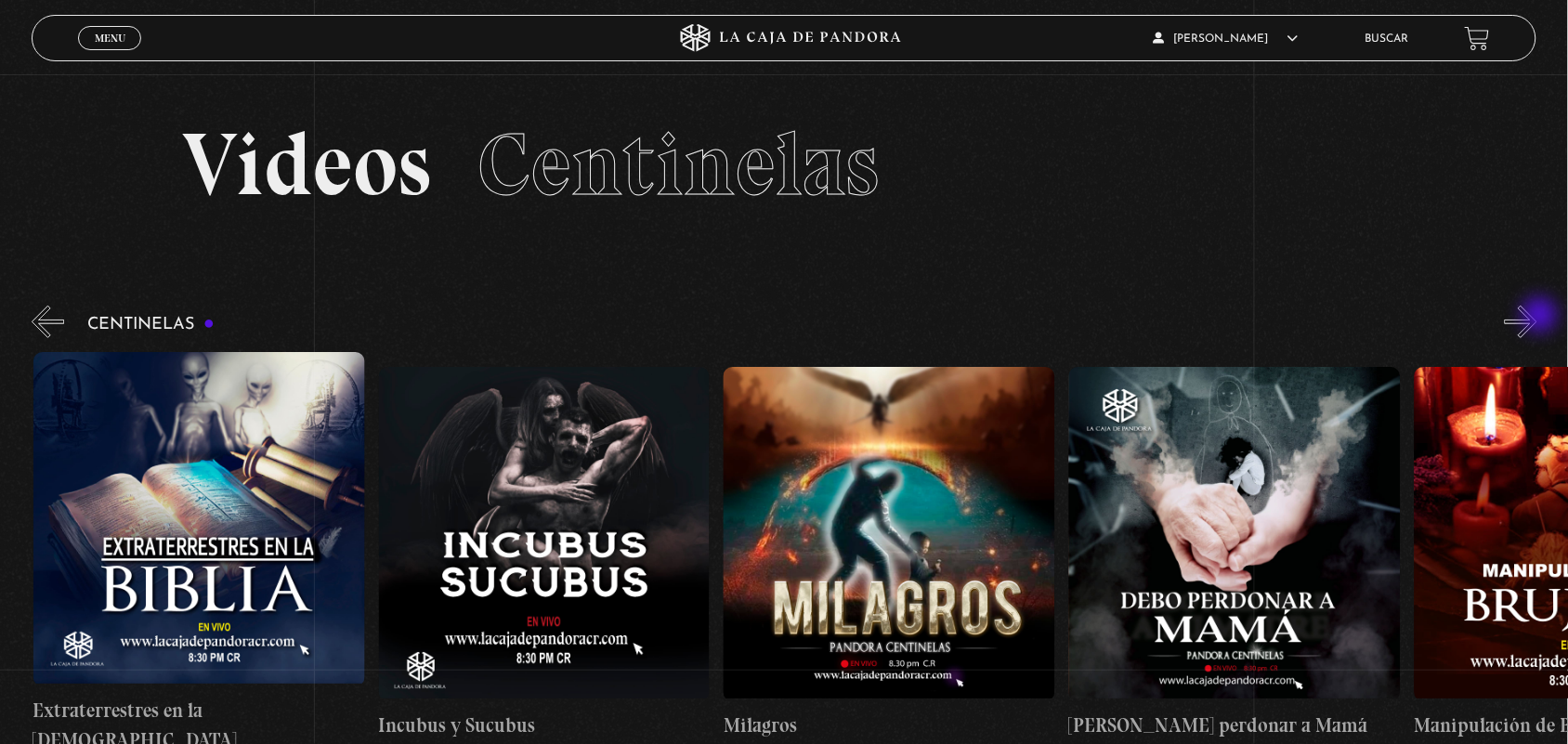
click at [1537, 317] on button "»" at bounding box center [1521, 322] width 33 height 33
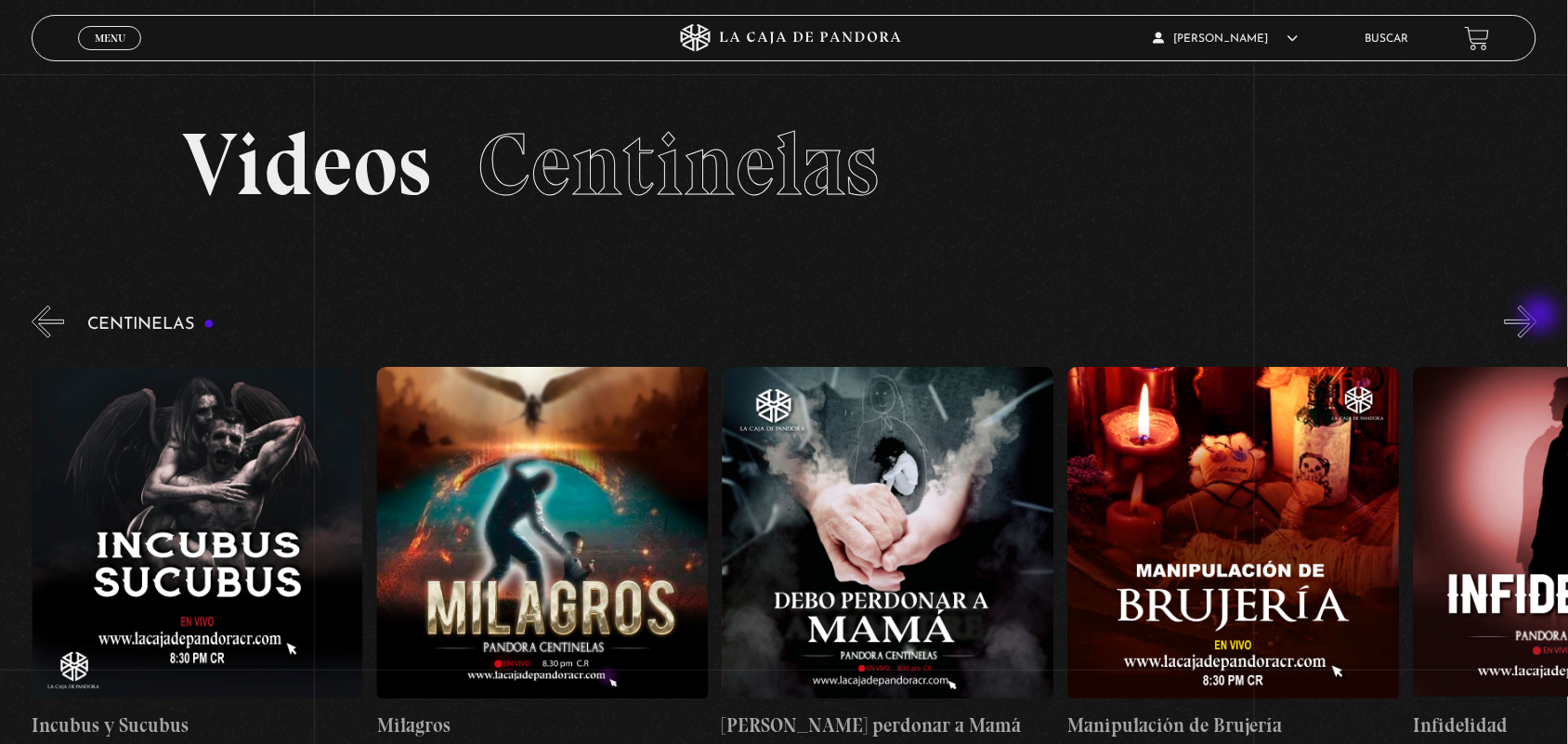
click at [1537, 317] on button "»" at bounding box center [1521, 322] width 33 height 33
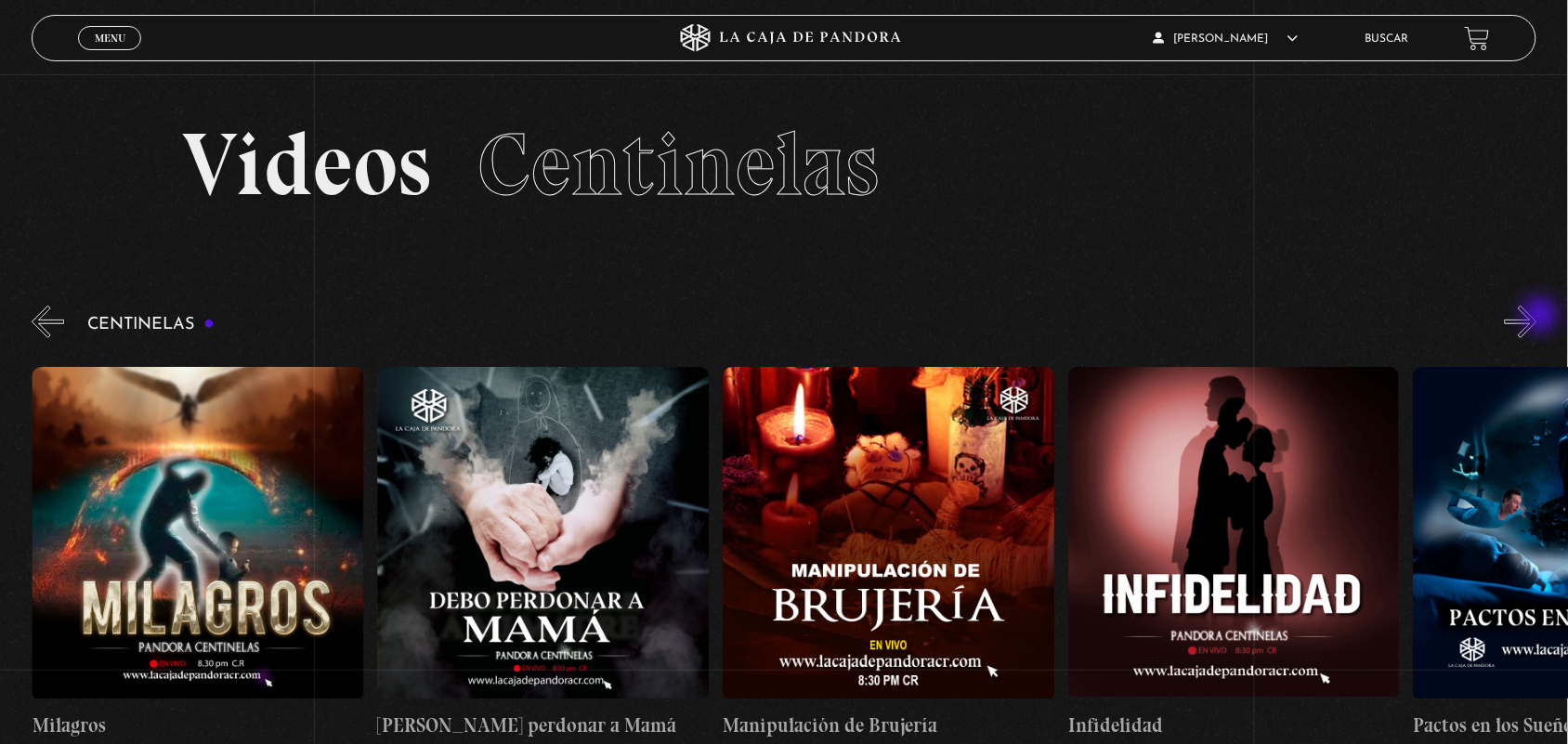
click at [1537, 317] on button "»" at bounding box center [1521, 322] width 33 height 33
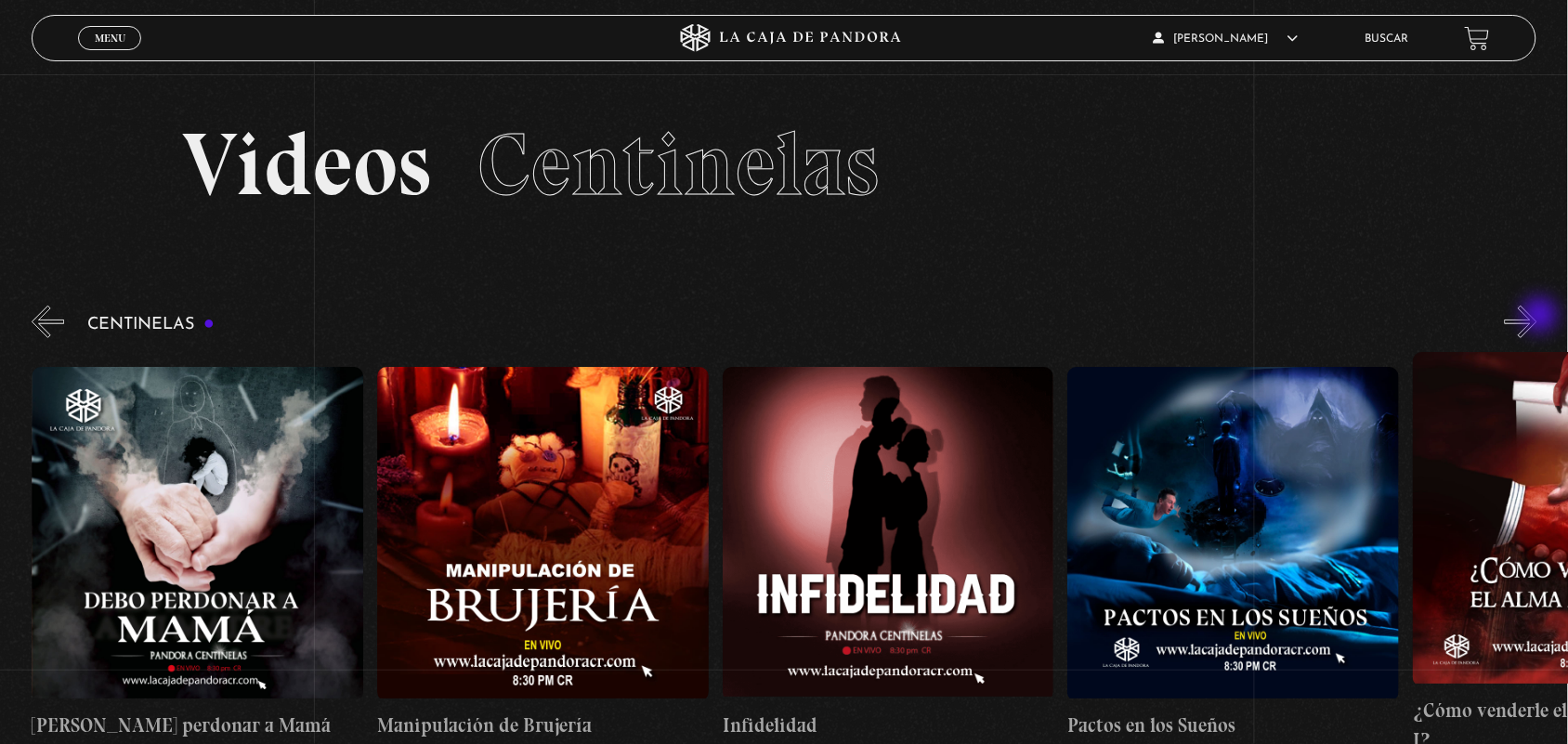
click at [1537, 317] on button "»" at bounding box center [1521, 322] width 33 height 33
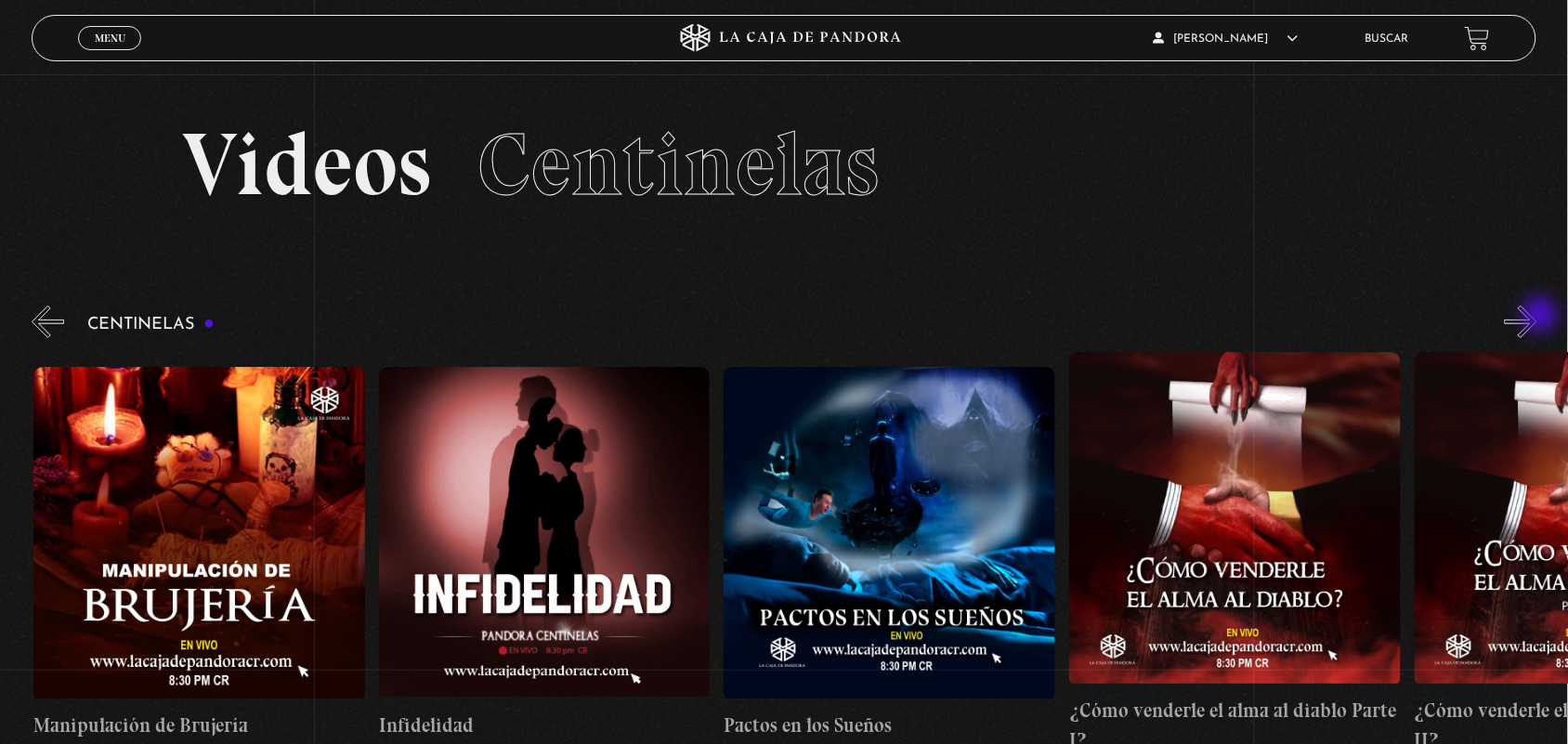
scroll to position [0, 12430]
click at [1537, 317] on button "»" at bounding box center [1521, 322] width 33 height 33
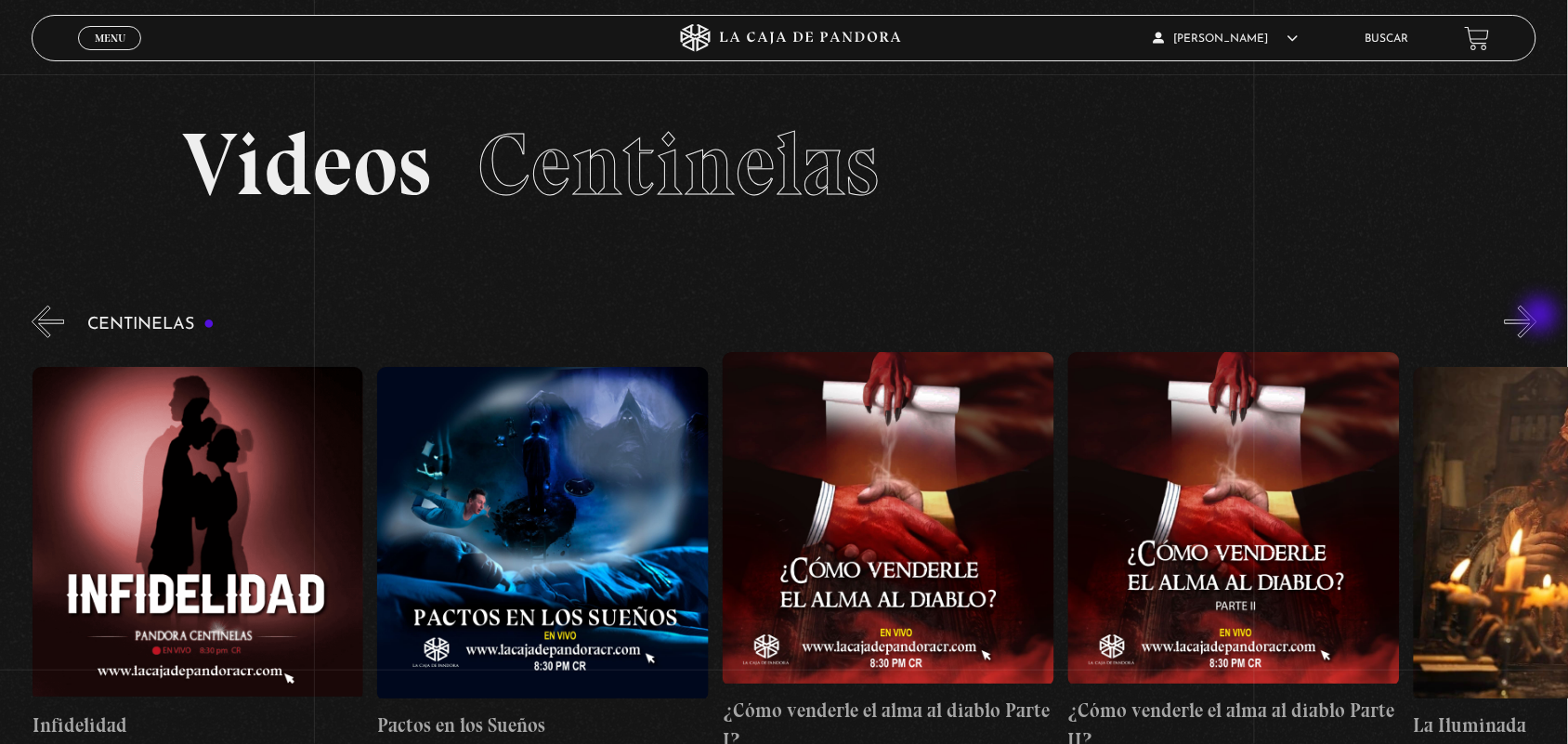
scroll to position [0, 12776]
click at [1537, 317] on button "»" at bounding box center [1521, 322] width 33 height 33
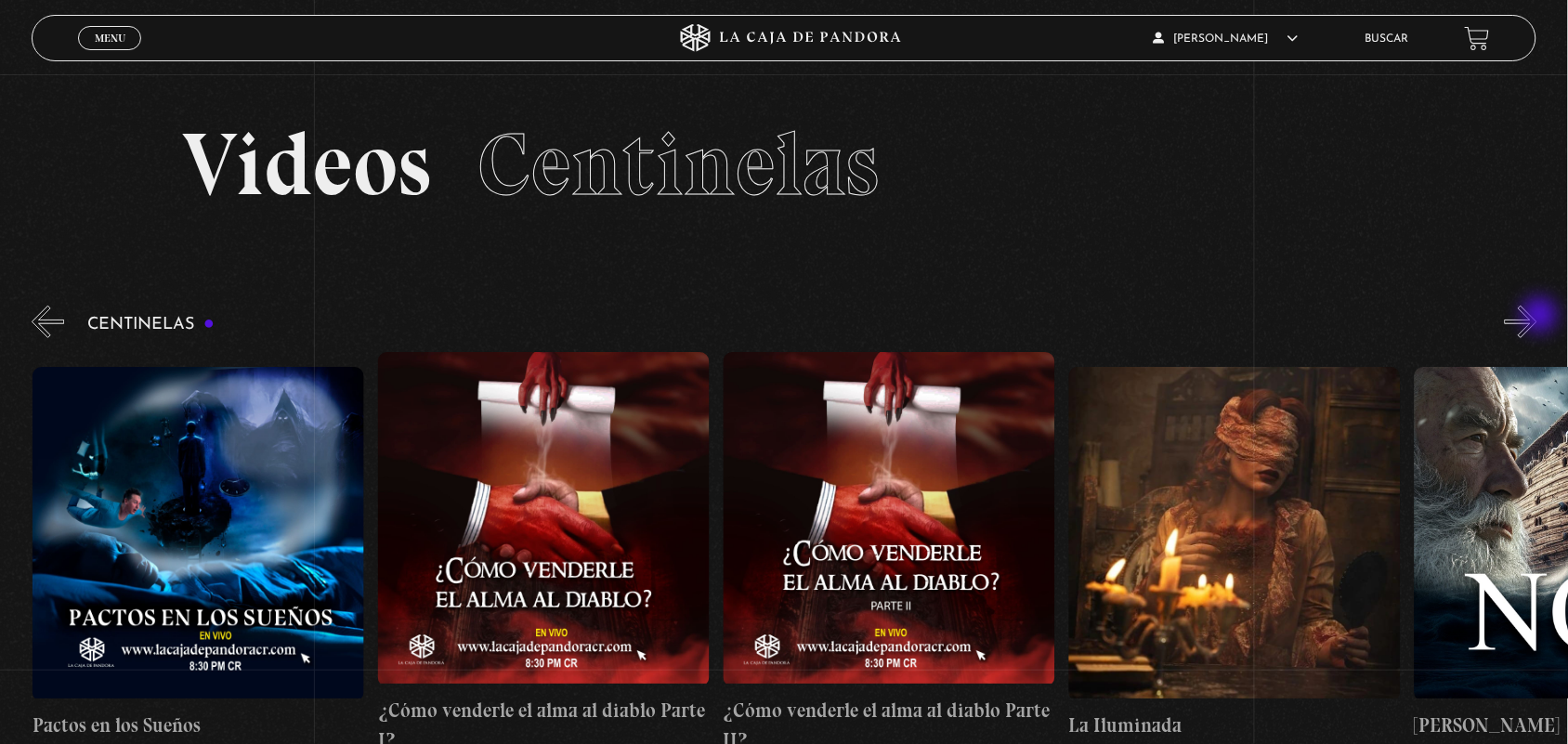
click at [1537, 317] on button "»" at bounding box center [1521, 322] width 33 height 33
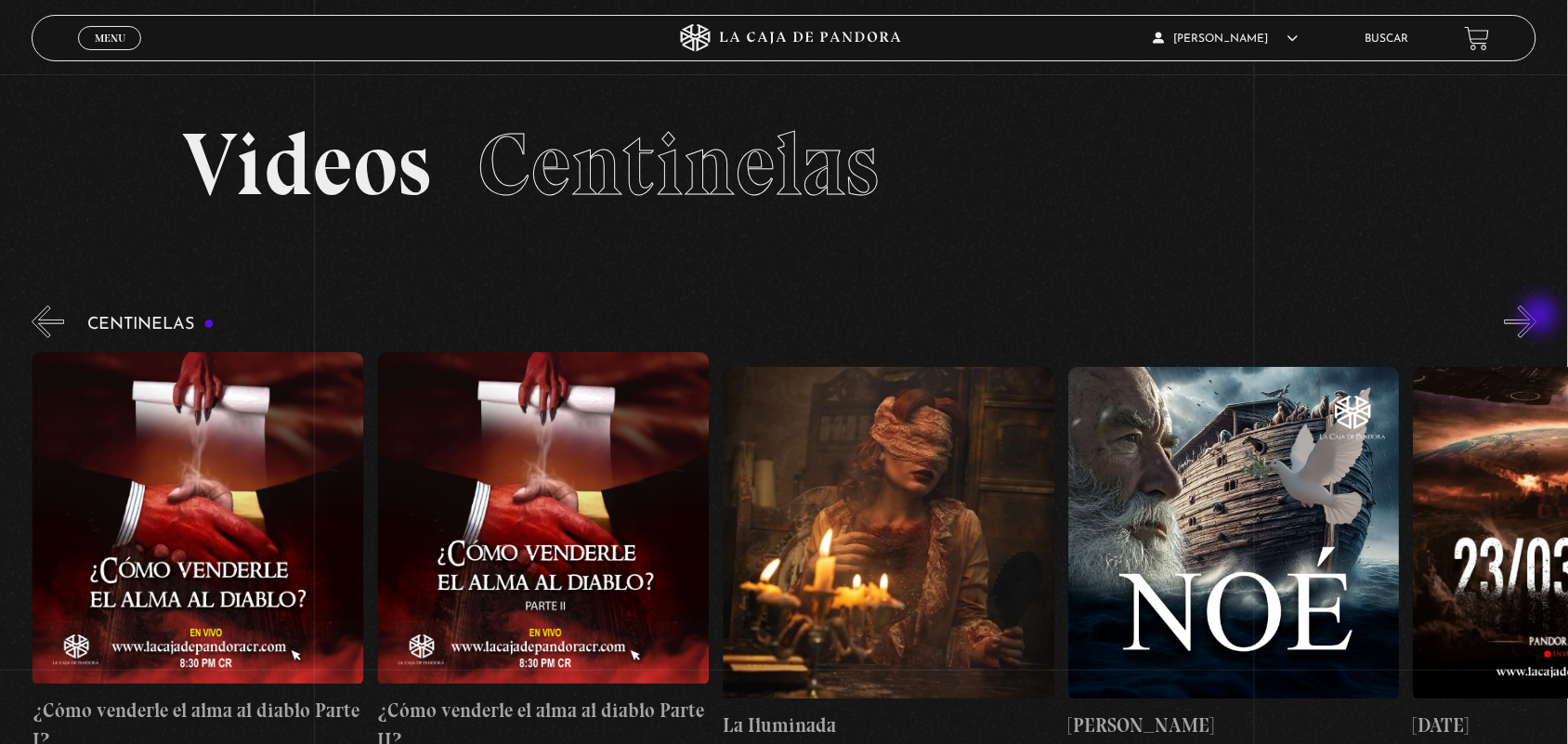
click at [1537, 317] on button "»" at bounding box center [1521, 322] width 33 height 33
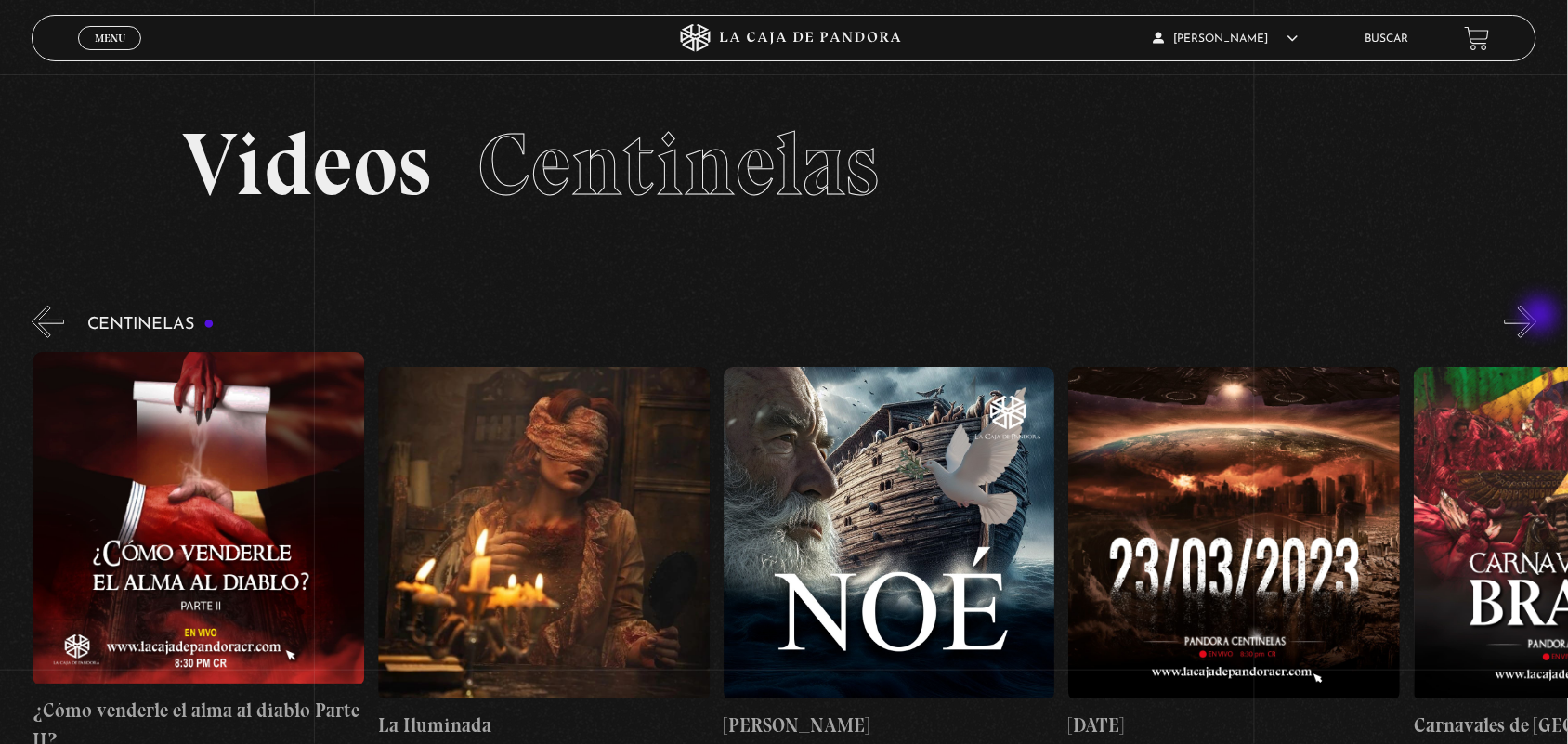
scroll to position [0, 13812]
click at [1537, 317] on button "»" at bounding box center [1521, 322] width 33 height 33
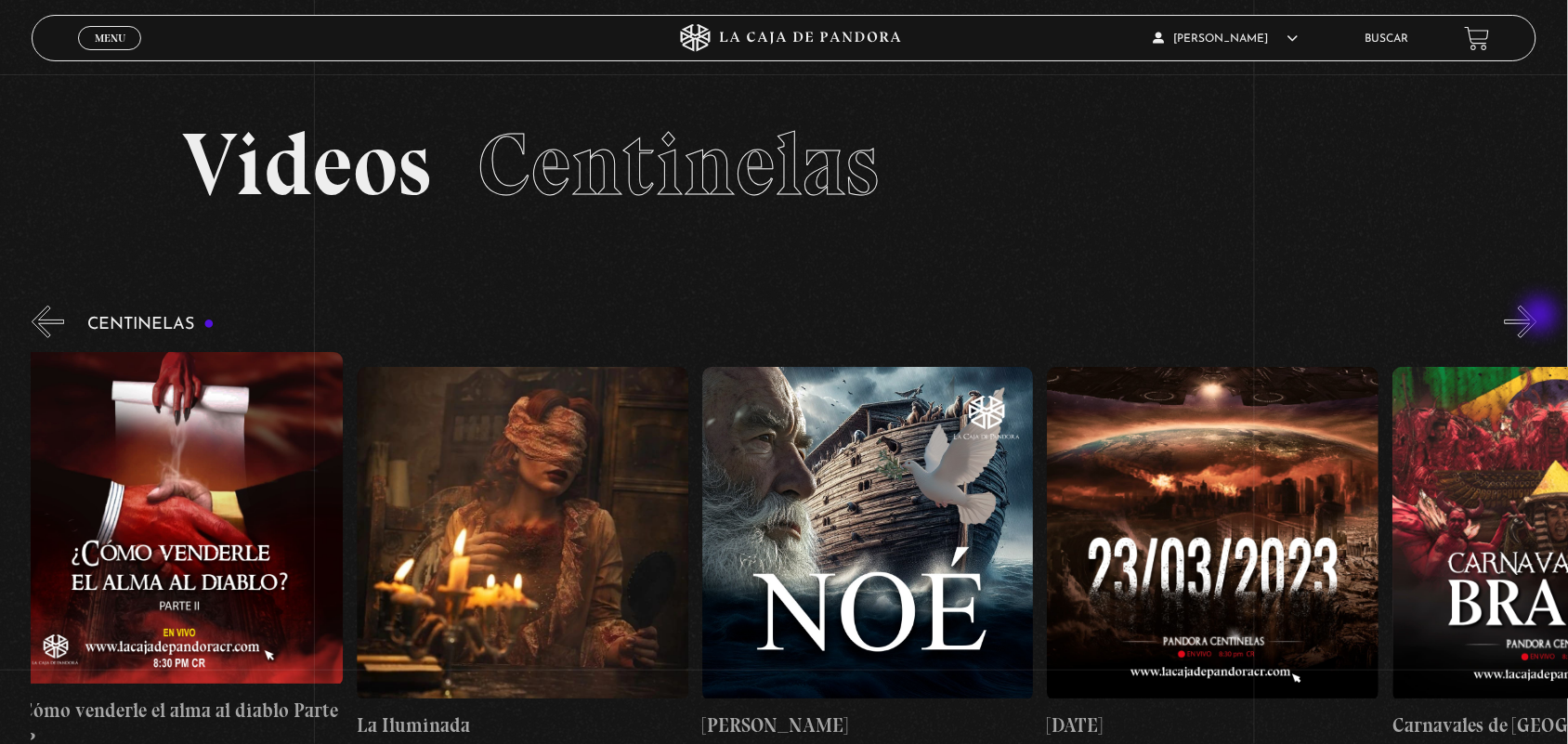
click at [1537, 317] on button "»" at bounding box center [1521, 322] width 33 height 33
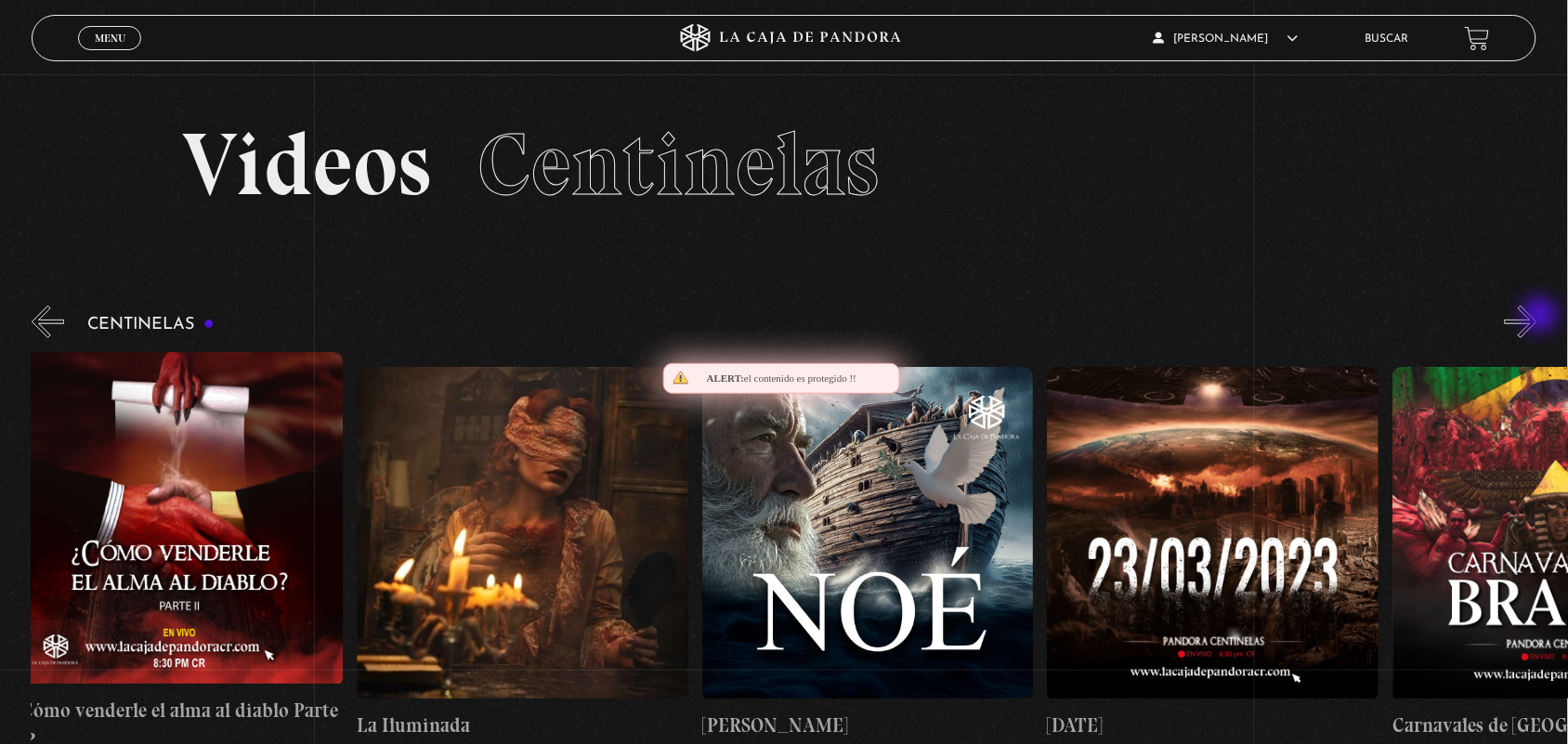
scroll to position [0, 14157]
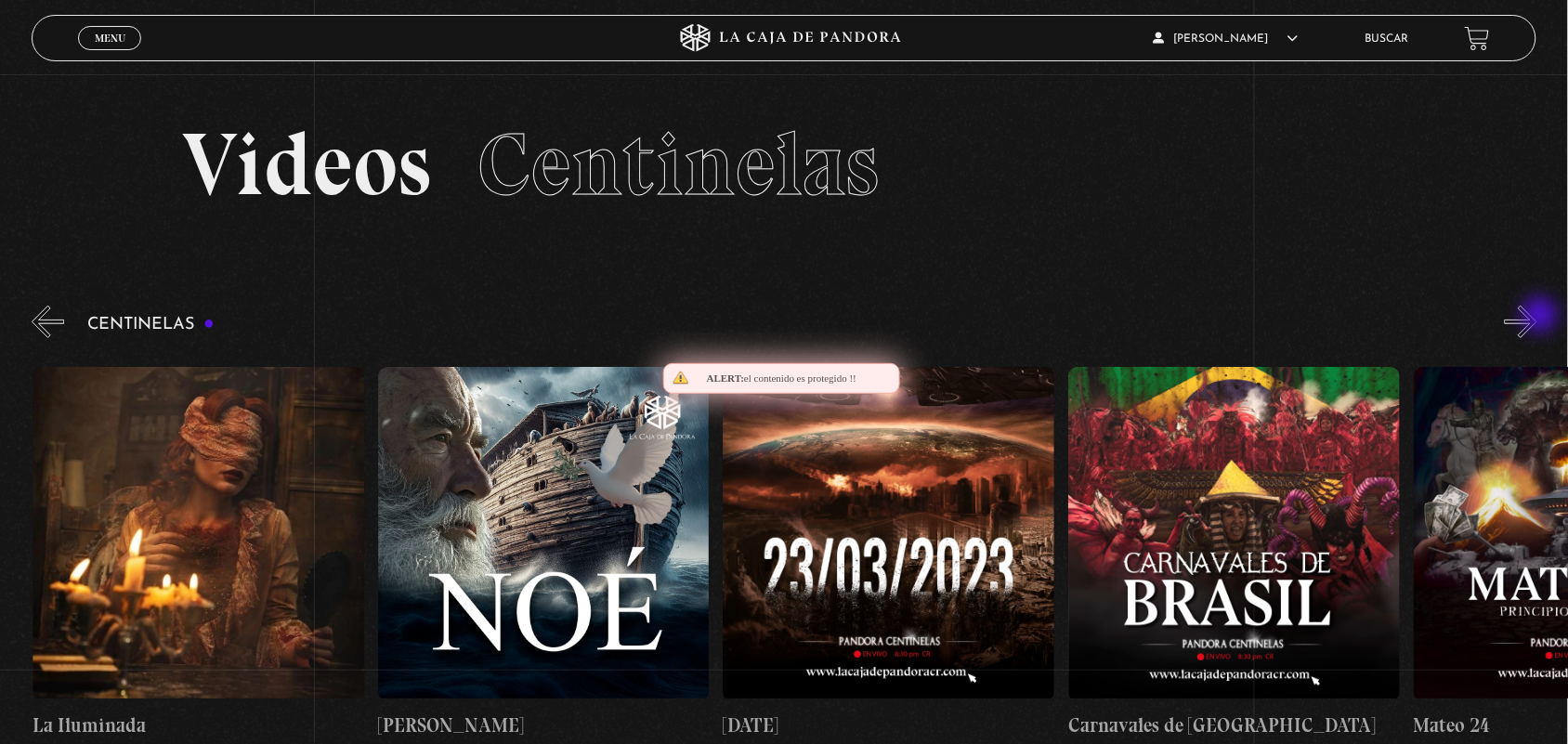
click at [1537, 317] on button "»" at bounding box center [1521, 322] width 33 height 33
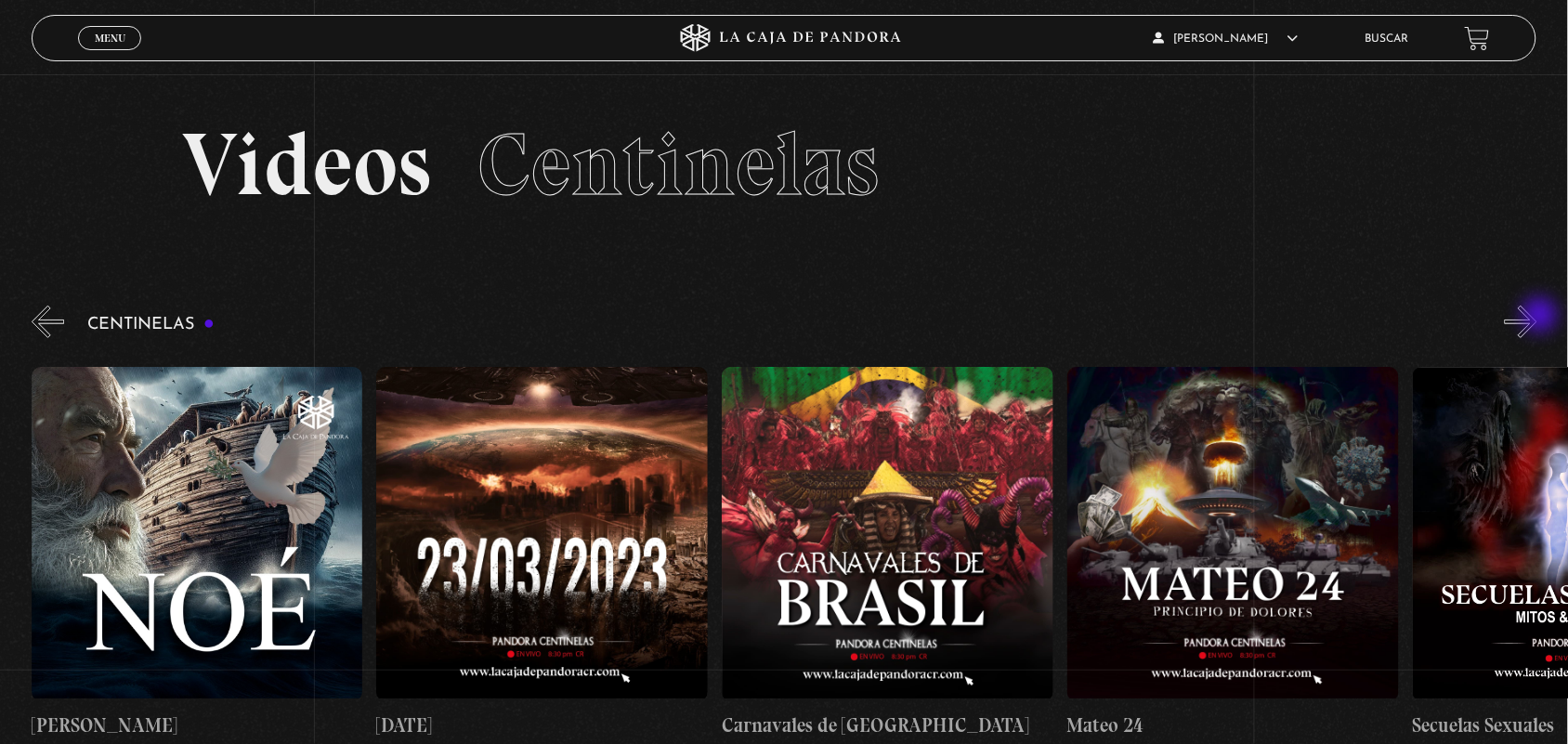
click at [1537, 317] on button "»" at bounding box center [1521, 322] width 33 height 33
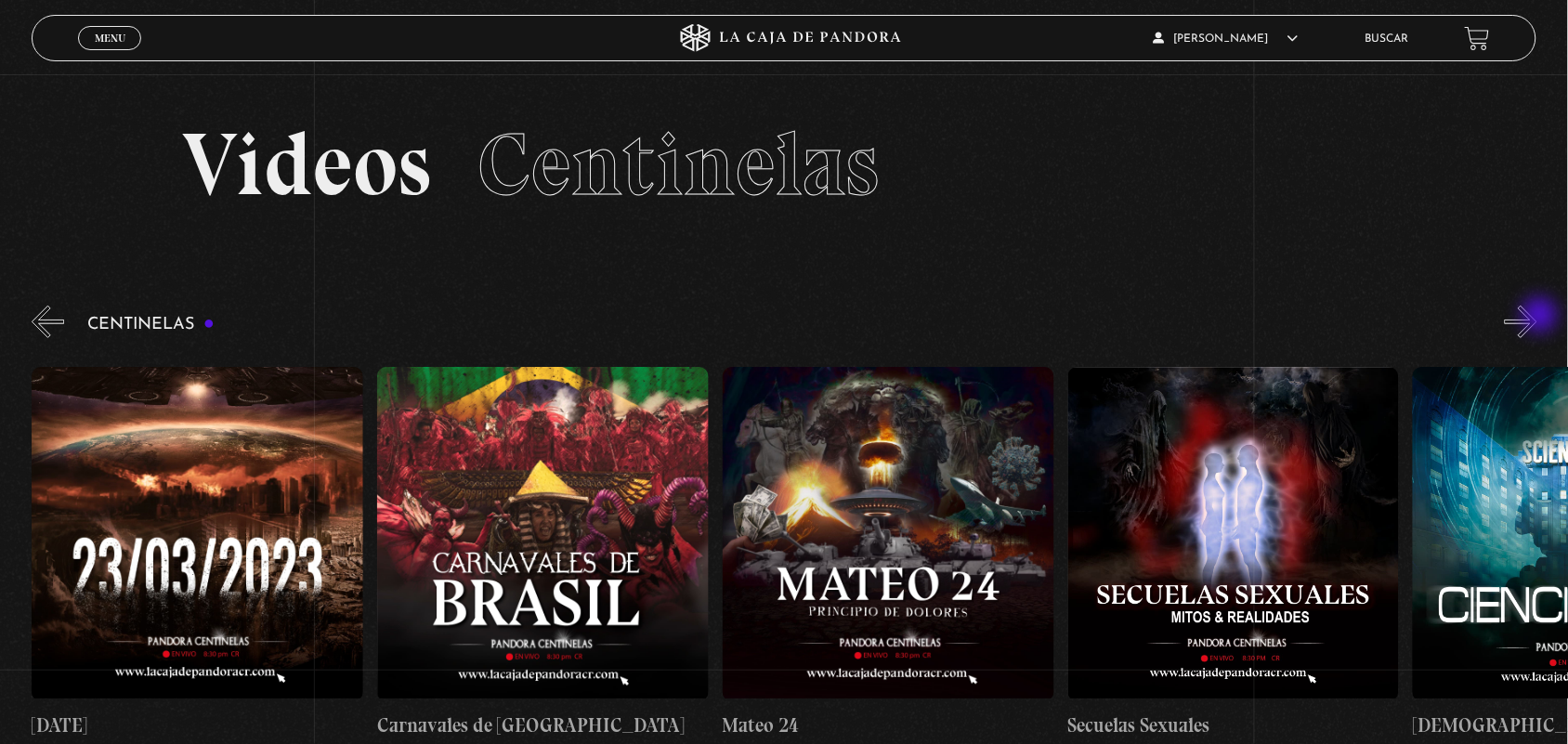
click at [1537, 317] on button "»" at bounding box center [1521, 322] width 33 height 33
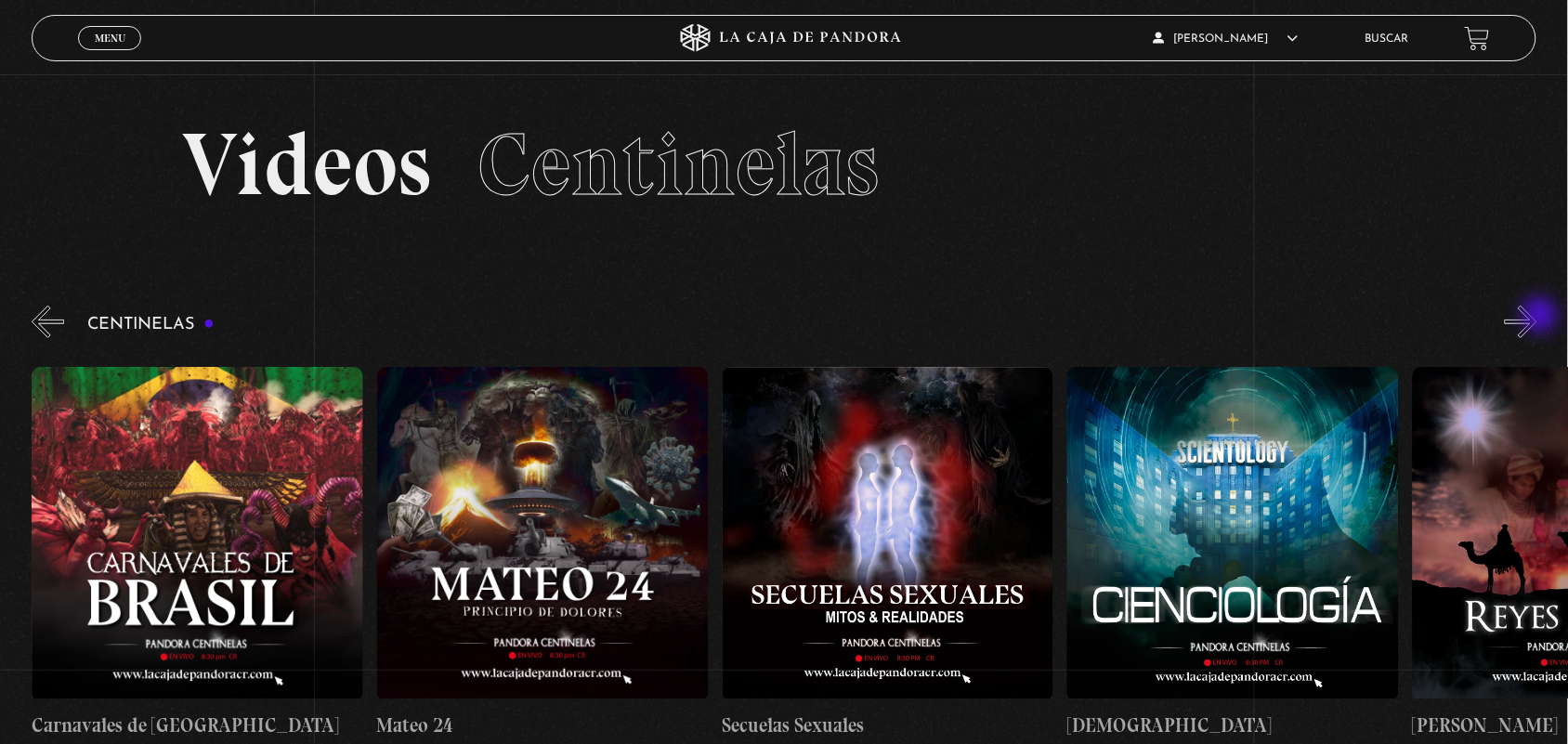
click at [1537, 317] on button "»" at bounding box center [1521, 322] width 33 height 33
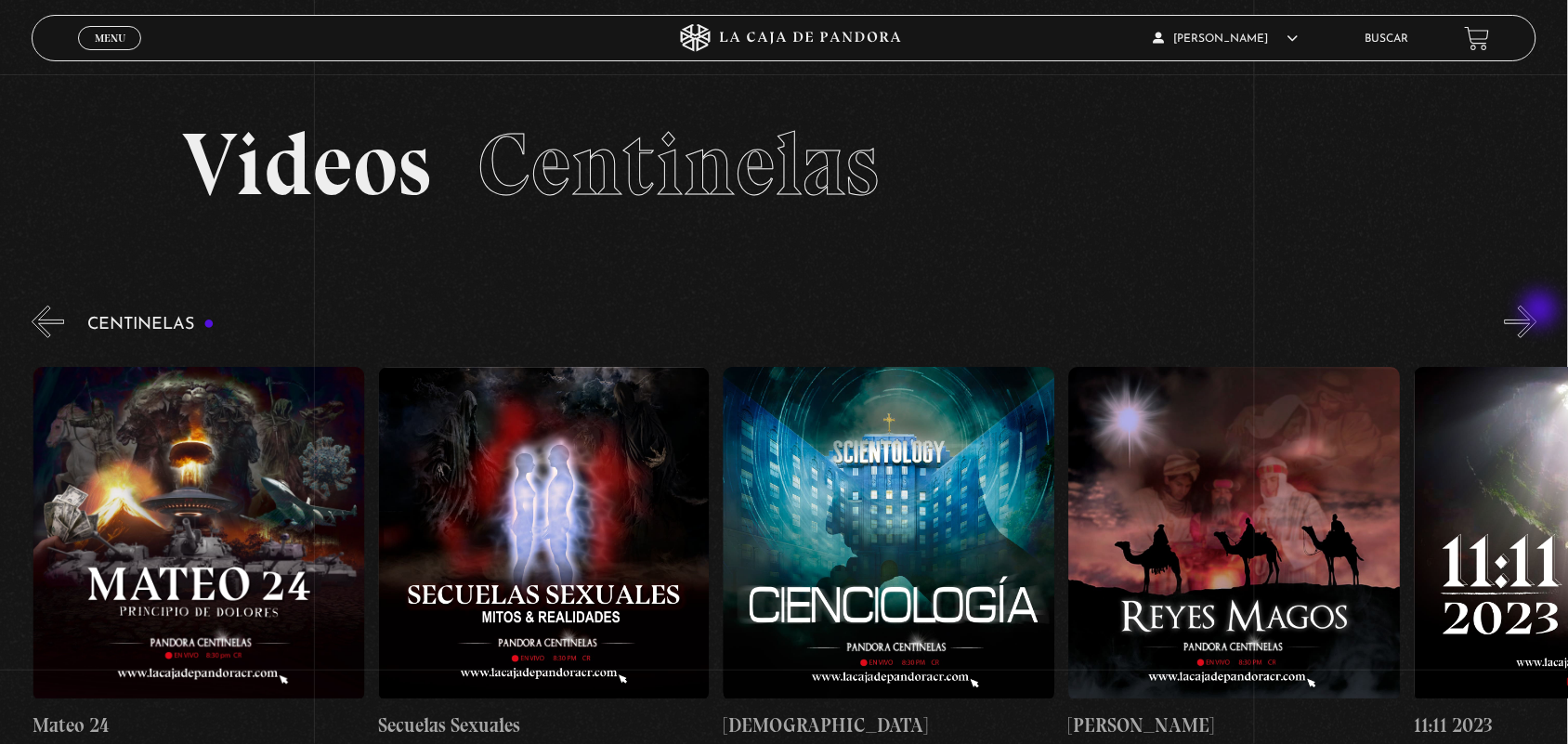
click at [1537, 311] on button "»" at bounding box center [1521, 322] width 33 height 33
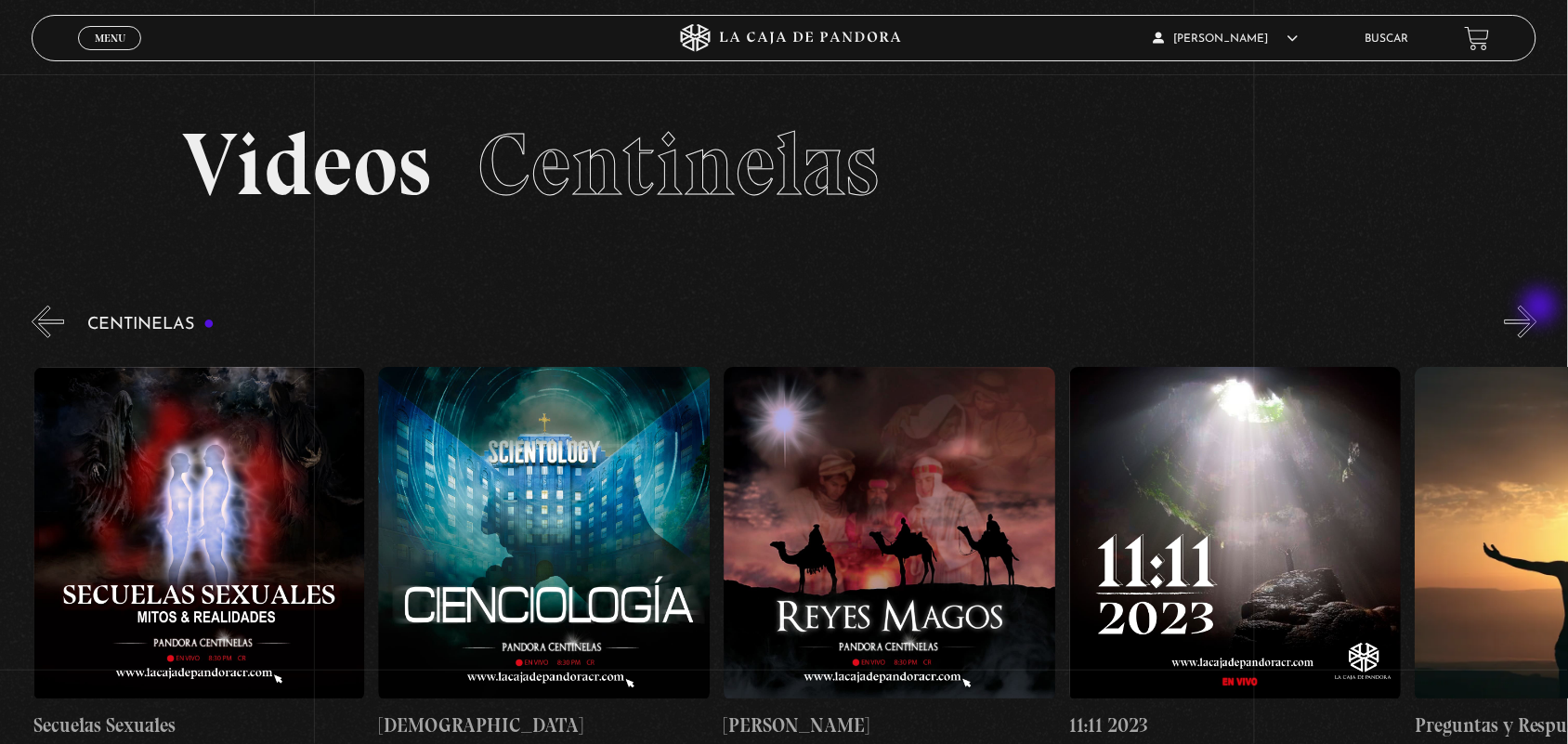
scroll to position [0, 15883]
click at [1537, 308] on button "»" at bounding box center [1521, 322] width 33 height 33
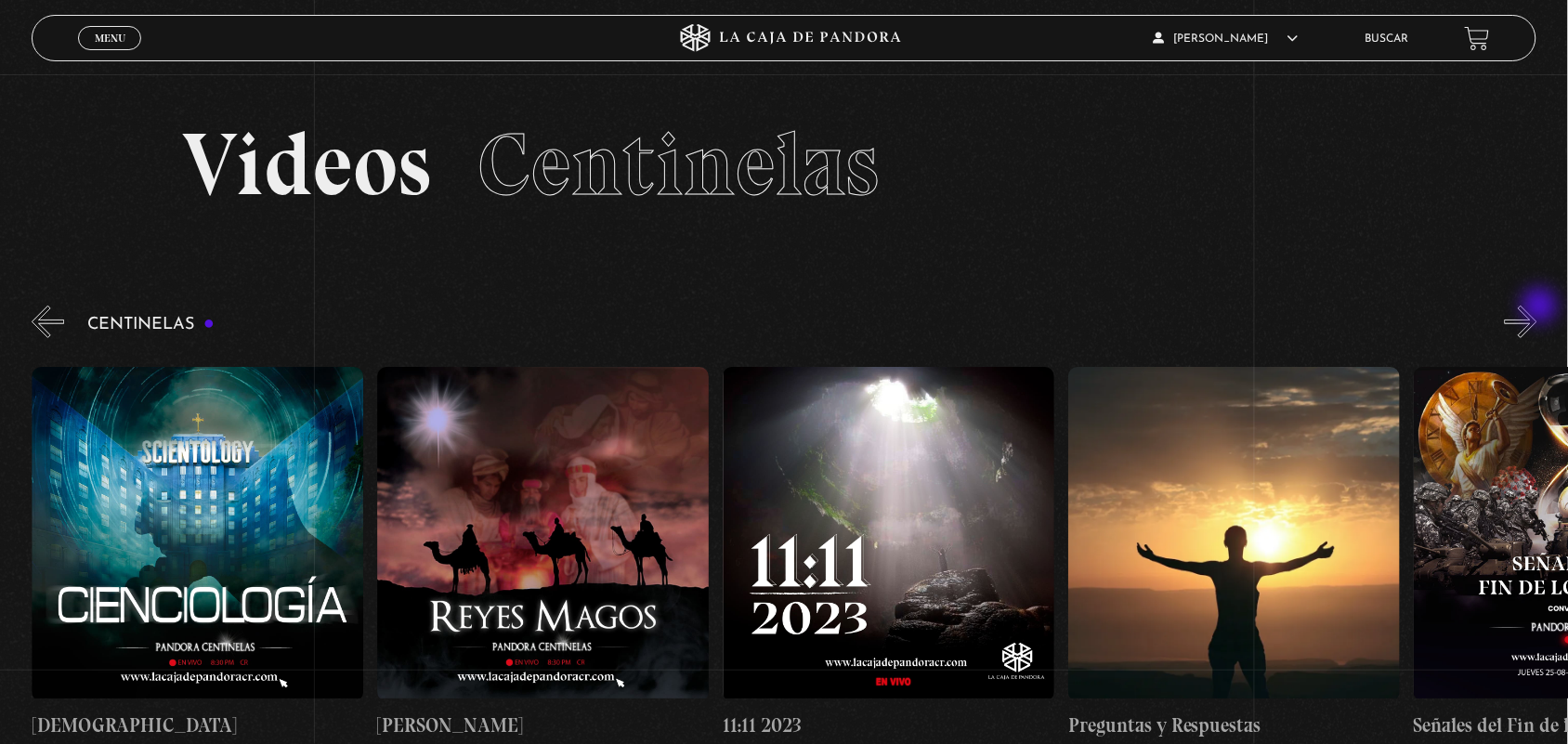
click at [1537, 308] on button "»" at bounding box center [1521, 322] width 33 height 33
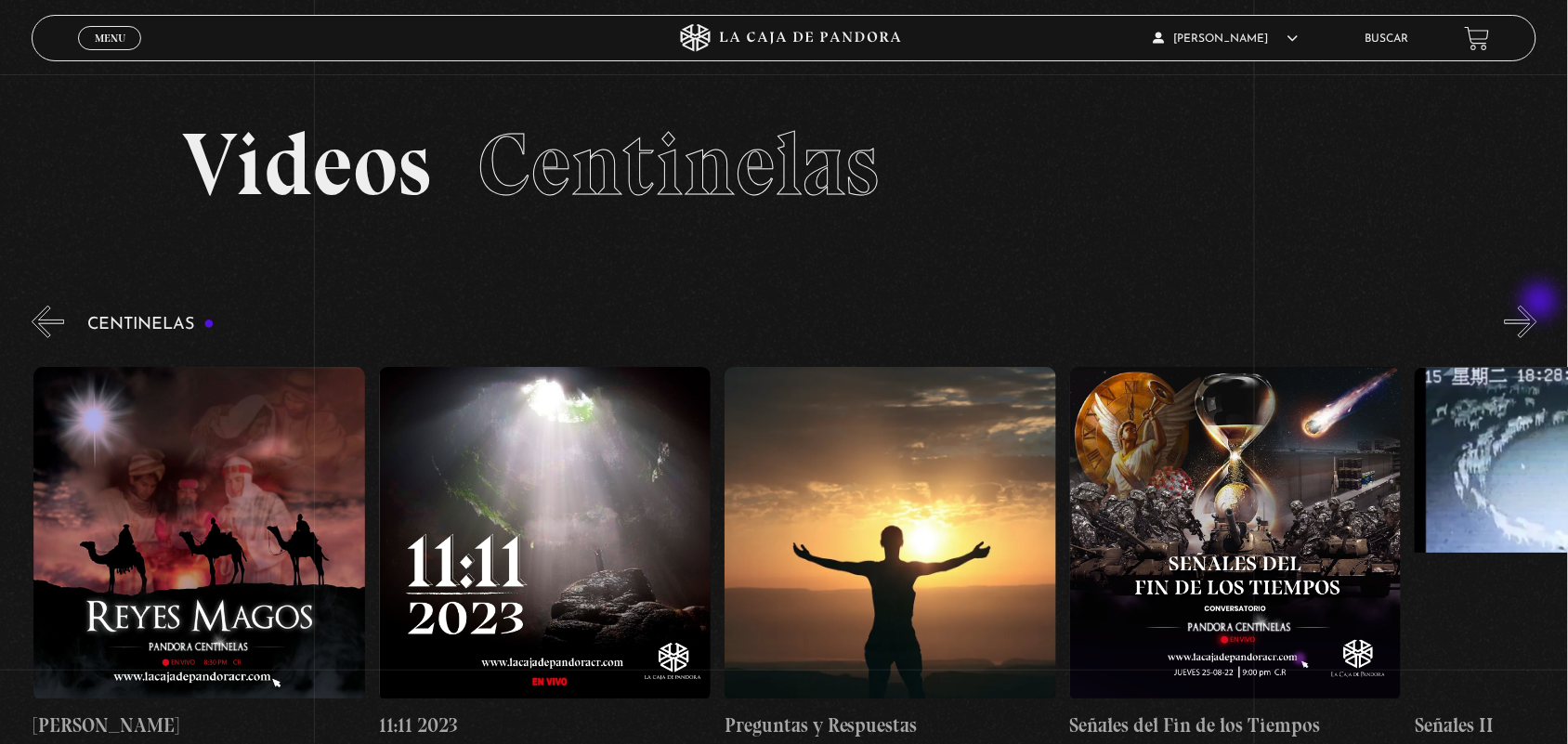
click at [1537, 306] on button "»" at bounding box center [1521, 322] width 33 height 33
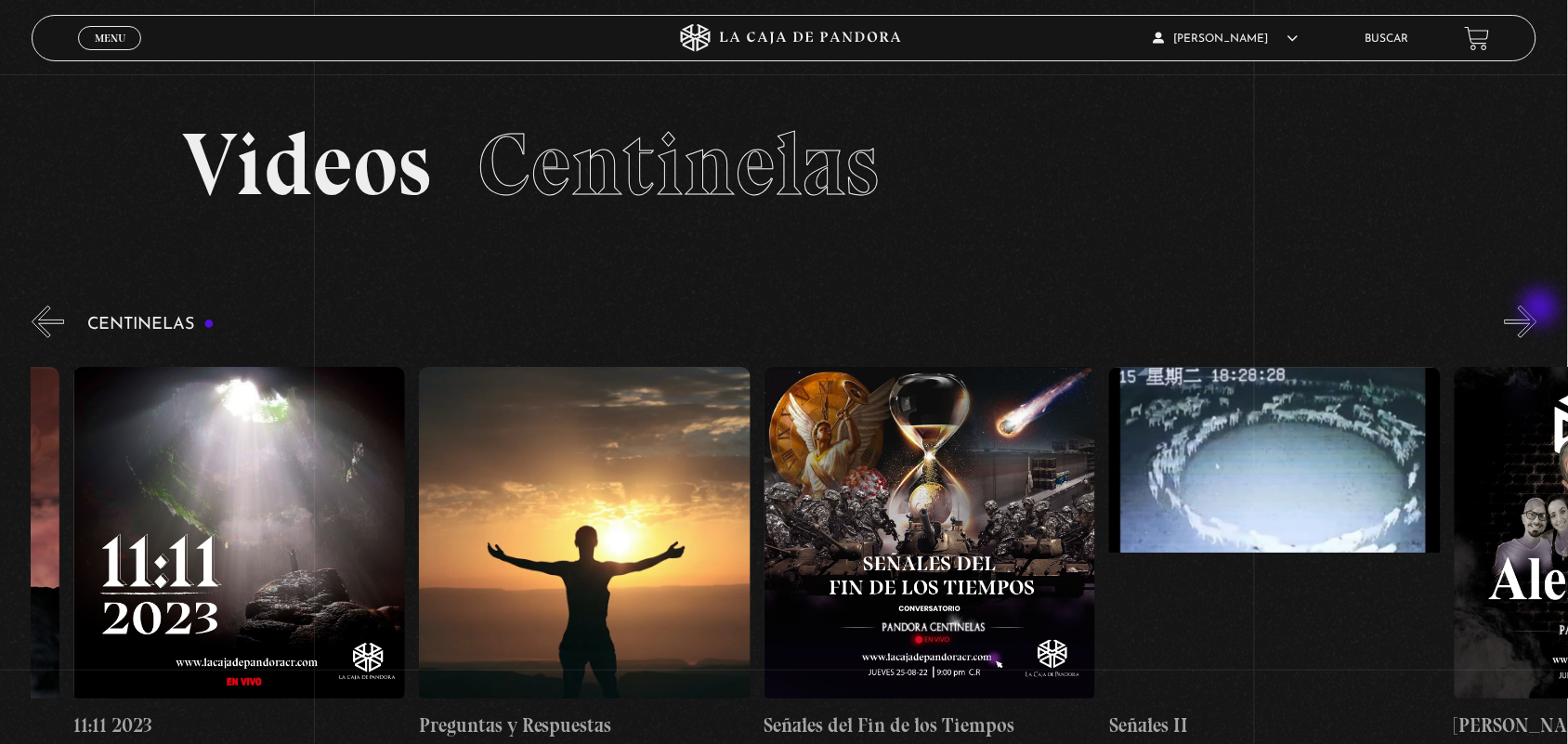
click at [1537, 309] on button "»" at bounding box center [1521, 322] width 33 height 33
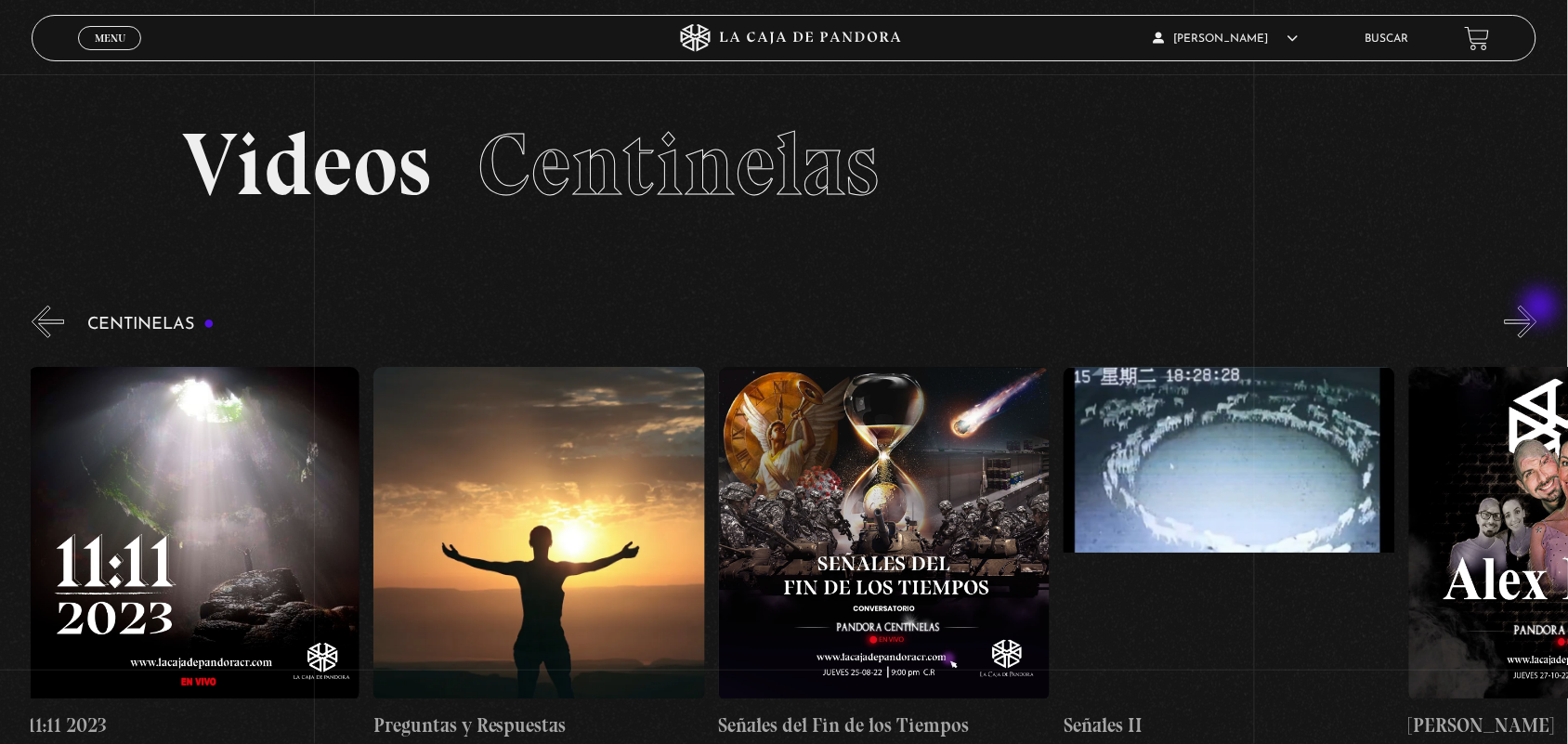
click at [1537, 311] on button "»" at bounding box center [1521, 322] width 33 height 33
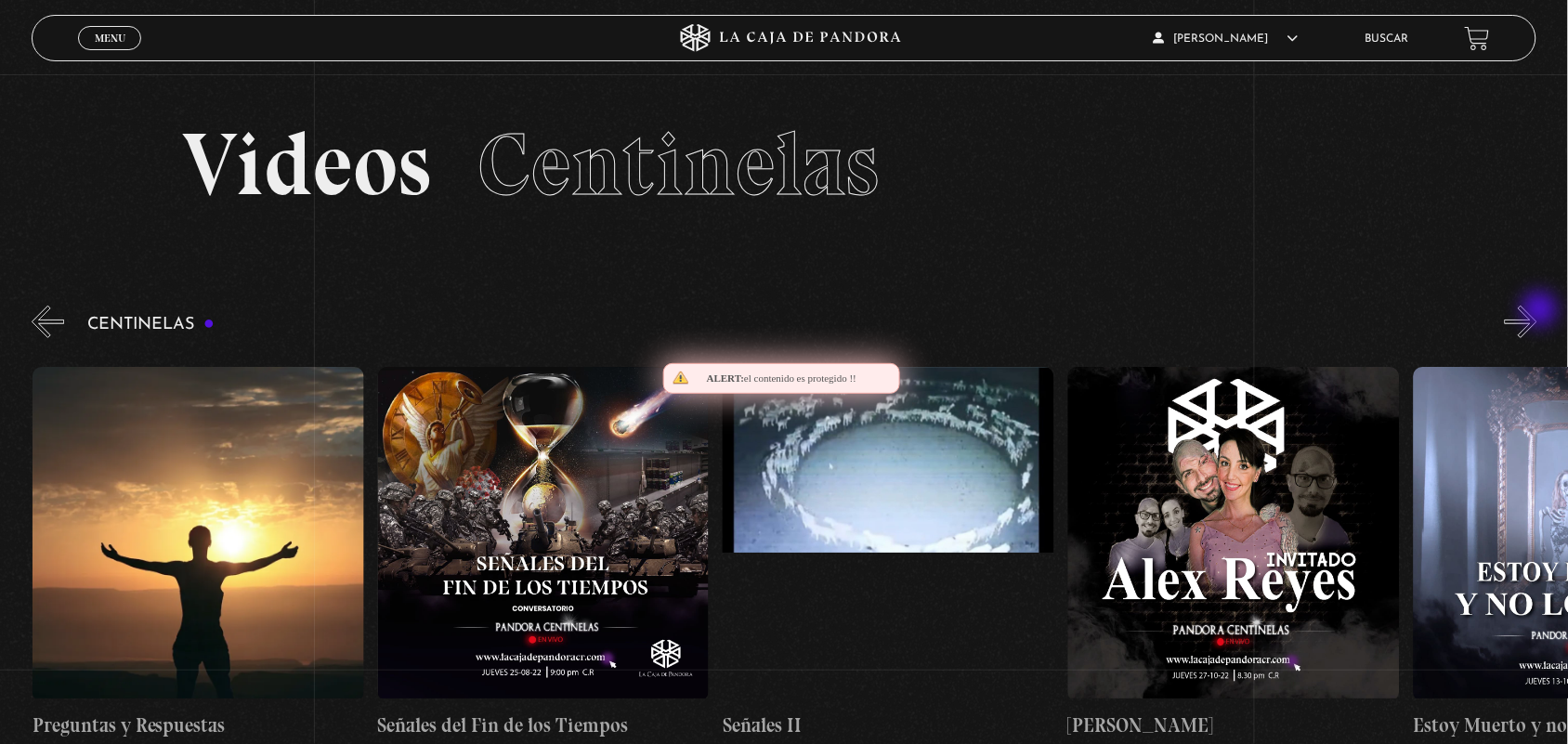
scroll to position [0, 17265]
click at [1537, 311] on button "»" at bounding box center [1521, 322] width 33 height 33
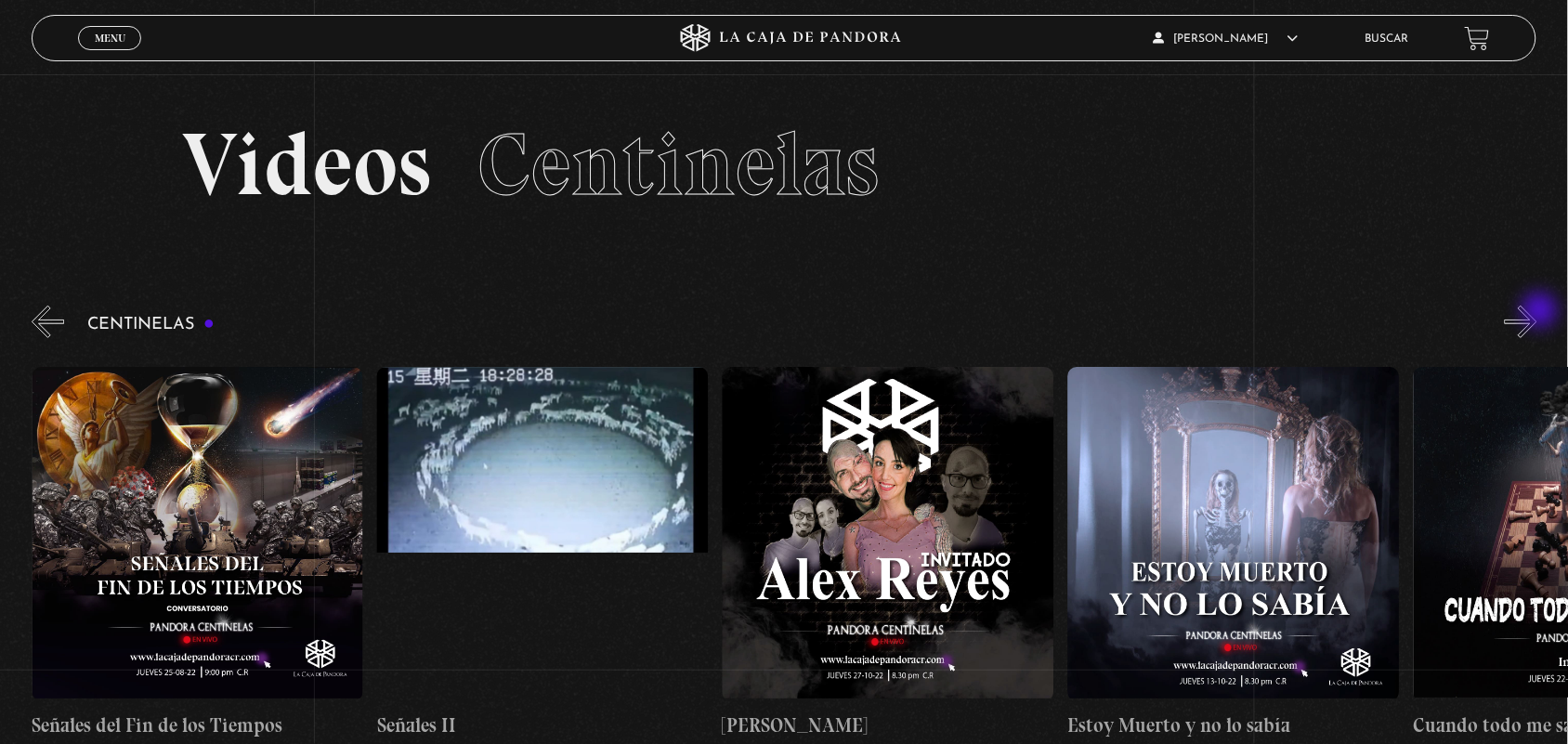
click at [1537, 312] on button "»" at bounding box center [1521, 322] width 33 height 33
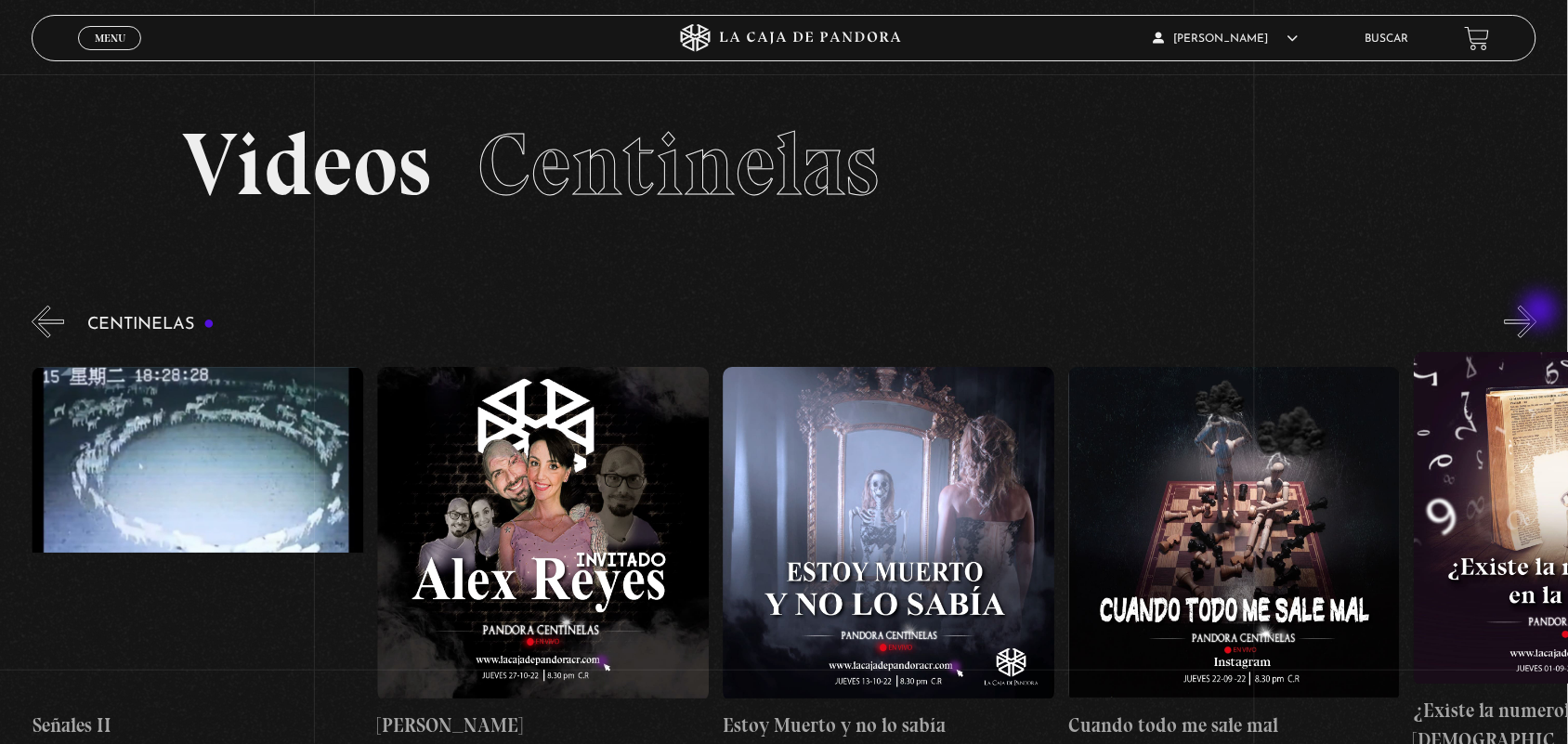
click at [1537, 312] on button "»" at bounding box center [1521, 322] width 33 height 33
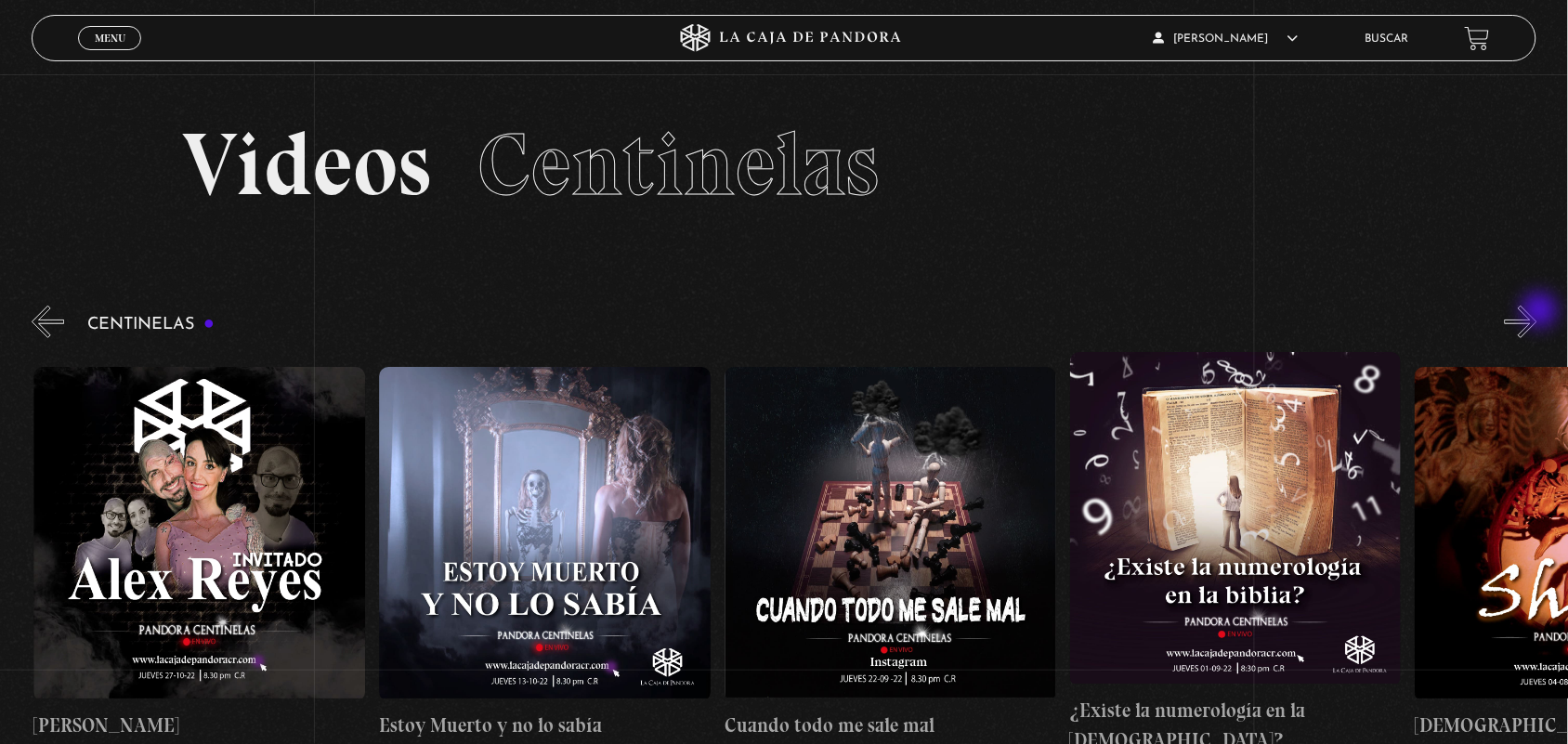
scroll to position [0, 18301]
click at [1537, 316] on button "»" at bounding box center [1521, 322] width 33 height 33
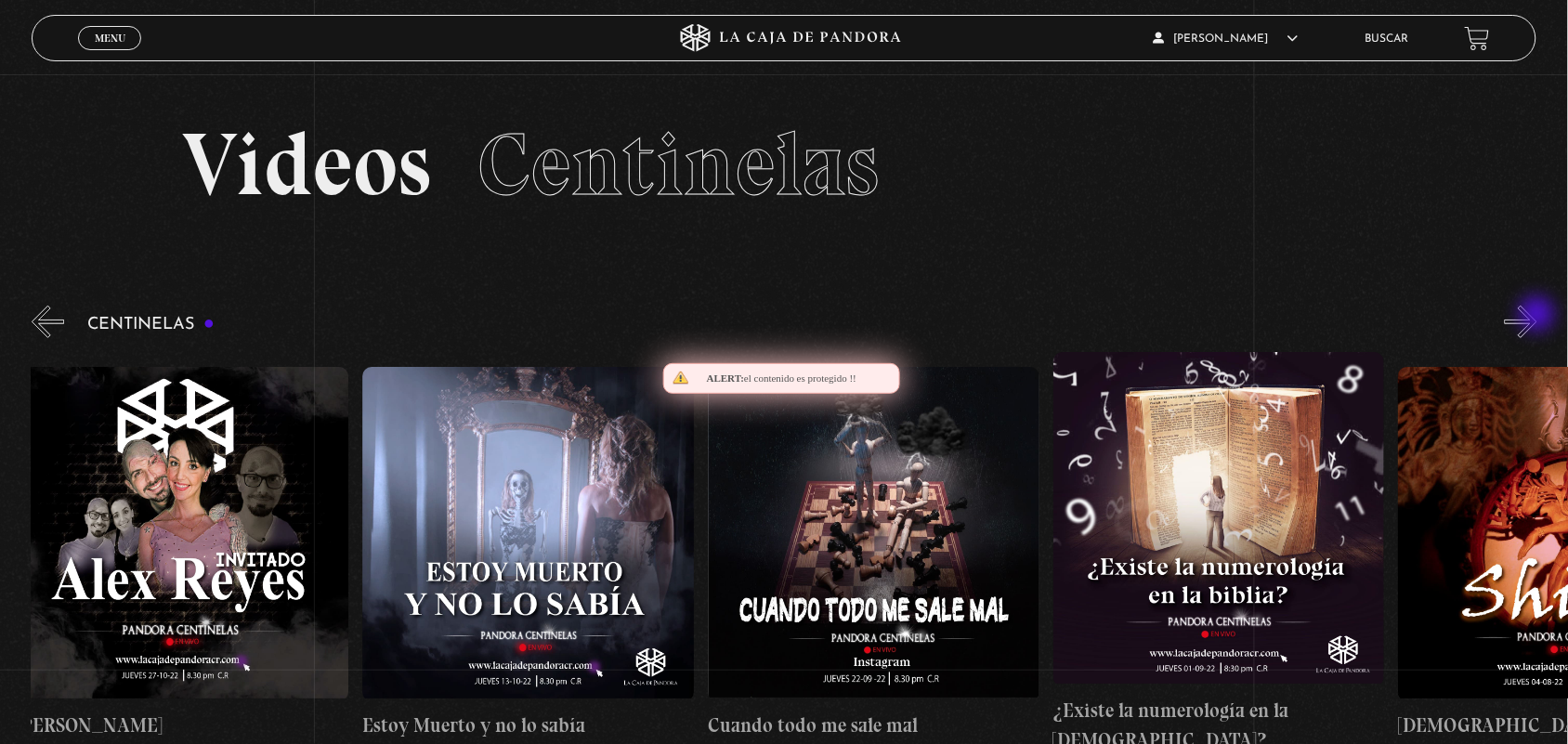
click at [1537, 316] on button "»" at bounding box center [1521, 322] width 33 height 33
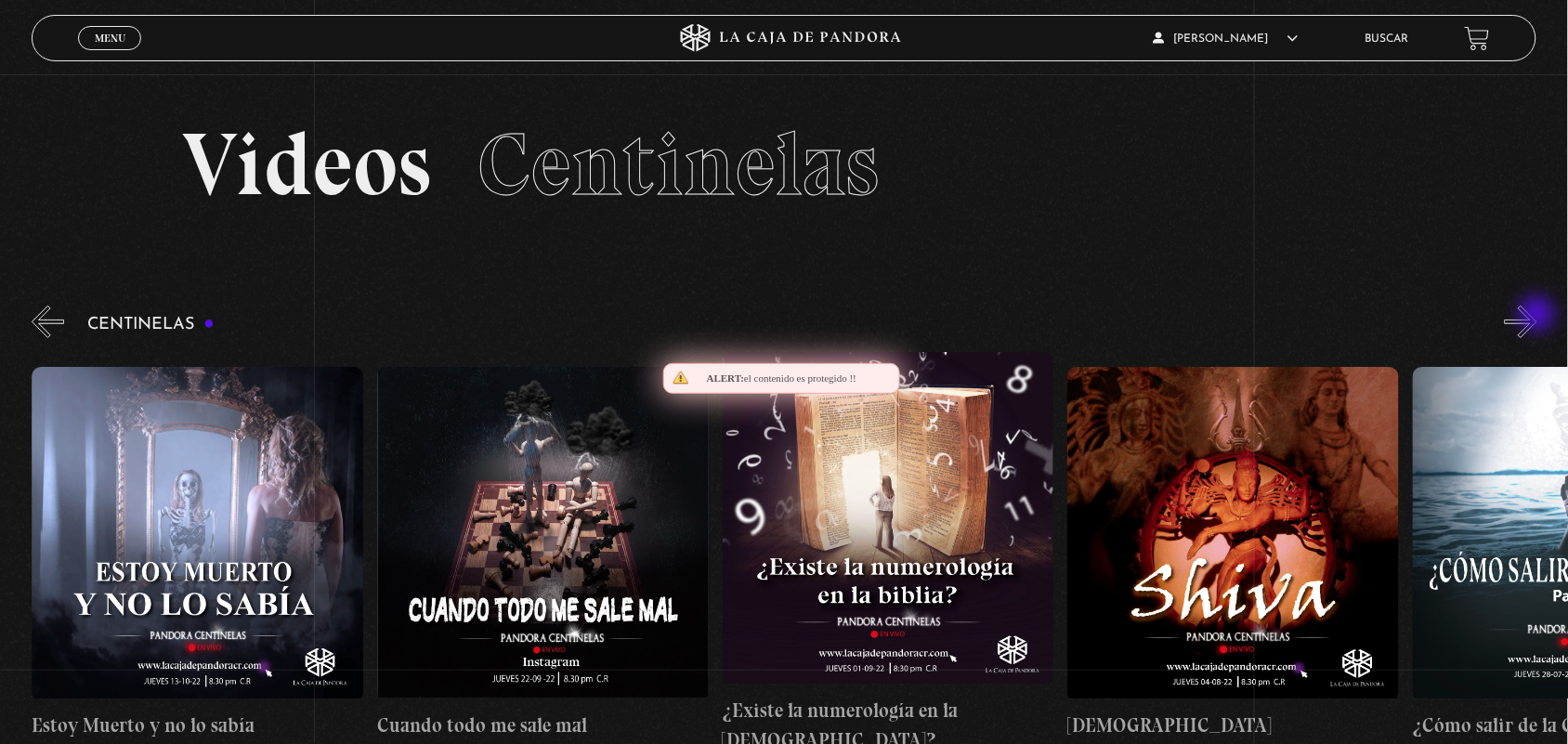
click at [1537, 316] on button "»" at bounding box center [1521, 322] width 33 height 33
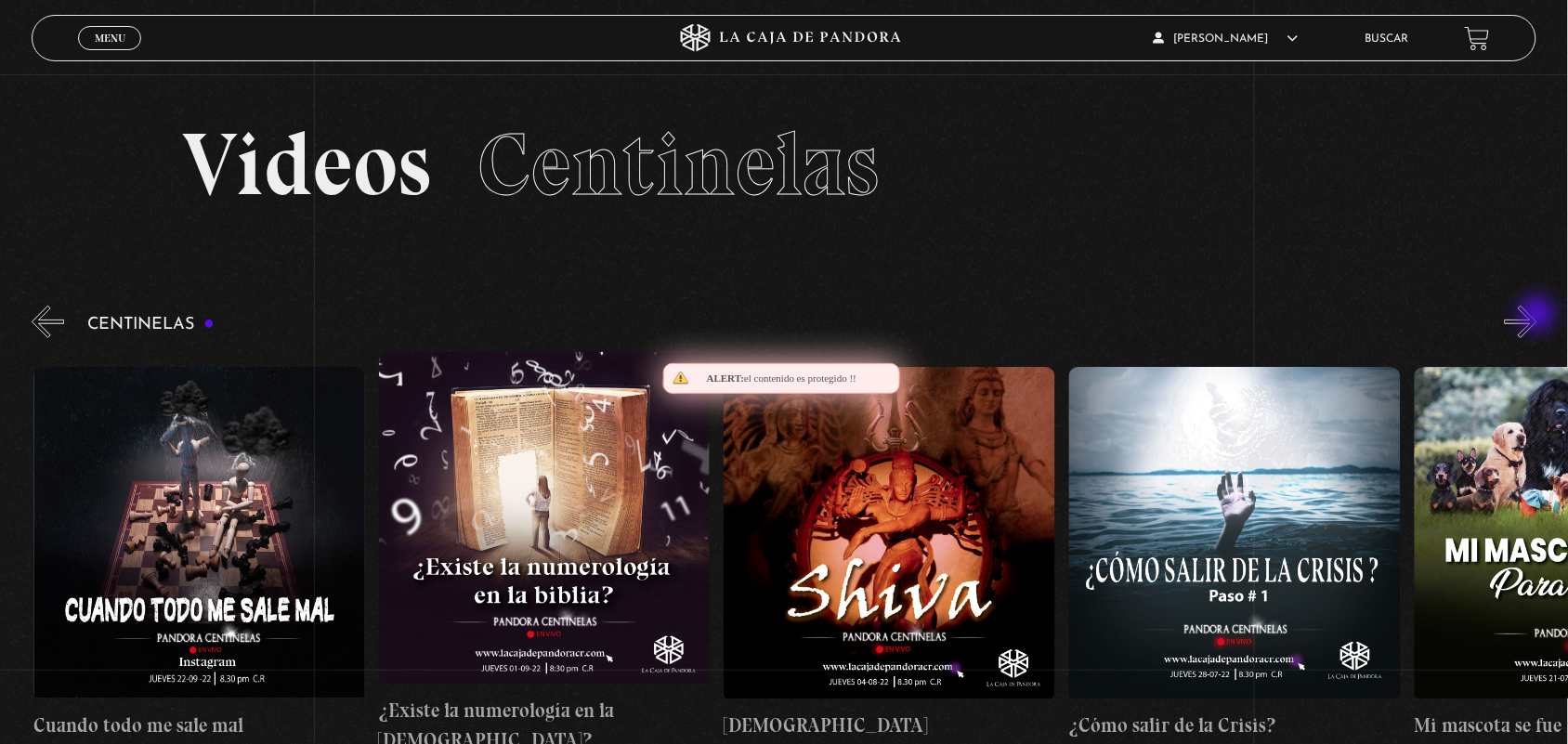
scroll to position [0, 18991]
click at [1537, 316] on button "»" at bounding box center [1521, 322] width 33 height 33
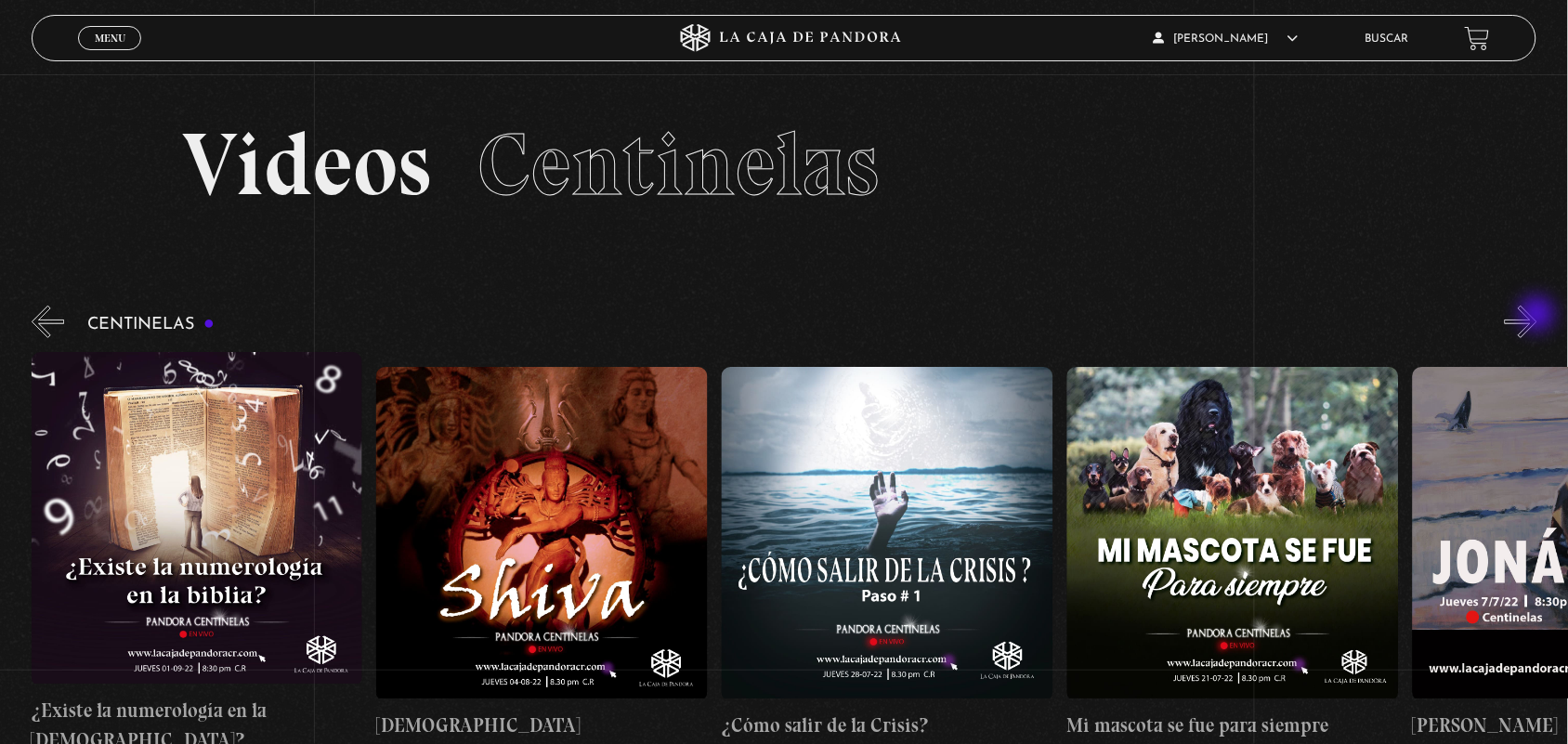
click at [1537, 316] on button "»" at bounding box center [1521, 322] width 33 height 33
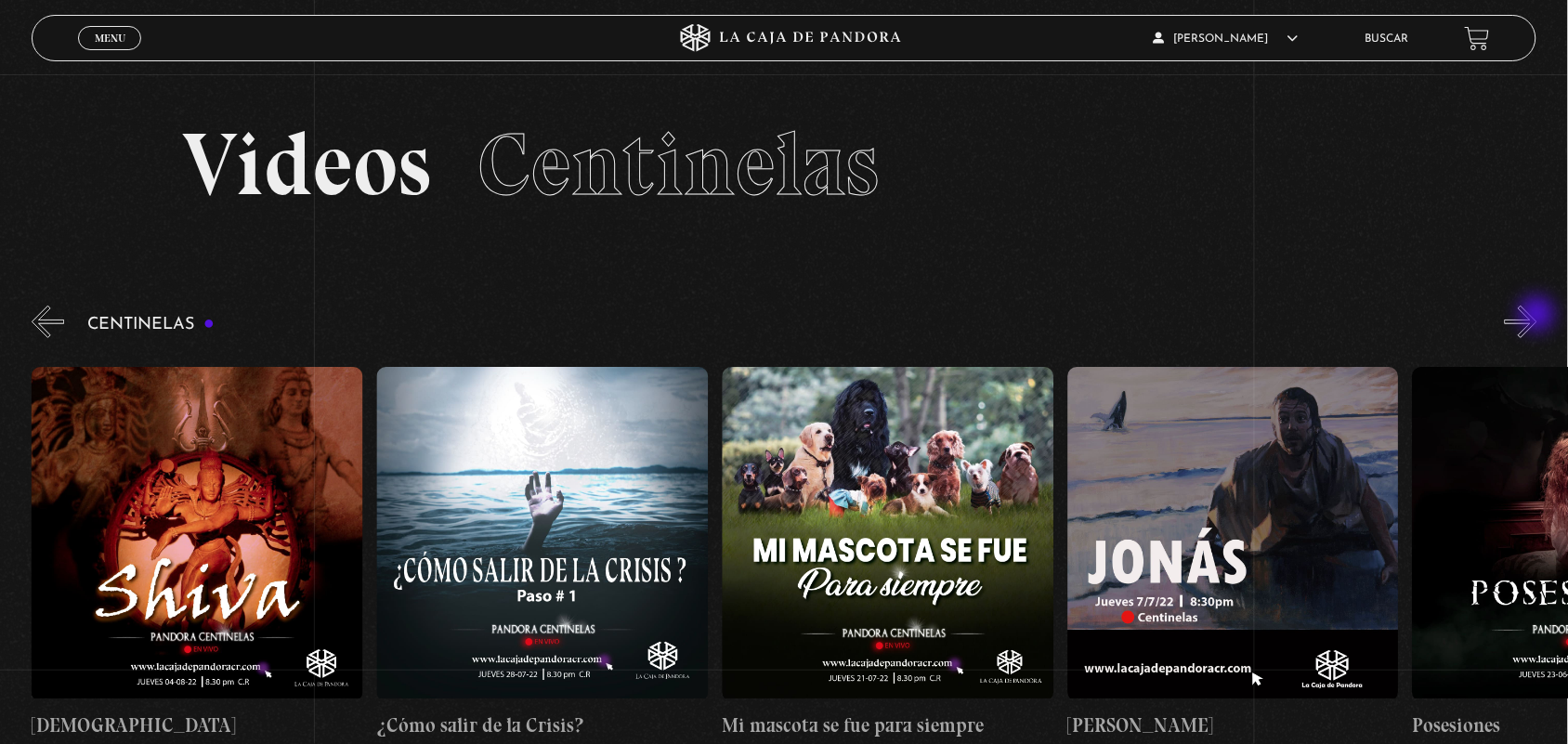
click at [1537, 316] on button "»" at bounding box center [1521, 322] width 33 height 33
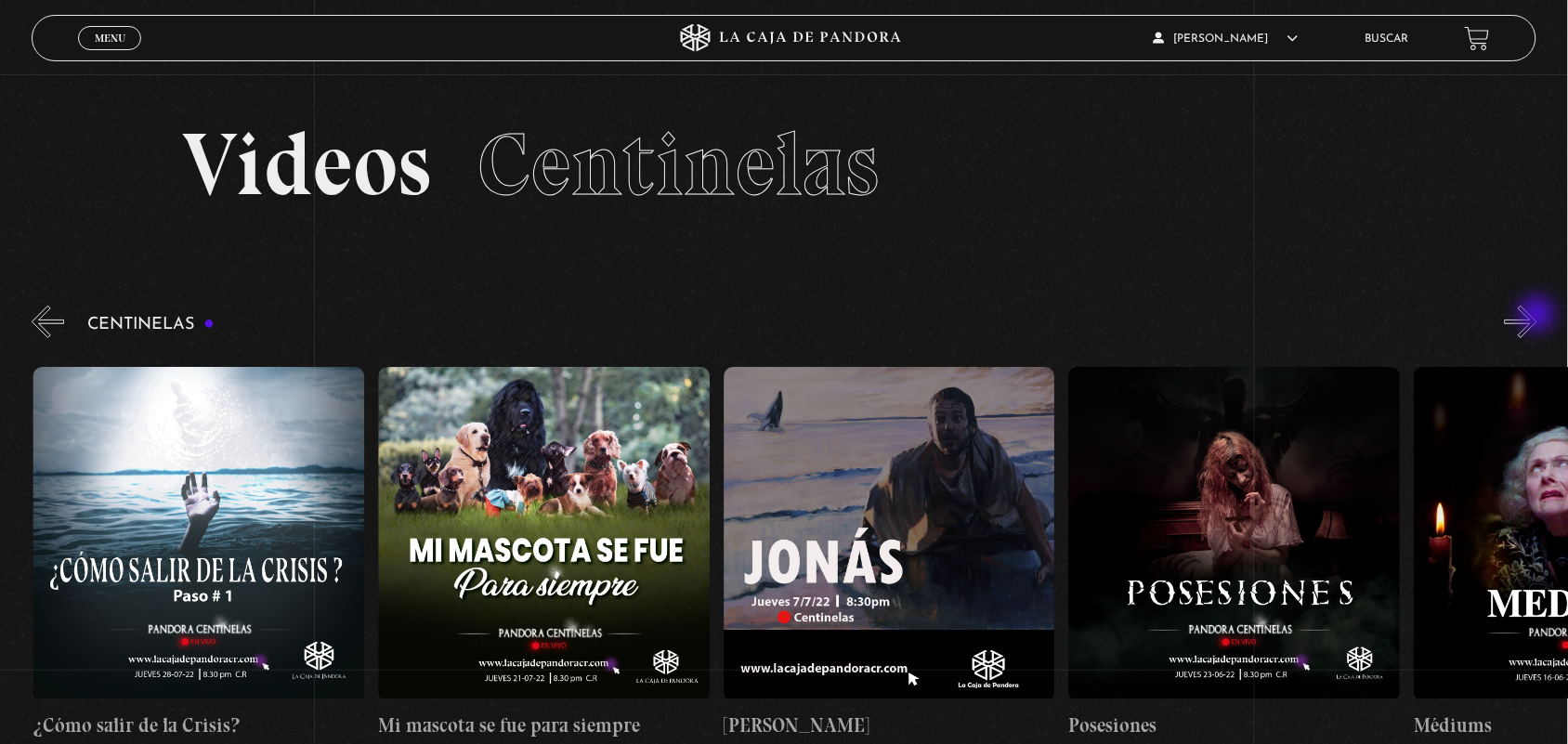
click at [1537, 316] on button "»" at bounding box center [1521, 322] width 33 height 33
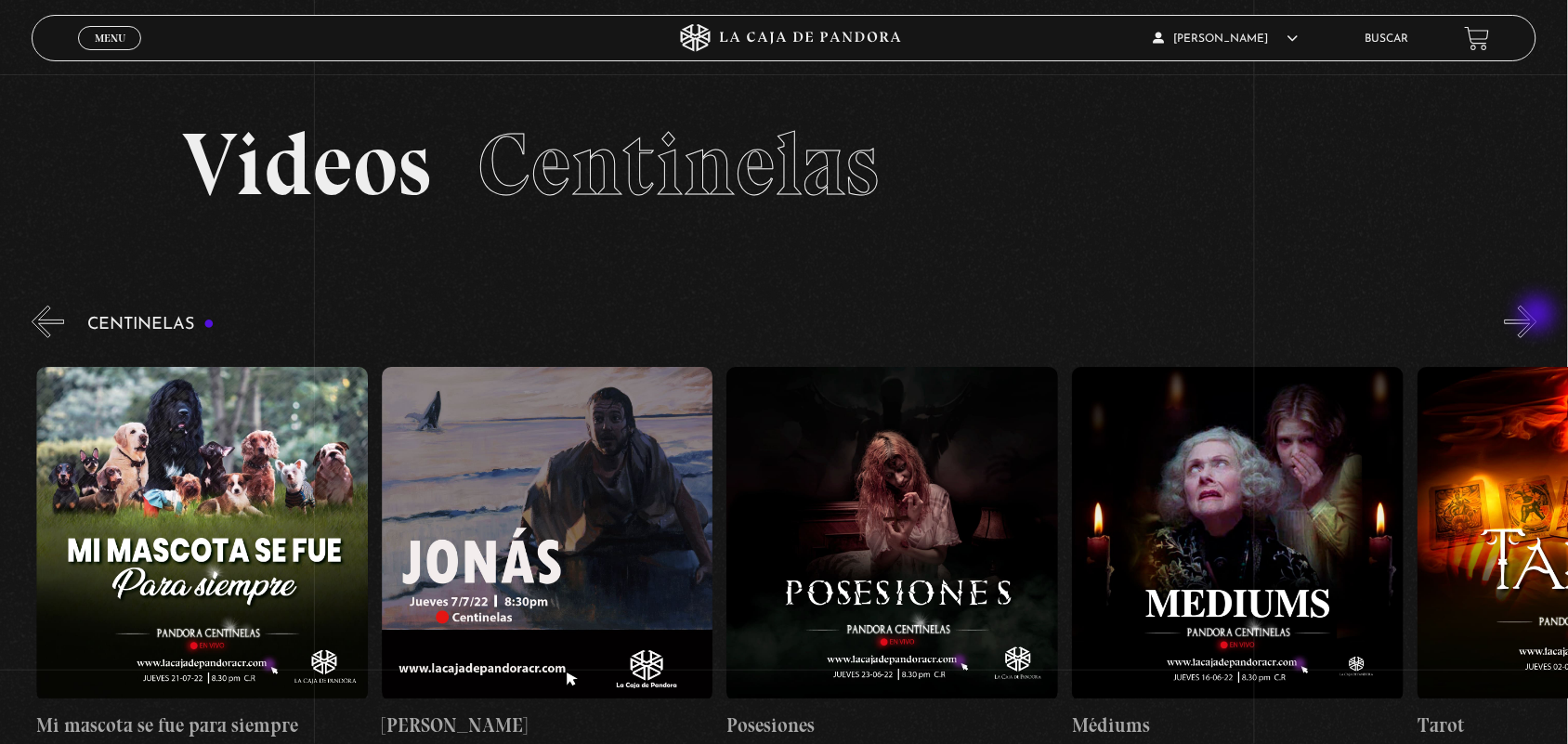
click at [1537, 316] on button "»" at bounding box center [1521, 322] width 33 height 33
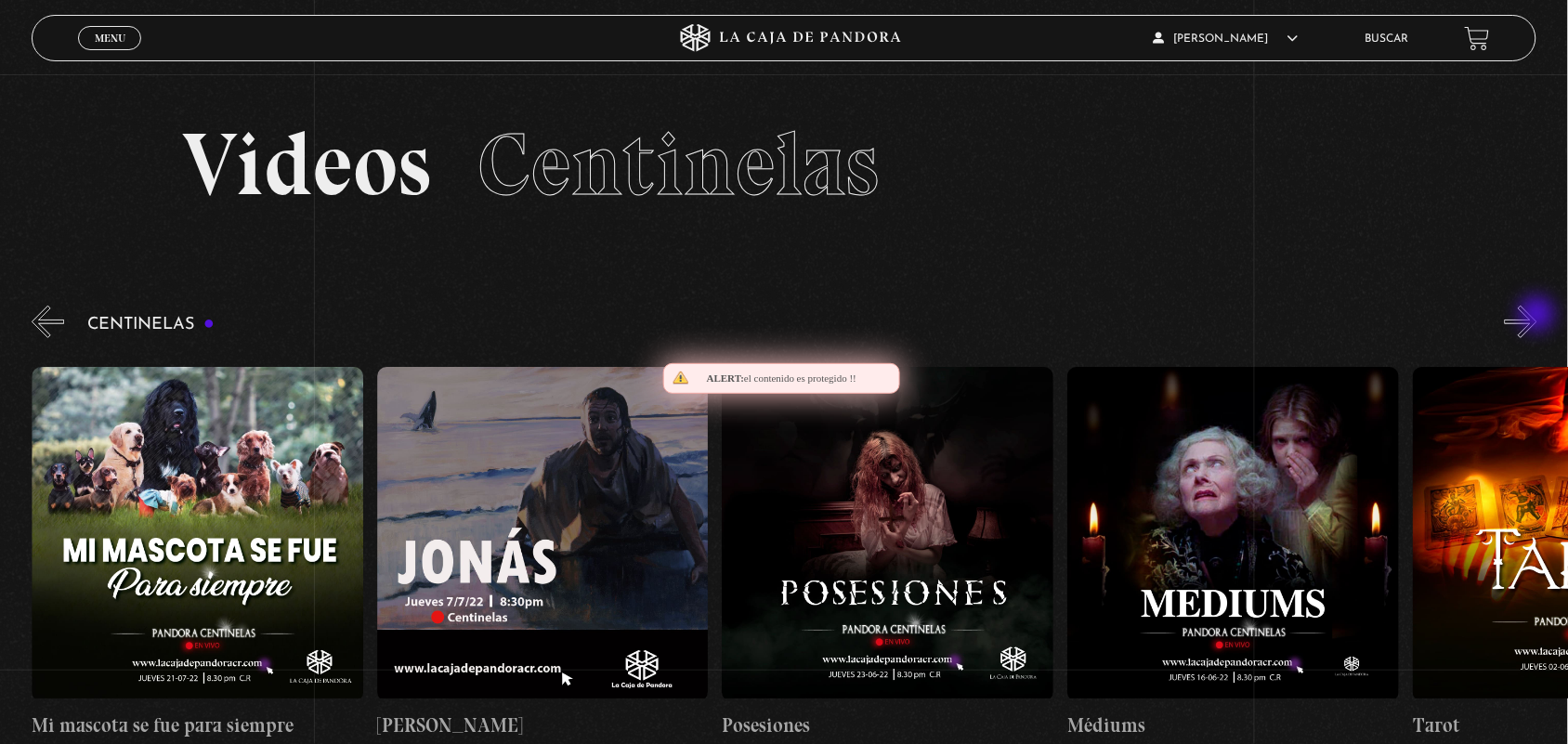
click at [1537, 316] on button "»" at bounding box center [1521, 322] width 33 height 33
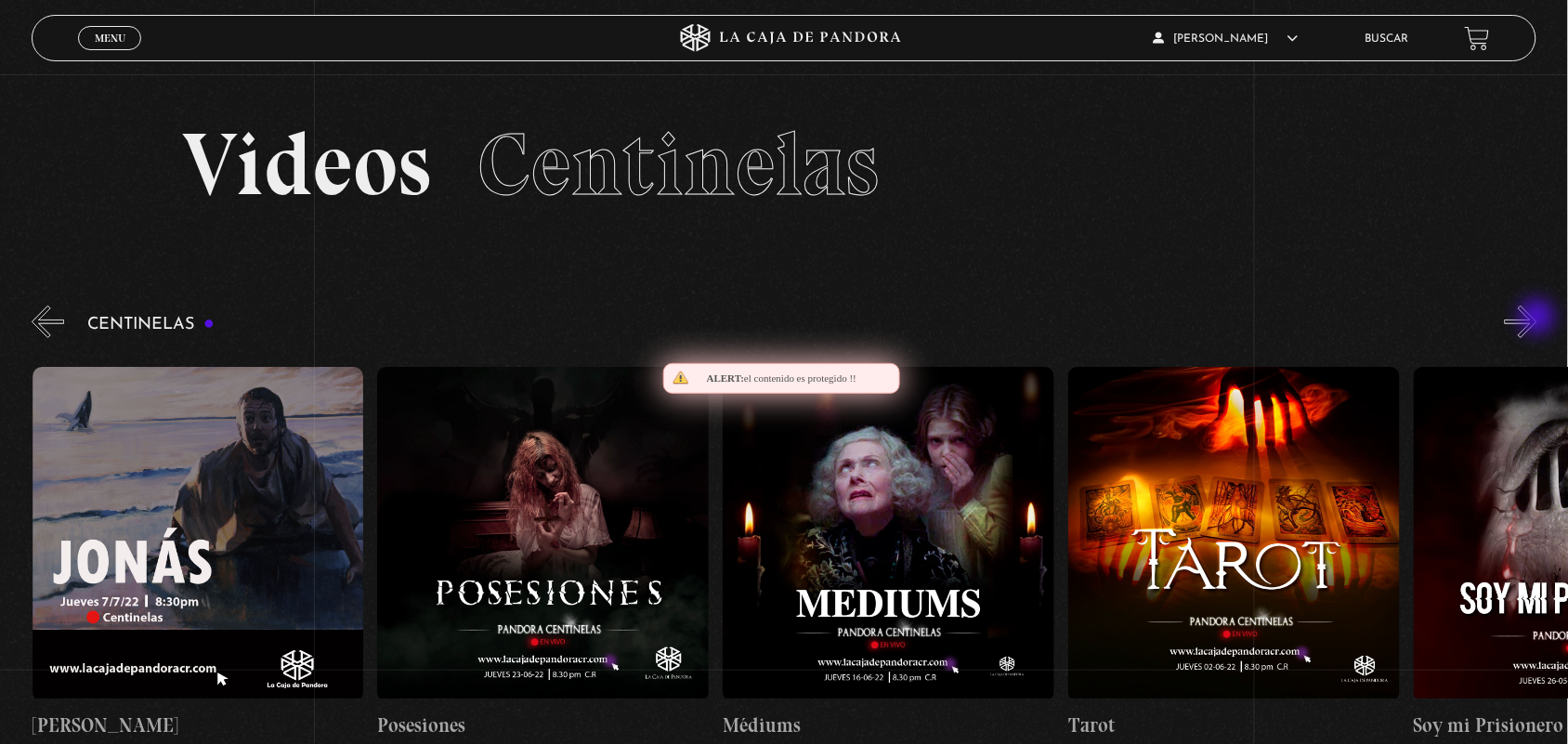
click at [1537, 319] on button "»" at bounding box center [1521, 322] width 33 height 33
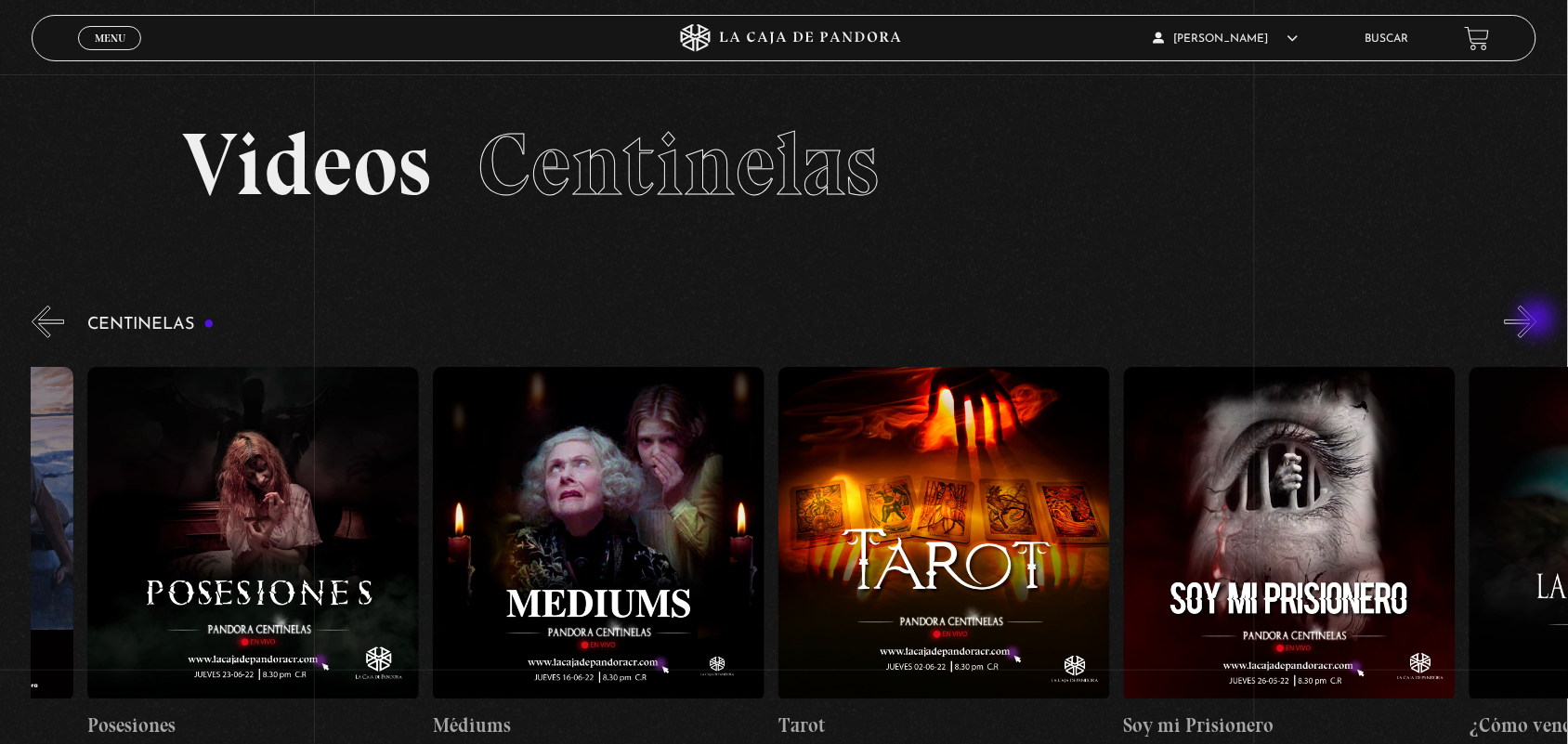
click at [1537, 321] on button "»" at bounding box center [1521, 322] width 33 height 33
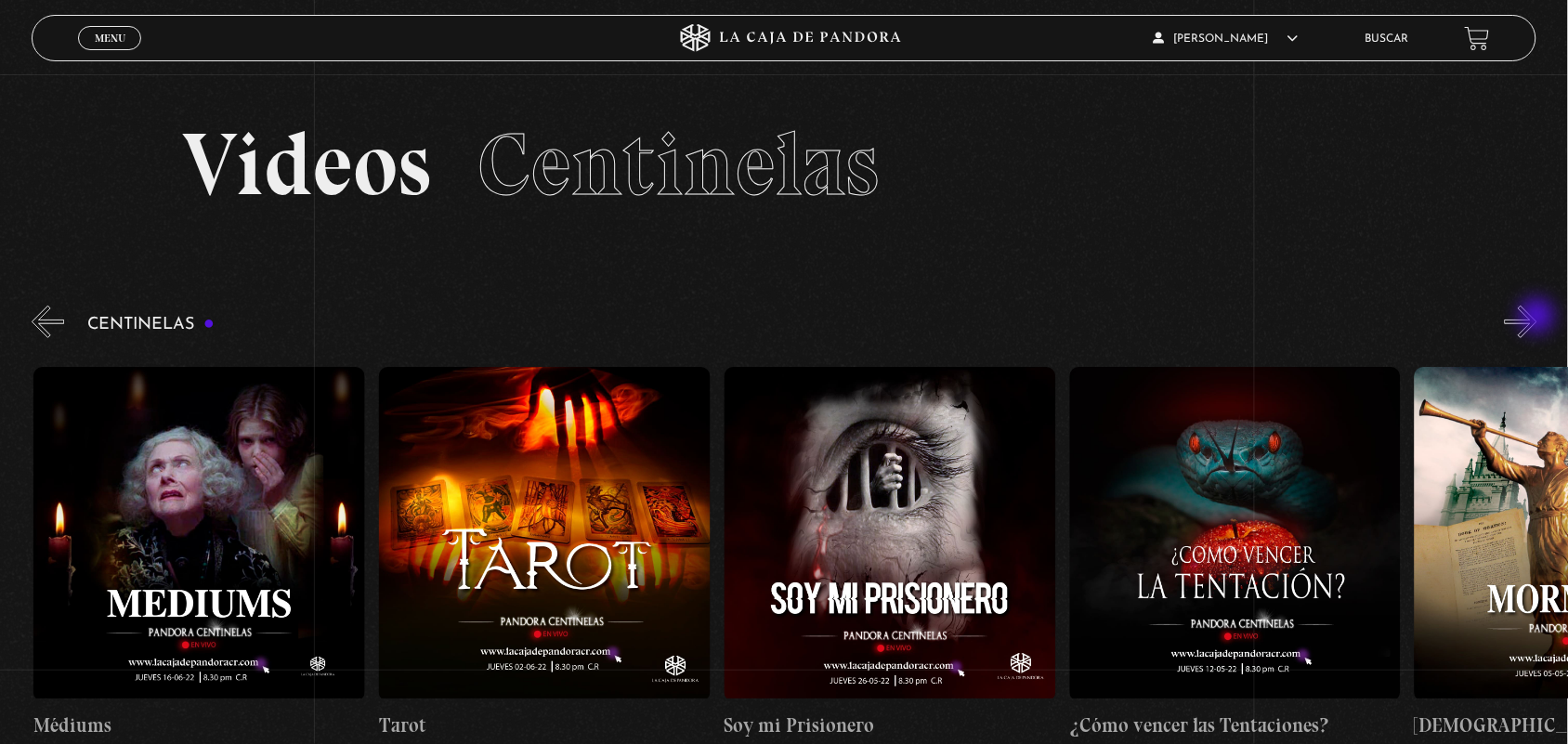
click at [1537, 318] on button "»" at bounding box center [1521, 322] width 33 height 33
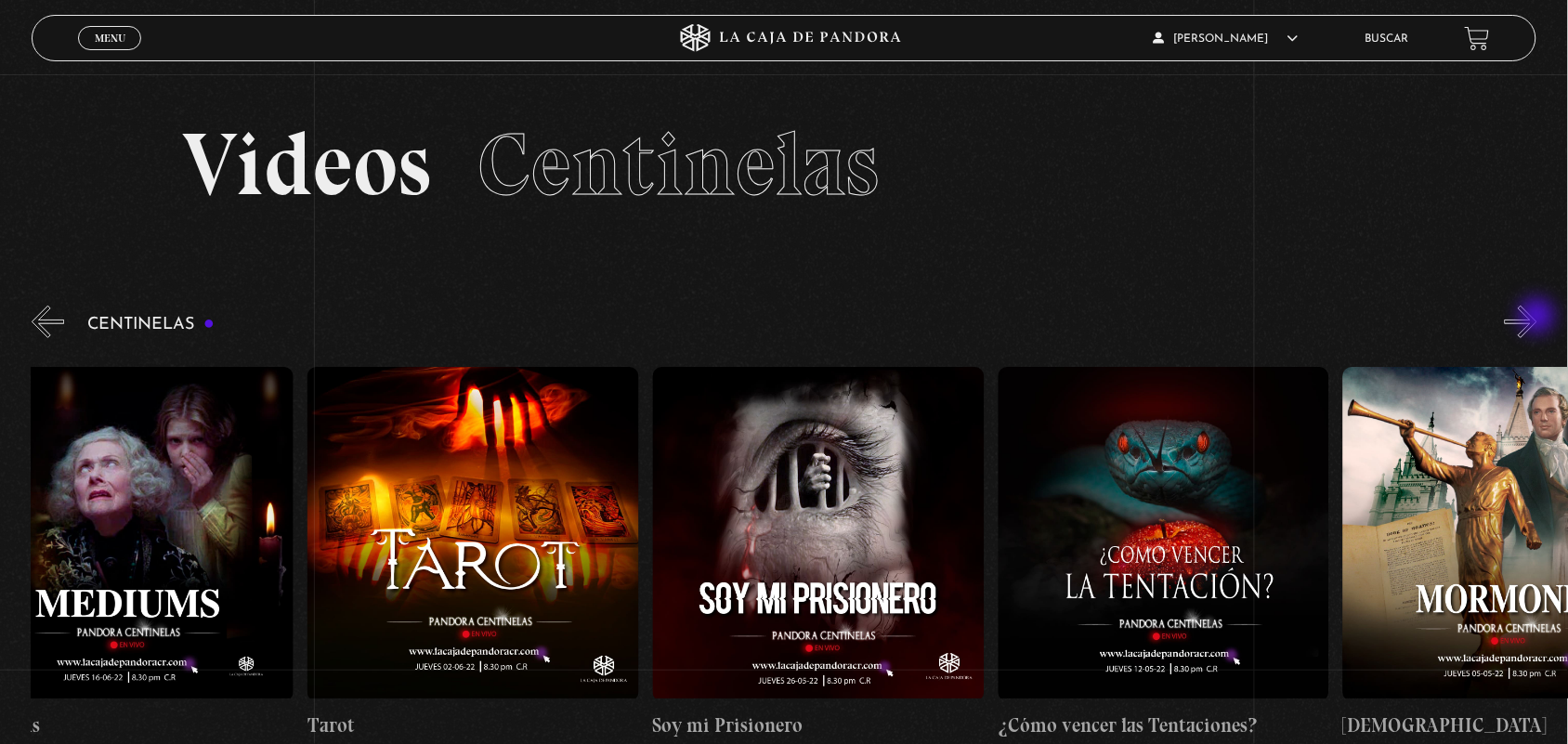
click at [1537, 318] on button "»" at bounding box center [1521, 322] width 33 height 33
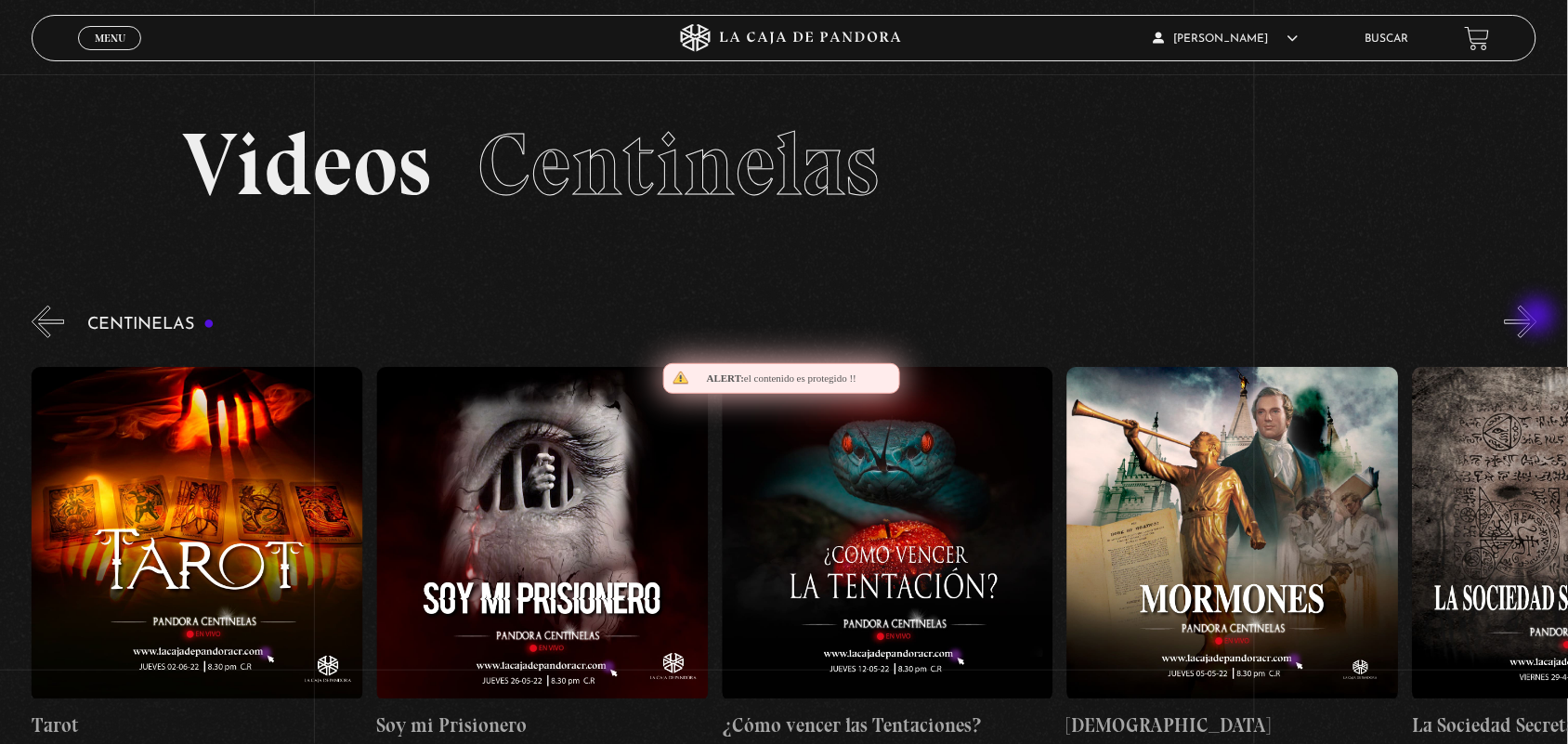
click at [1537, 318] on button "»" at bounding box center [1521, 322] width 33 height 33
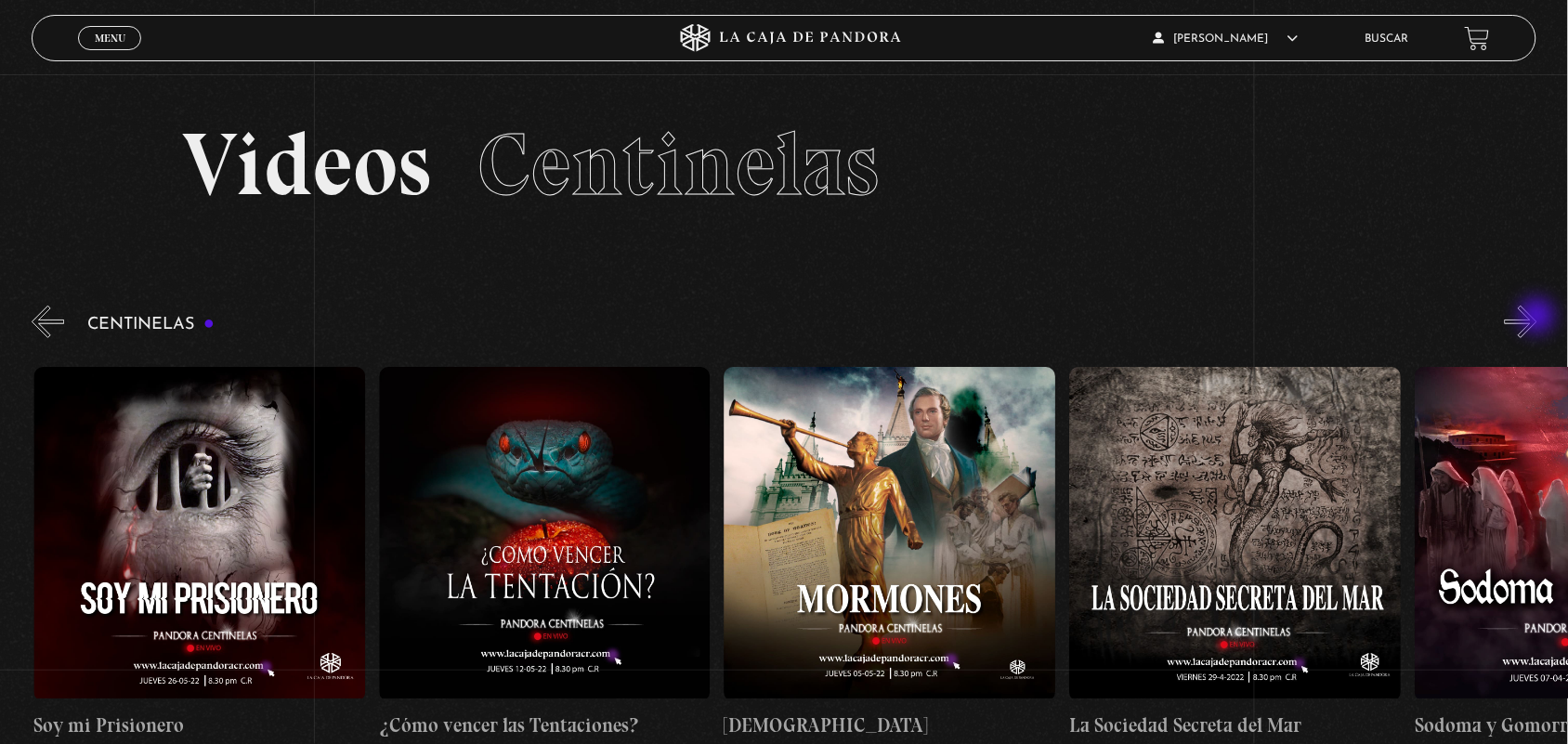
scroll to position [0, 22099]
click at [595, 427] on figure at bounding box center [544, 533] width 332 height 334
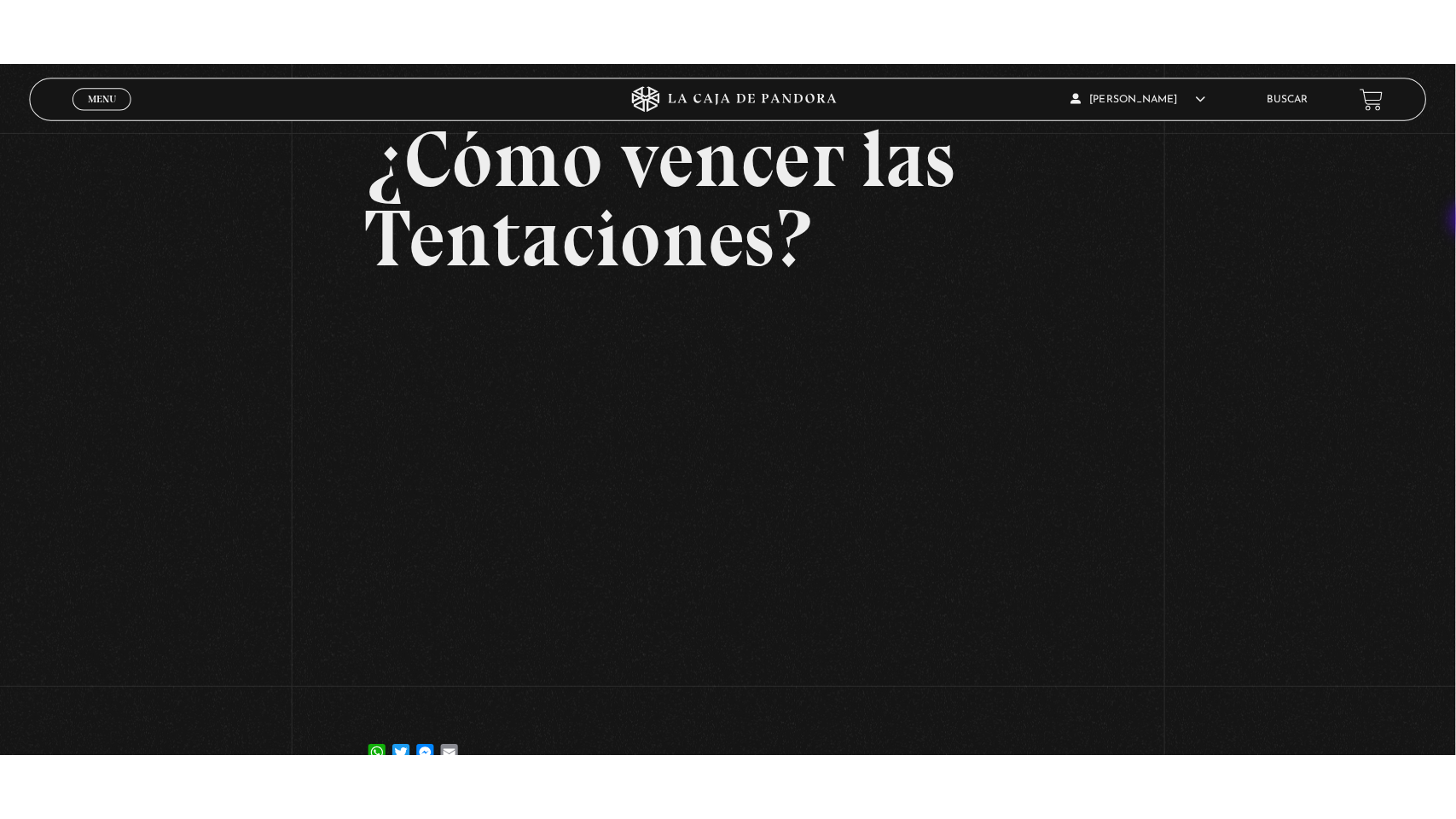
scroll to position [125, 0]
